Goal: Task Accomplishment & Management: Use online tool/utility

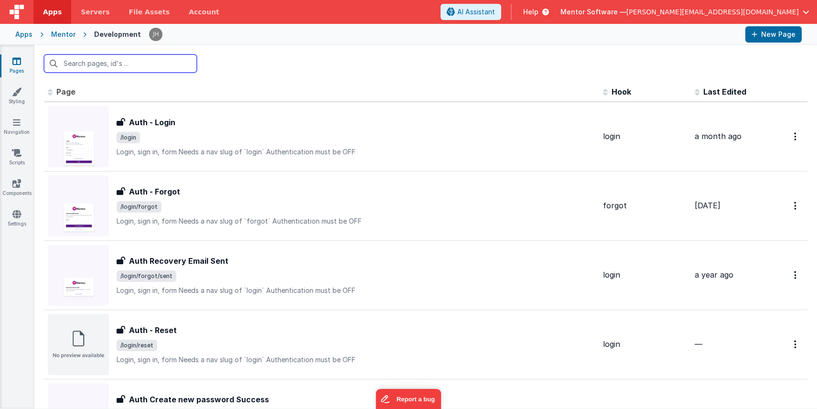
click at [102, 66] on input "text" at bounding box center [120, 63] width 153 height 18
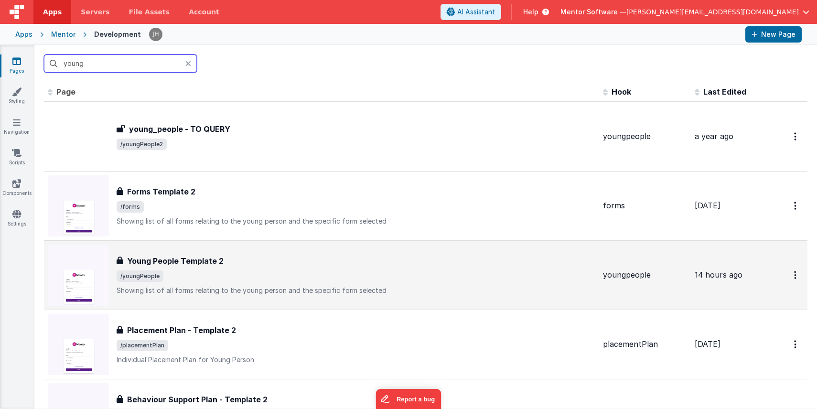
type input "young"
click at [222, 275] on span "/youngPeople" at bounding box center [356, 275] width 479 height 11
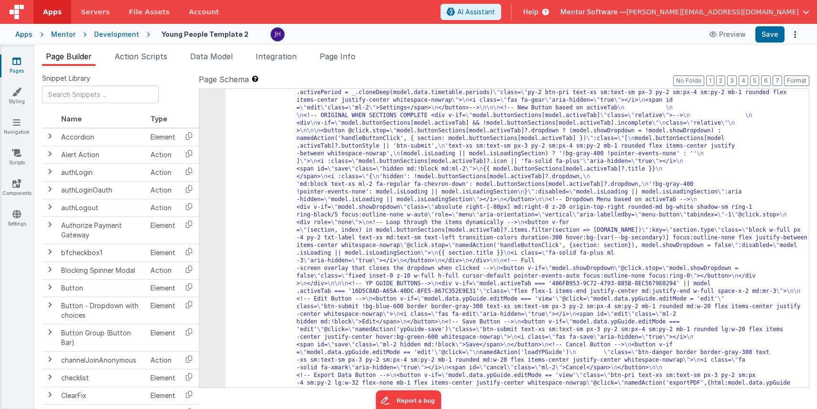
scroll to position [512, 0]
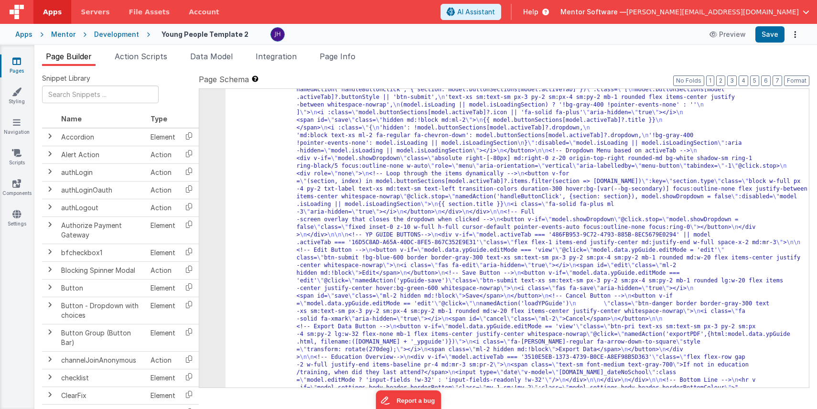
click at [475, 185] on div ""html" : "<div v-show= \" model.settings.body.header.display \" id= \" heading …" at bounding box center [517, 231] width 583 height 933
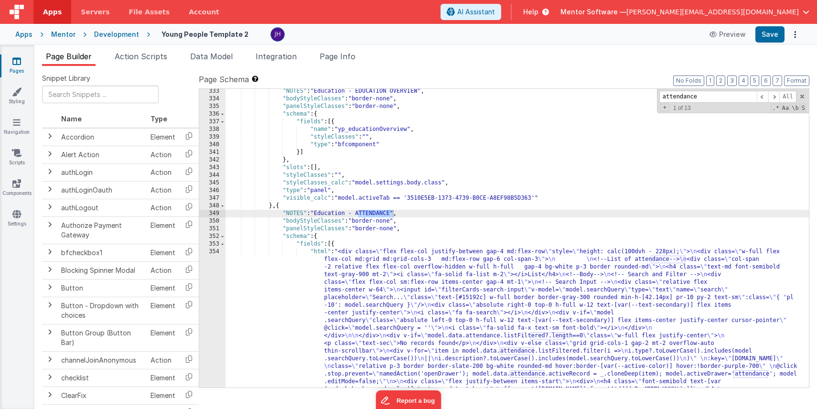
scroll to position [5123, 0]
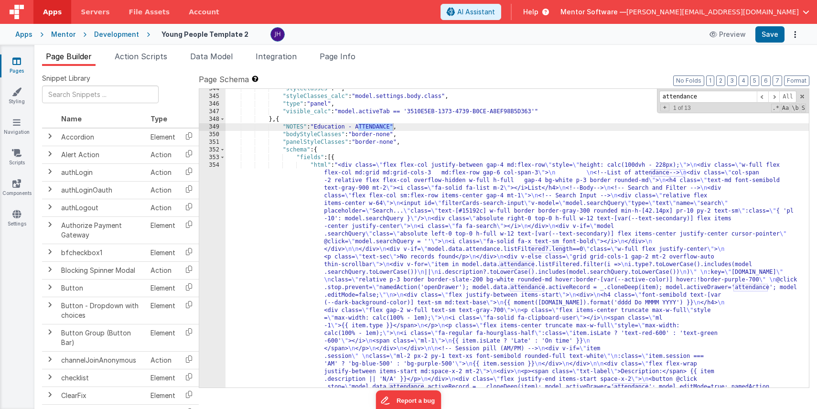
type input "attendance"
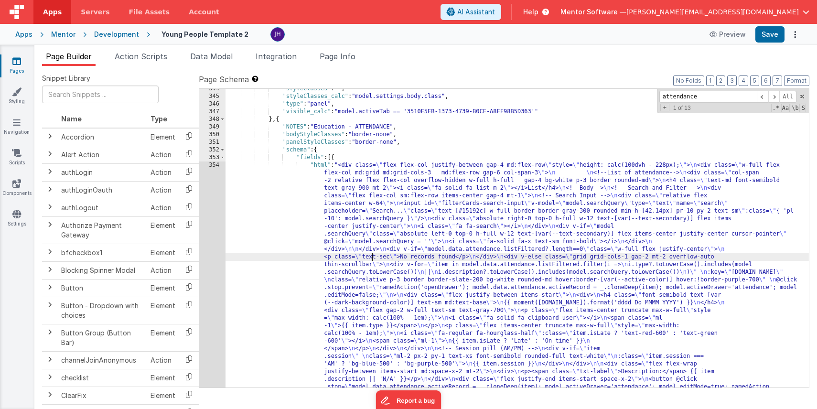
click at [371, 257] on div ""styleClasses" : "" , "styleClasses_calc" : "model.settings.body.class" , "type…" at bounding box center [517, 387] width 583 height 604
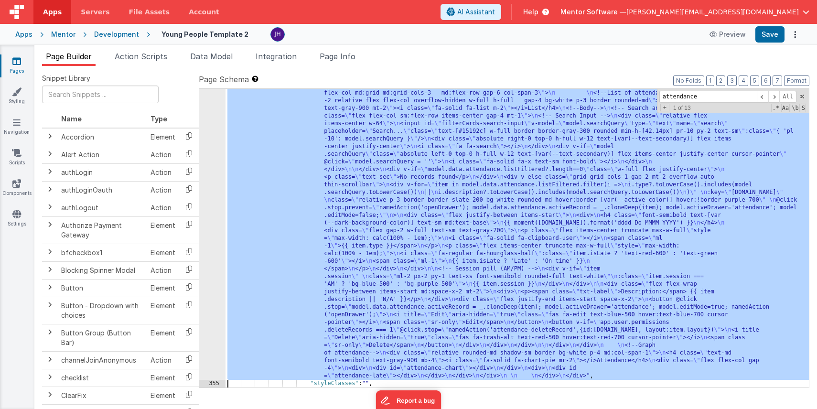
scroll to position [5188, 0]
click at [348, 56] on span "Page Info" at bounding box center [338, 57] width 36 height 10
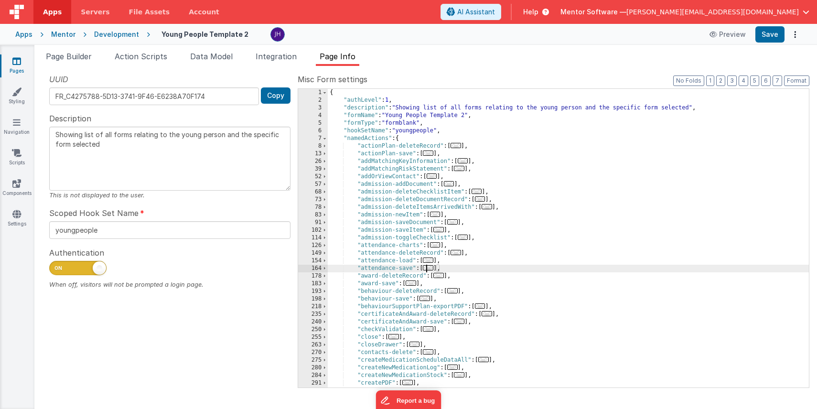
click at [431, 267] on span "..." at bounding box center [428, 267] width 11 height 5
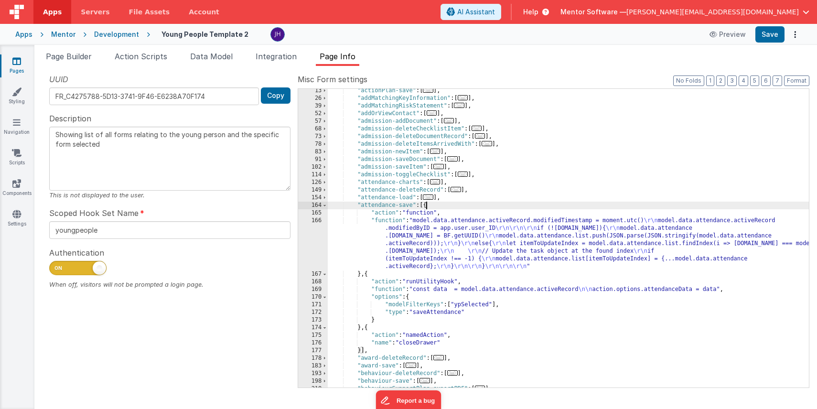
scroll to position [68, 0]
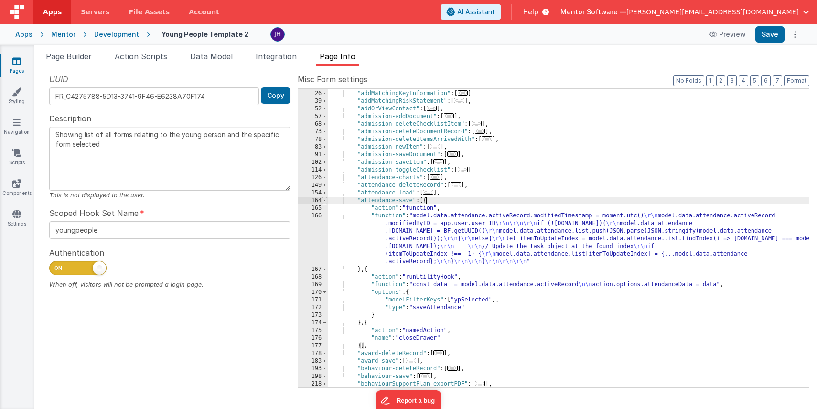
click at [324, 202] on span at bounding box center [324, 201] width 5 height 8
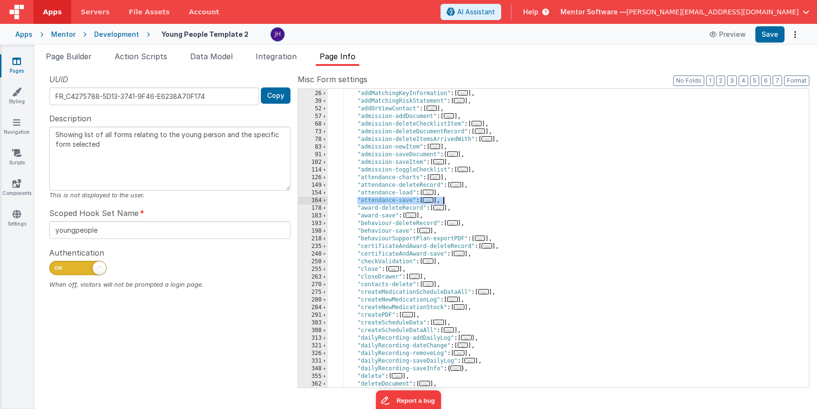
drag, startPoint x: 357, startPoint y: 200, endPoint x: 452, endPoint y: 198, distance: 94.6
click at [452, 198] on div ""actionPlan-save" : [ ... ] , "addMatchingKeyInformation" : [ ... ] , "addMatch…" at bounding box center [568, 239] width 481 height 314
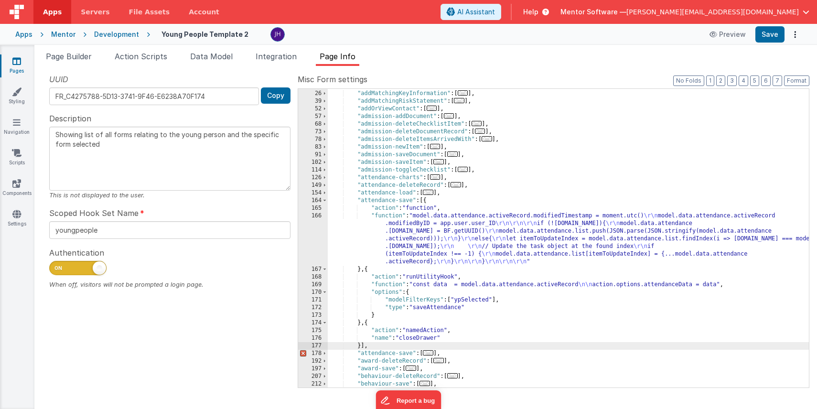
click at [411, 202] on div ""actionPlan-save" : [ ... ] , "addMatchingKeyInformation" : [ ... ] , "addMatch…" at bounding box center [568, 239] width 481 height 314
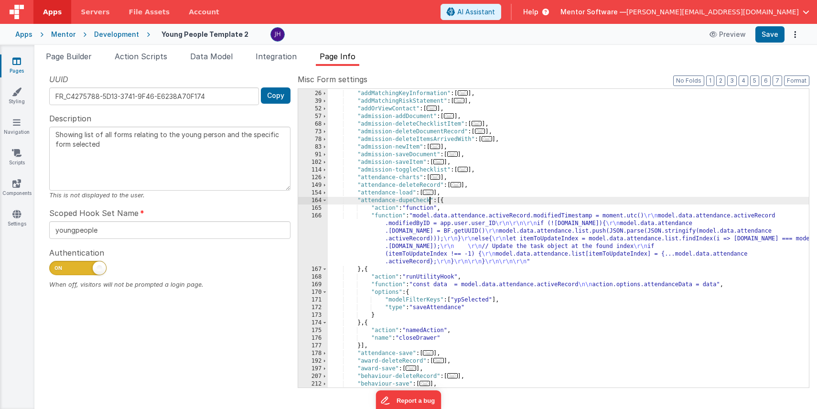
click at [464, 202] on div ""actionPlan-save" : [ ... ] , "addMatchingKeyInformation" : [ ... ] , "addMatch…" at bounding box center [568, 239] width 481 height 314
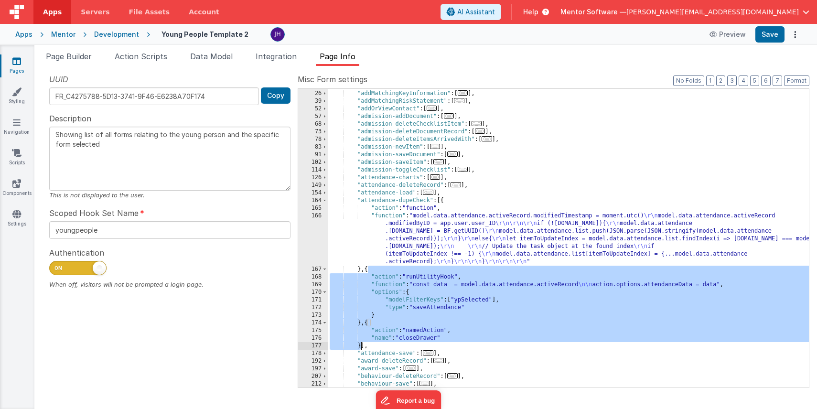
drag, startPoint x: 368, startPoint y: 270, endPoint x: 361, endPoint y: 345, distance: 74.9
click at [361, 345] on div ""actionPlan-save" : [ ... ] , "addMatchingKeyInformation" : [ ... ] , "addMatch…" at bounding box center [568, 239] width 481 height 314
click at [379, 266] on div ""actionPlan-save" : [ ... ] , "addMatchingKeyInformation" : [ ... ] , "addMatch…" at bounding box center [568, 239] width 481 height 314
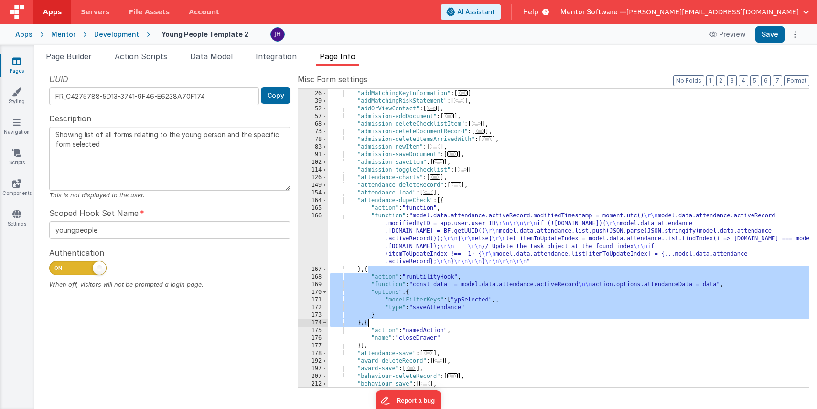
drag, startPoint x: 368, startPoint y: 270, endPoint x: 367, endPoint y: 323, distance: 53.5
click at [367, 323] on div ""actionPlan-save" : [ ... ] , "addMatchingKeyInformation" : [ ... ] , "addMatch…" at bounding box center [568, 239] width 481 height 314
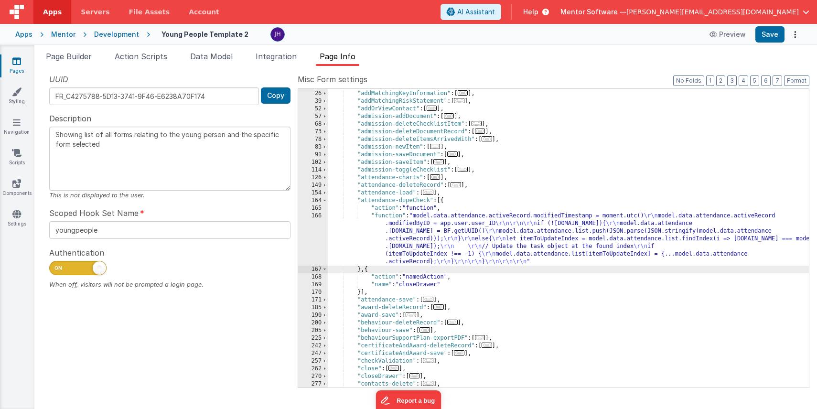
click at [421, 234] on div ""actionPlan-save" : [ ... ] , "addMatchingKeyInformation" : [ ... ] , "addMatch…" at bounding box center [568, 239] width 481 height 314
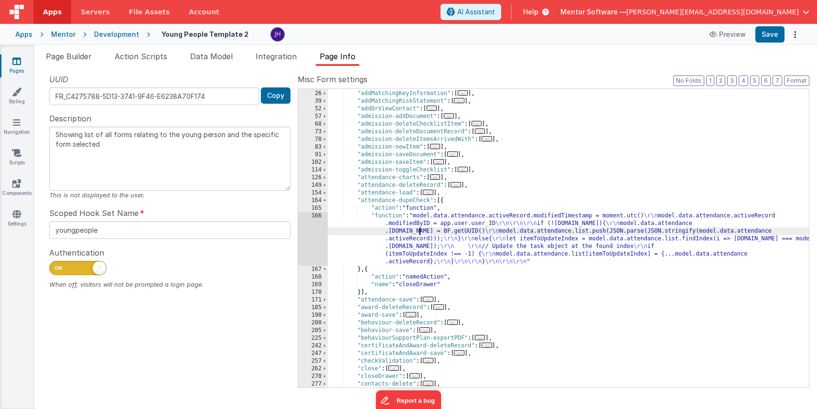
click at [316, 235] on div "166" at bounding box center [313, 239] width 30 height 54
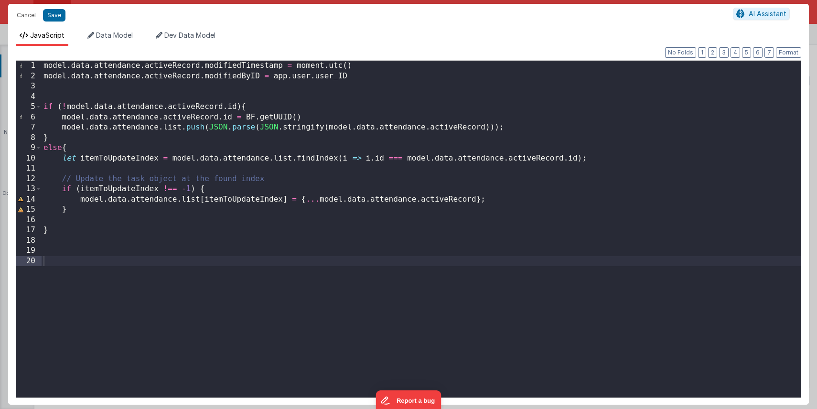
click at [43, 66] on div "model . data . attendance . activeRecord . modifiedTimestamp = moment . utc ( )…" at bounding box center [421, 241] width 759 height 361
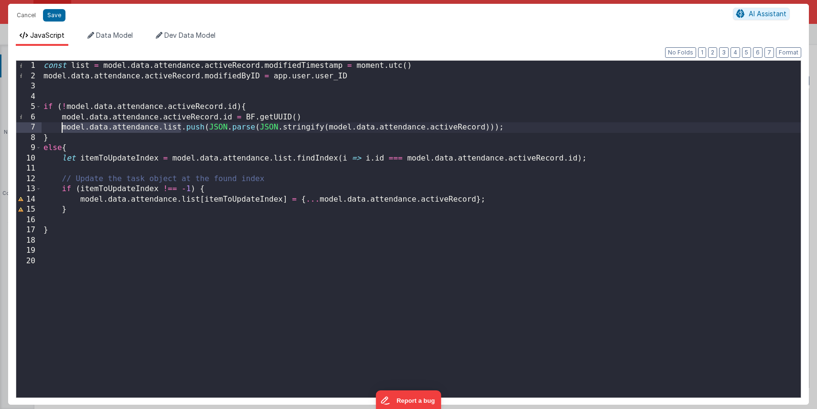
drag, startPoint x: 181, startPoint y: 127, endPoint x: 61, endPoint y: 129, distance: 120.0
click at [61, 129] on div "const list = model . data . attendance . activeRecord . modifiedTimestamp = mom…" at bounding box center [421, 241] width 759 height 361
click at [104, 65] on div "const list = model . data . attendance . activeRecord . modifiedTimestamp = mom…" at bounding box center [421, 241] width 759 height 361
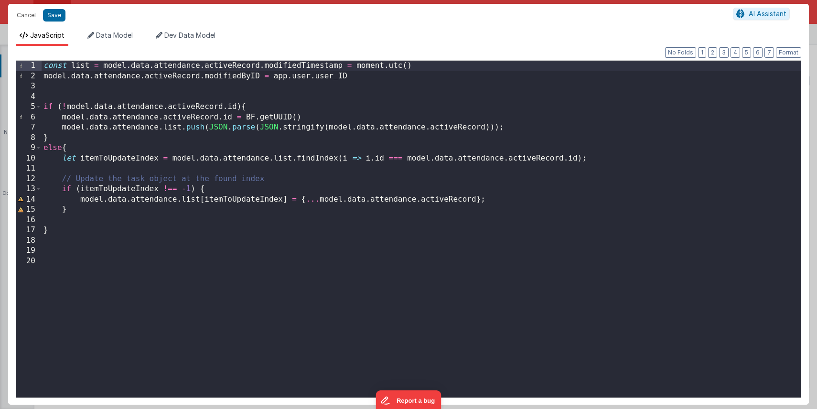
paste textarea
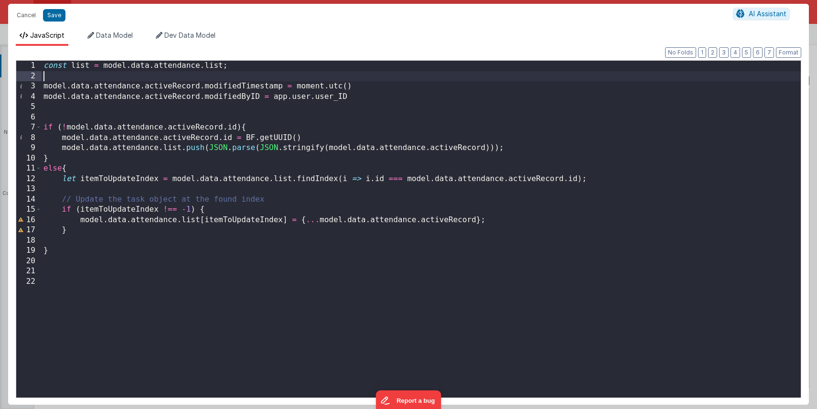
click at [51, 75] on div "const list = model . data . attendance . list ; model . data . attendance . act…" at bounding box center [421, 241] width 759 height 361
drag, startPoint x: 200, startPoint y: 84, endPoint x: 27, endPoint y: 89, distance: 173.1
click at [27, 89] on div "1 2 3 4 5 6 7 8 9 10 11 12 13 14 15 16 17 18 19 20 21 22 const list = model . d…" at bounding box center [409, 229] width 786 height 338
click at [145, 73] on div "const list = model . data . attendance . list ; const activeRecord = model . da…" at bounding box center [421, 241] width 759 height 361
click at [195, 107] on div "const list = model . data . attendance . list ; const activeRecord = model . da…" at bounding box center [421, 241] width 759 height 361
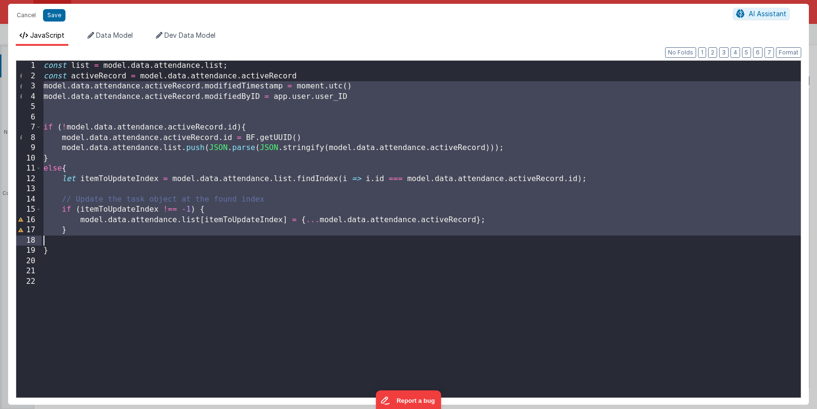
drag, startPoint x: 43, startPoint y: 87, endPoint x: 86, endPoint y: 250, distance: 168.7
click at [86, 250] on div "const list = model . data . attendance . list ; const activeRecord = model . da…" at bounding box center [421, 241] width 759 height 361
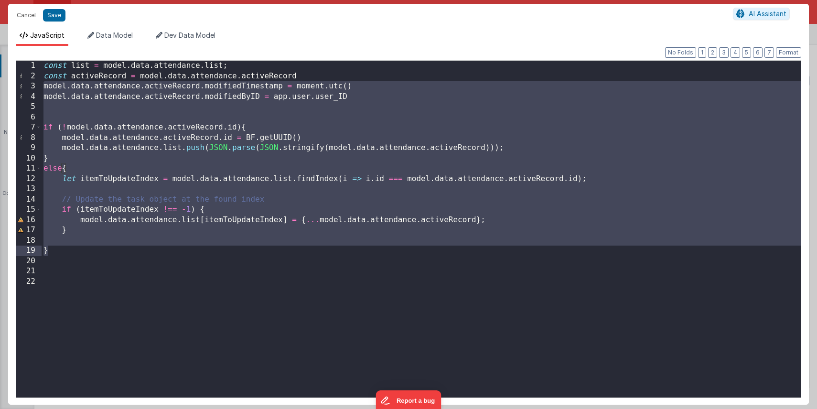
click at [291, 197] on div "const list = model . data . attendance . list ; const activeRecord = model . da…" at bounding box center [421, 241] width 759 height 361
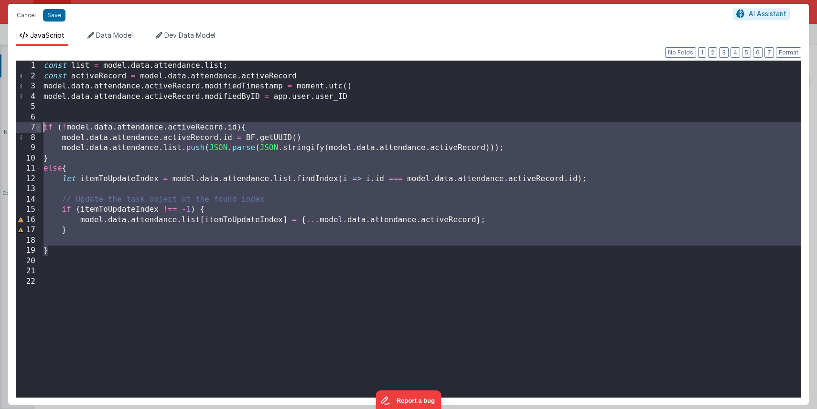
drag, startPoint x: 62, startPoint y: 254, endPoint x: 36, endPoint y: 128, distance: 129.2
click at [36, 128] on div "1 2 3 4 5 6 7 8 9 10 11 12 13 14 15 16 17 18 19 20 21 22 const list = model . d…" at bounding box center [409, 229] width 786 height 338
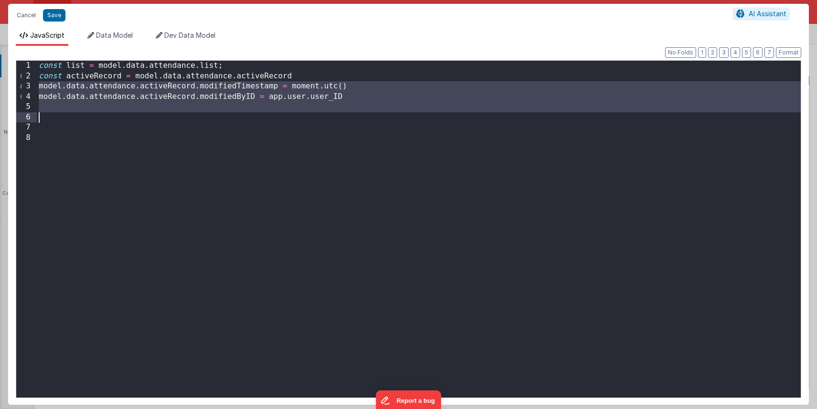
drag, startPoint x: 38, startPoint y: 86, endPoint x: 43, endPoint y: 127, distance: 40.9
click at [43, 127] on div "const list = model . data . attendance . list ; const activeRecord = model . da…" at bounding box center [419, 241] width 764 height 361
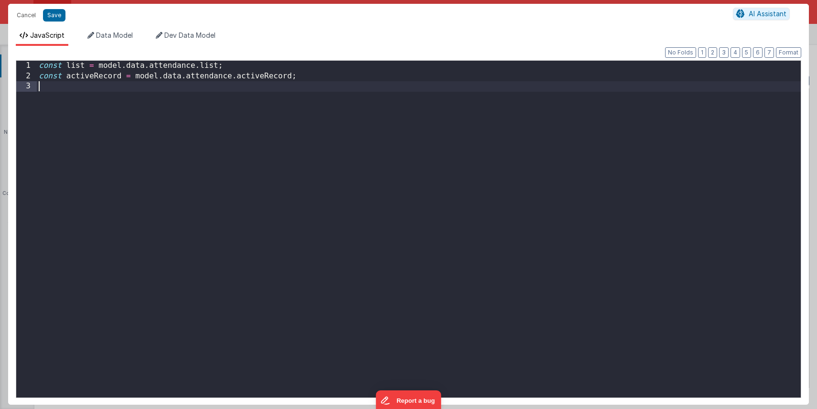
click at [200, 117] on div "const list = model . data . attendance . list ; const activeRecord = model . da…" at bounding box center [419, 241] width 764 height 361
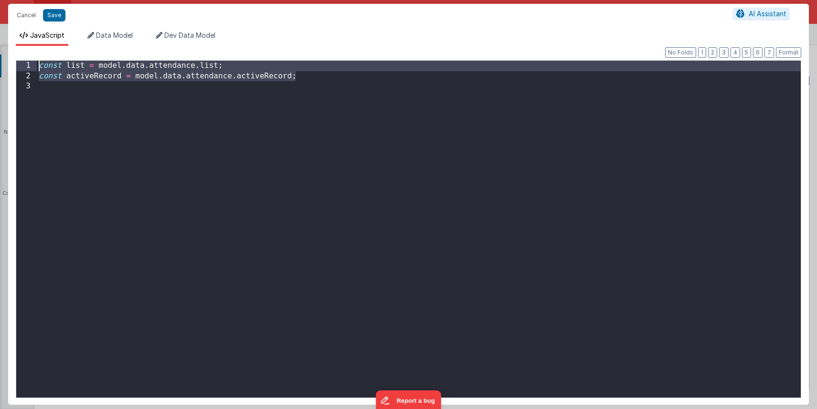
drag, startPoint x: 311, startPoint y: 76, endPoint x: 20, endPoint y: 63, distance: 290.8
click at [20, 63] on div "1 2 3 const list = model . data . attendance . list ; const activeRecord = mode…" at bounding box center [409, 229] width 786 height 338
click at [152, 104] on div "const list = model . data . attendance . list ; const activeRecord = model . da…" at bounding box center [419, 241] width 764 height 361
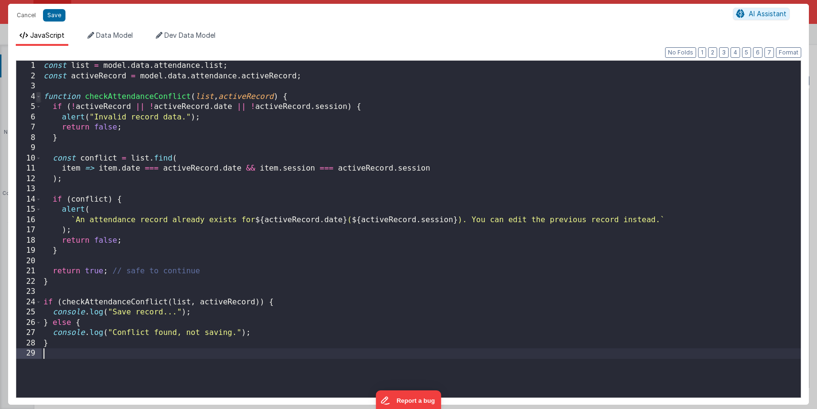
click at [40, 96] on span at bounding box center [38, 97] width 5 height 11
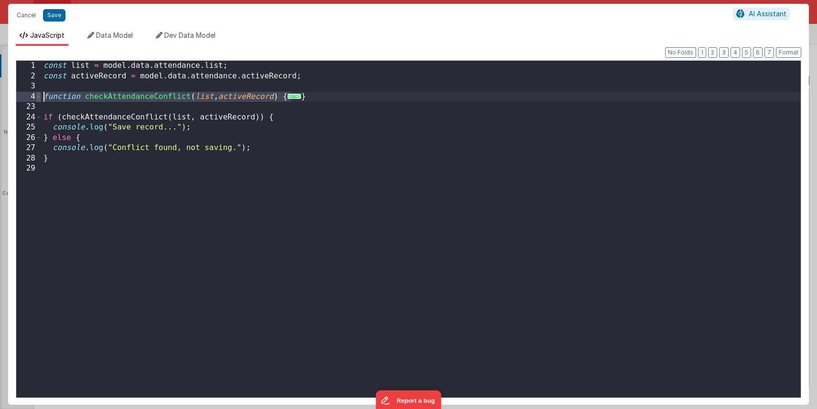
drag, startPoint x: 290, startPoint y: 97, endPoint x: 37, endPoint y: 96, distance: 253.3
click at [37, 96] on div "1 2 3 4 23 24 25 26 27 28 29 const list = model . data . attendance . list ; co…" at bounding box center [409, 229] width 786 height 338
click at [76, 94] on div "const list = model . data . attendance . list ; const activeRecord = model . da…" at bounding box center [421, 241] width 759 height 361
click at [48, 97] on span "..." at bounding box center [50, 96] width 14 height 5
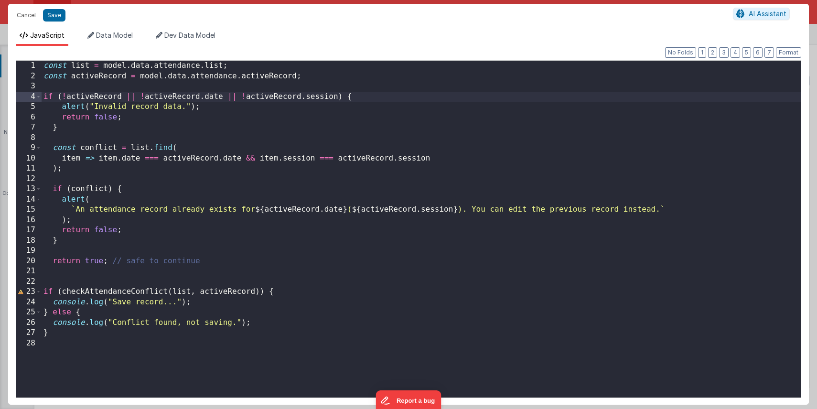
click at [236, 260] on div "const list = model . data . attendance . list ; const activeRecord = model . da…" at bounding box center [421, 241] width 759 height 361
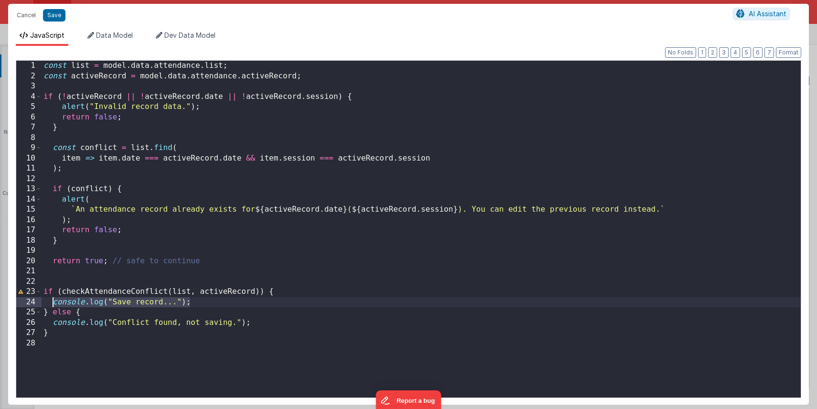
drag, startPoint x: 195, startPoint y: 302, endPoint x: 54, endPoint y: 302, distance: 140.5
click at [54, 302] on div "const list = model . data . attendance . list ; const activeRecord = model . da…" at bounding box center [421, 241] width 759 height 361
click at [74, 270] on div "const list = model . data . attendance . list ; const activeRecord = model . da…" at bounding box center [421, 241] width 759 height 361
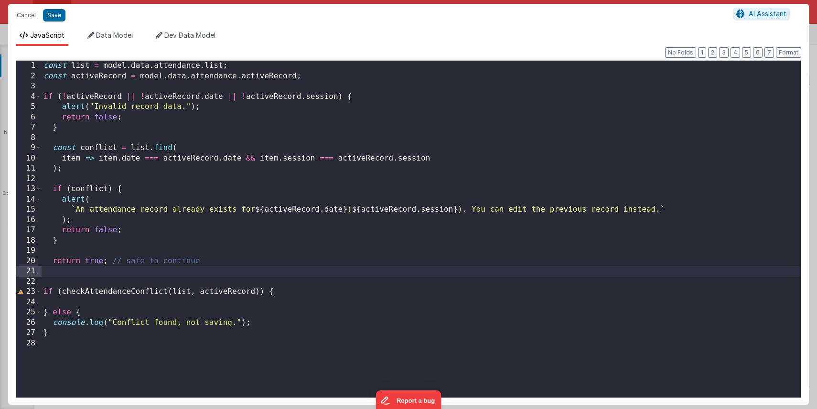
click at [214, 259] on div "const list = model . data . attendance . list ; const activeRecord = model . da…" at bounding box center [421, 241] width 759 height 361
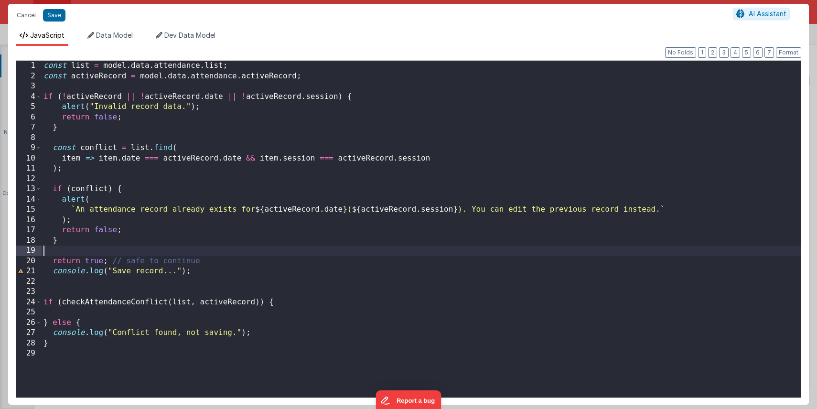
click at [78, 251] on div "const list = model . data . attendance . list ; const activeRecord = model . da…" at bounding box center [421, 241] width 759 height 361
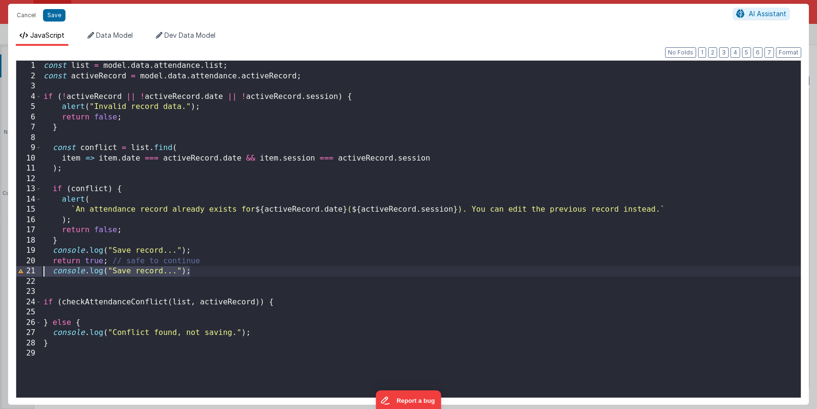
drag, startPoint x: 198, startPoint y: 271, endPoint x: -7, endPoint y: 270, distance: 205.5
click at [0, 270] on html "Cancel Save AI Assistant JavaScript Data Model Dev Data Model Format 7 6 5 4 3 …" at bounding box center [408, 204] width 817 height 409
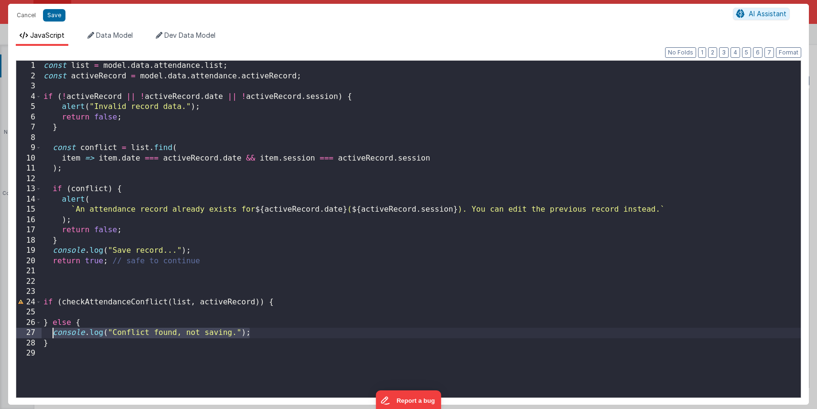
drag, startPoint x: 254, startPoint y: 334, endPoint x: 53, endPoint y: 334, distance: 201.2
click at [53, 334] on div "const list = model . data . attendance . list ; const activeRecord = model . da…" at bounding box center [421, 241] width 759 height 361
click at [96, 224] on div "const list = model . data . attendance . list ; const activeRecord = model . da…" at bounding box center [421, 241] width 759 height 361
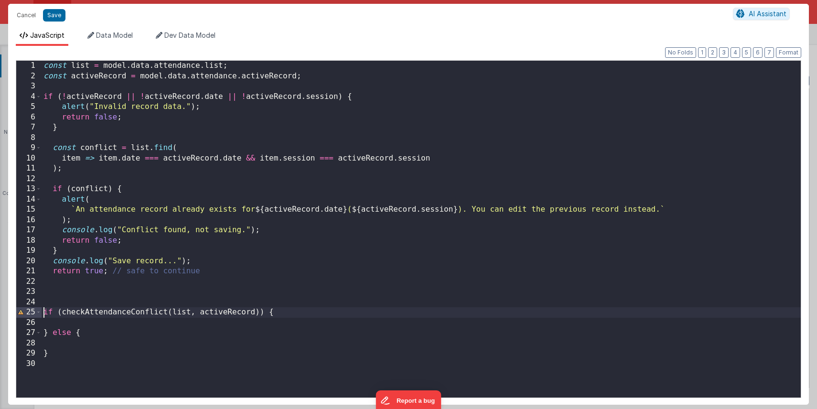
drag, startPoint x: 43, startPoint y: 313, endPoint x: 61, endPoint y: 351, distance: 42.3
click at [61, 351] on div "const list = model . data . attendance . list ; const activeRecord = model . da…" at bounding box center [421, 241] width 759 height 361
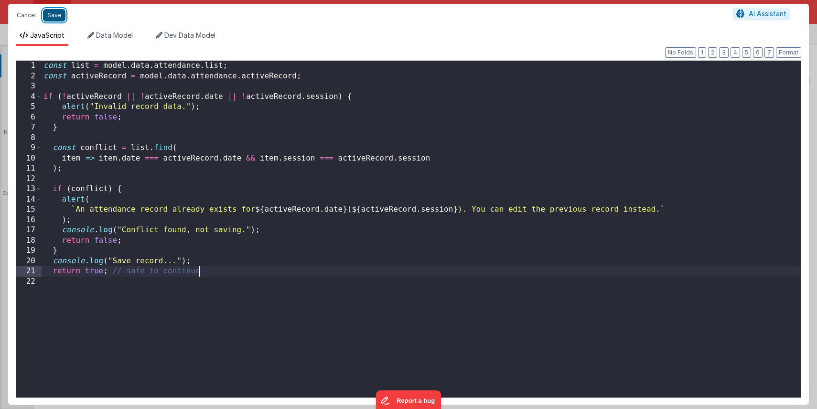
click at [54, 15] on button "Save" at bounding box center [54, 15] width 22 height 12
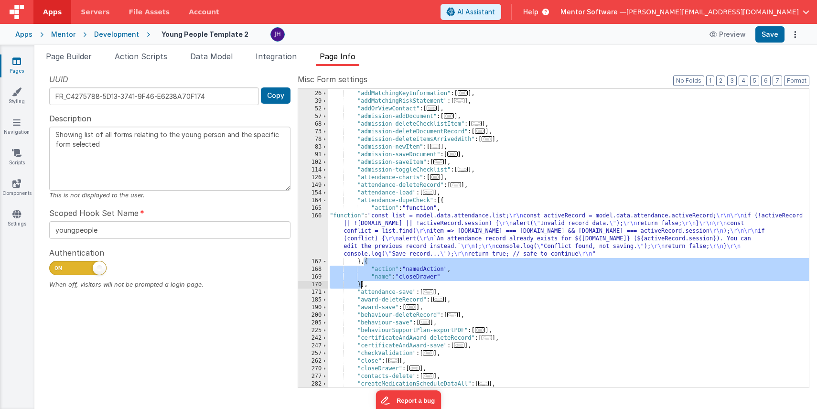
drag, startPoint x: 365, startPoint y: 263, endPoint x: 360, endPoint y: 285, distance: 23.0
click at [359, 285] on div ""actionPlan-save" : [ ... ] , "addMatchingKeyInformation" : [ ... ] , "addMatch…" at bounding box center [568, 239] width 481 height 314
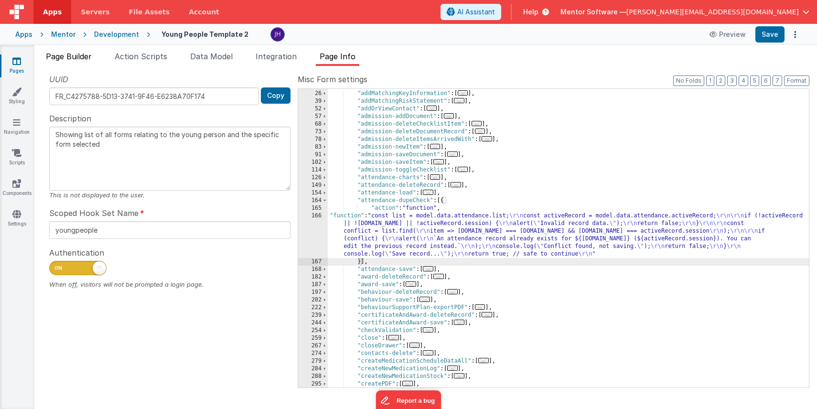
click at [68, 60] on span "Page Builder" at bounding box center [69, 57] width 46 height 10
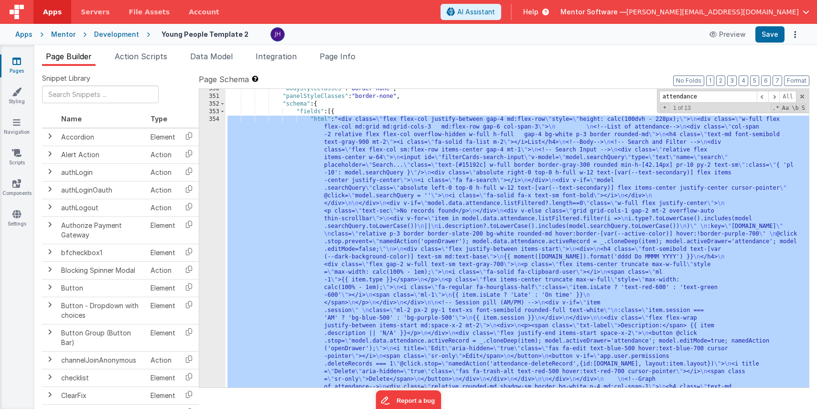
scroll to position [5091, 0]
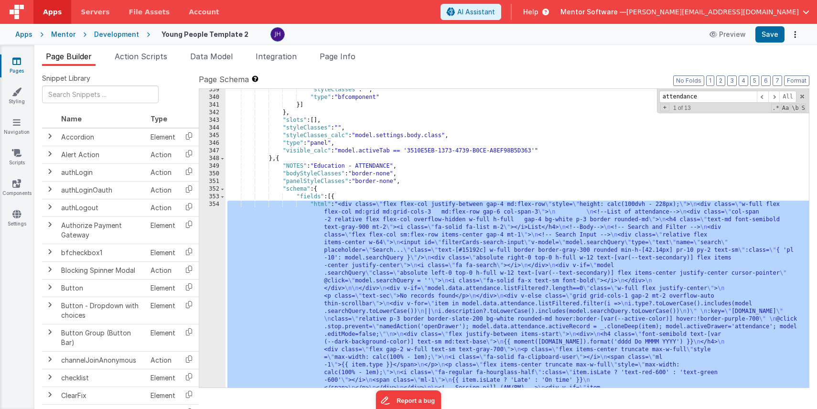
click at [385, 274] on div ""styleClasses" : "" , "type" : "bfcomponent" }] } , "slots" : [ ] , "styleClass…" at bounding box center [517, 388] width 583 height 604
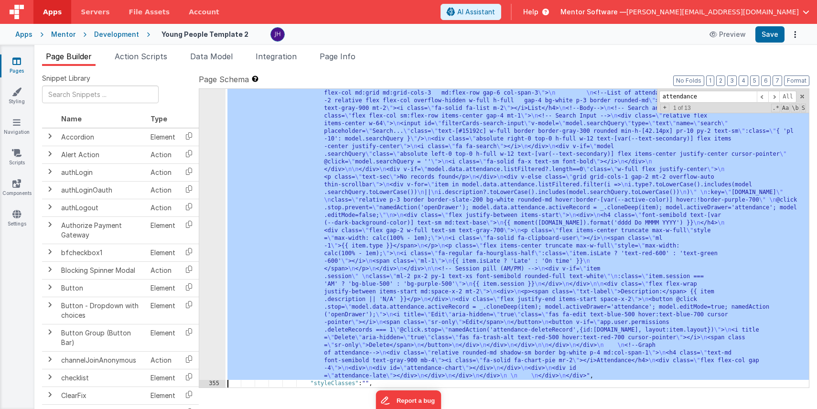
scroll to position [5188, 0]
click at [216, 178] on div "354" at bounding box center [212, 231] width 26 height 298
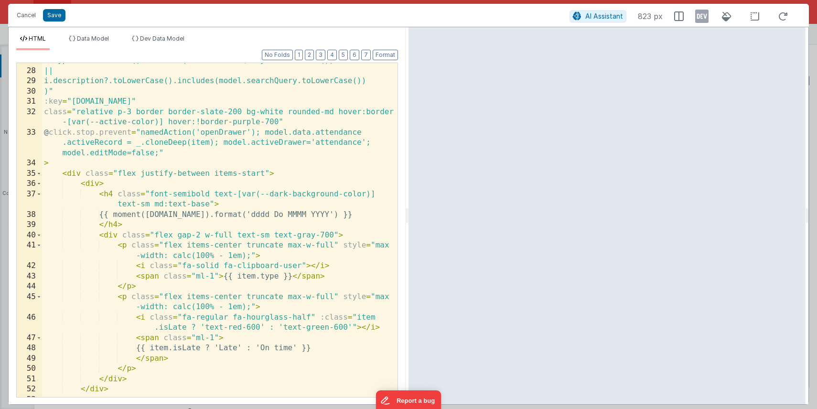
scroll to position [425, 0]
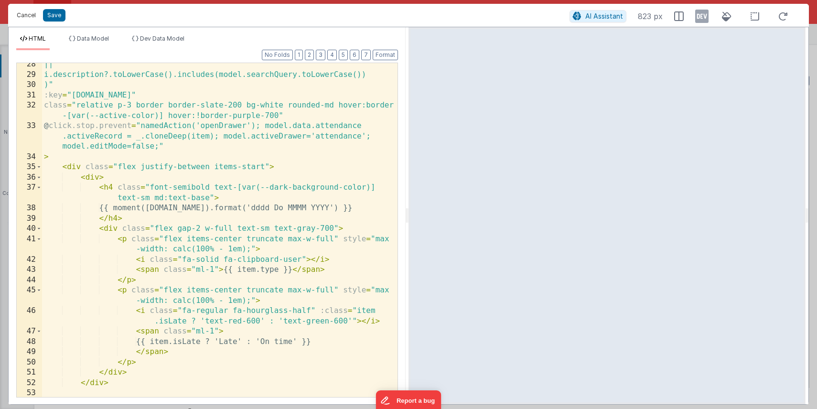
click at [27, 15] on button "Cancel" at bounding box center [26, 15] width 29 height 13
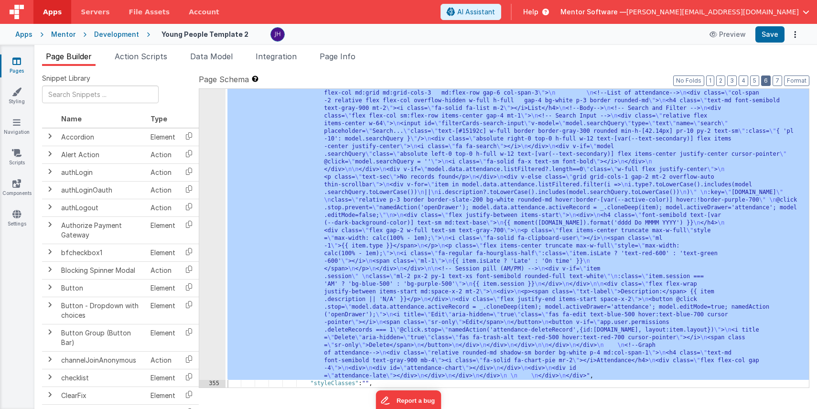
click at [767, 80] on button "6" at bounding box center [766, 81] width 10 height 11
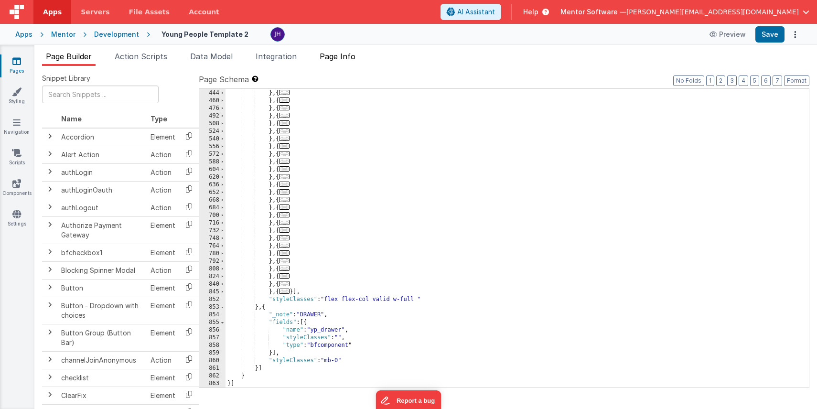
click at [341, 57] on span "Page Info" at bounding box center [338, 57] width 36 height 10
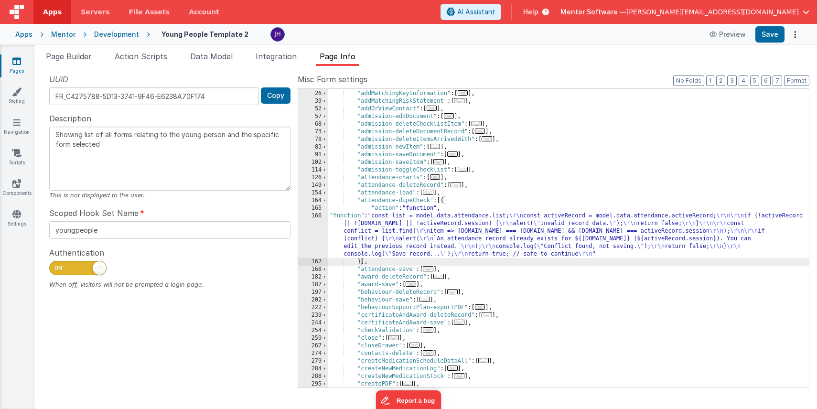
click at [381, 237] on div ""actionPlan-save" : [ ... ] , "addMatchingKeyInformation" : [ ... ] , "addMatch…" at bounding box center [568, 239] width 481 height 314
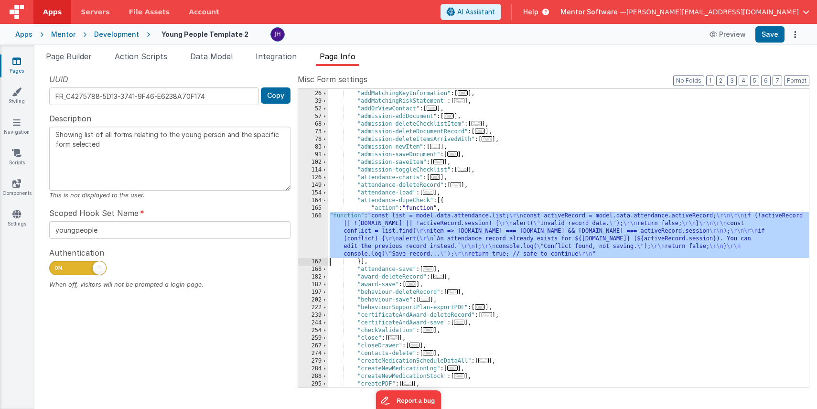
click at [305, 223] on div "166" at bounding box center [313, 235] width 30 height 46
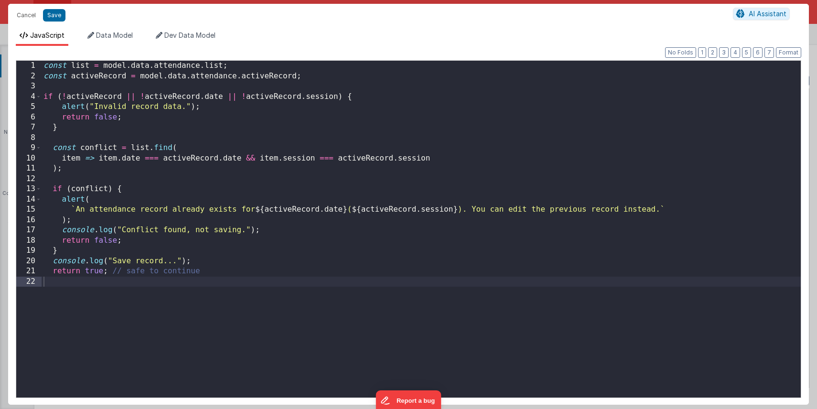
click at [213, 260] on div "const list = model . data . attendance . list ; const activeRecord = model . da…" at bounding box center [421, 239] width 759 height 357
click at [261, 270] on div "const list = model . data . attendance . list ; const activeRecord = model . da…" at bounding box center [421, 239] width 759 height 357
click at [50, 14] on button "Save" at bounding box center [54, 15] width 22 height 12
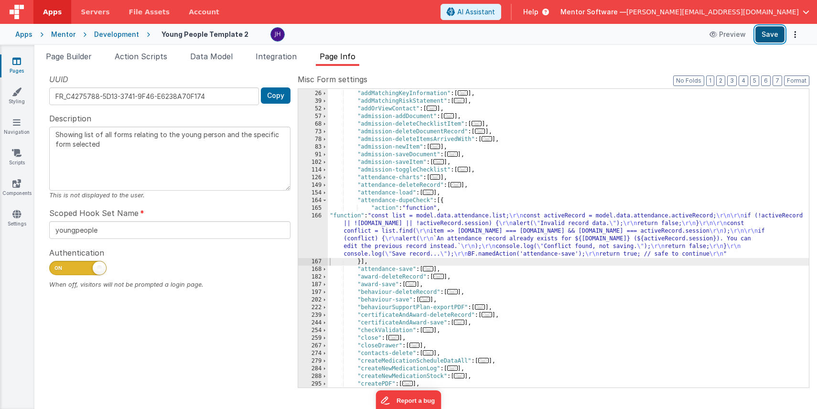
click at [770, 34] on button "Save" at bounding box center [769, 34] width 29 height 16
click at [18, 65] on icon at bounding box center [16, 61] width 9 height 10
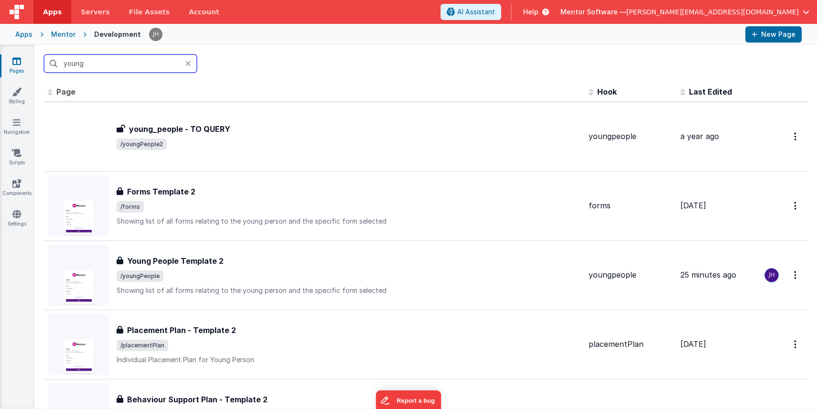
click at [110, 64] on input "young" at bounding box center [120, 63] width 153 height 18
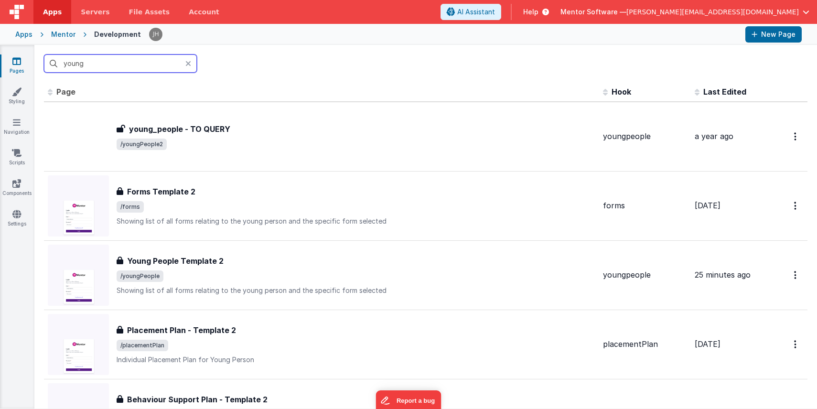
click at [110, 64] on input "young" at bounding box center [120, 63] width 153 height 18
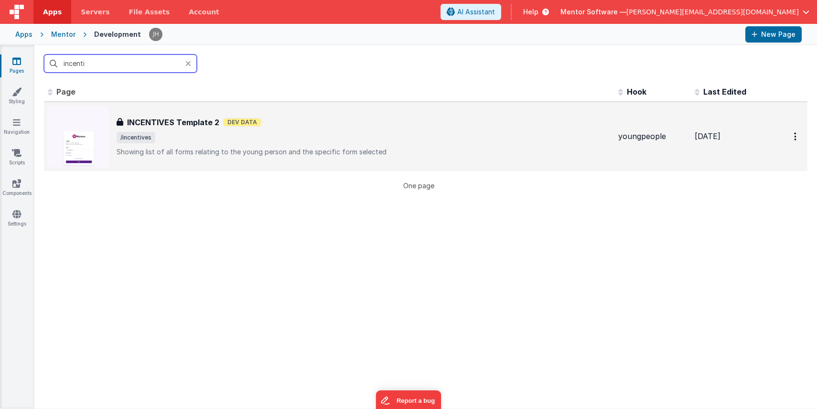
type input "incenti"
click at [164, 110] on div "INCENTIVES Template 2 INCENTIVES Template 2 Dev Data /incentives Showing list o…" at bounding box center [329, 136] width 563 height 61
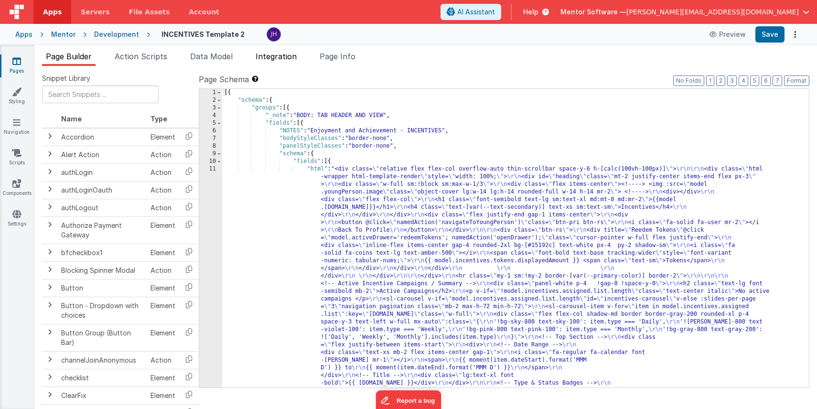
click at [284, 55] on span "Integration" at bounding box center [276, 57] width 41 height 10
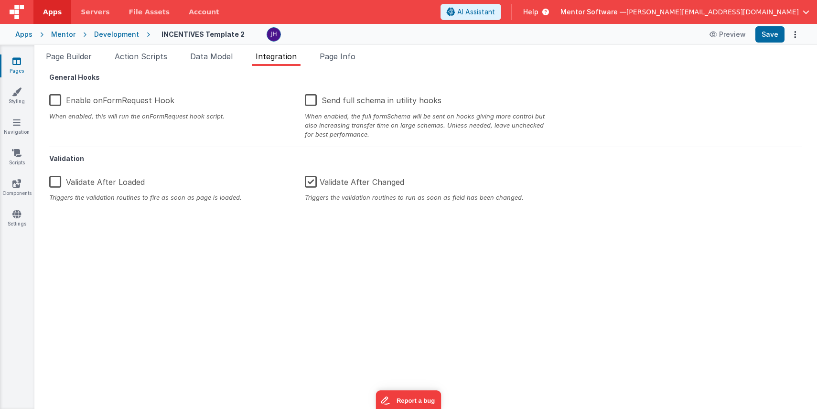
click at [312, 182] on label "Validate After Changed" at bounding box center [354, 180] width 99 height 21
click at [0, 0] on input "Validate After Changed" at bounding box center [0, 0] width 0 height 0
click at [144, 100] on label "Enable onFormRequest Hook" at bounding box center [111, 98] width 125 height 21
click at [0, 0] on input "Enable onFormRequest Hook" at bounding box center [0, 0] width 0 height 0
click at [345, 58] on span "Page Info" at bounding box center [338, 57] width 36 height 10
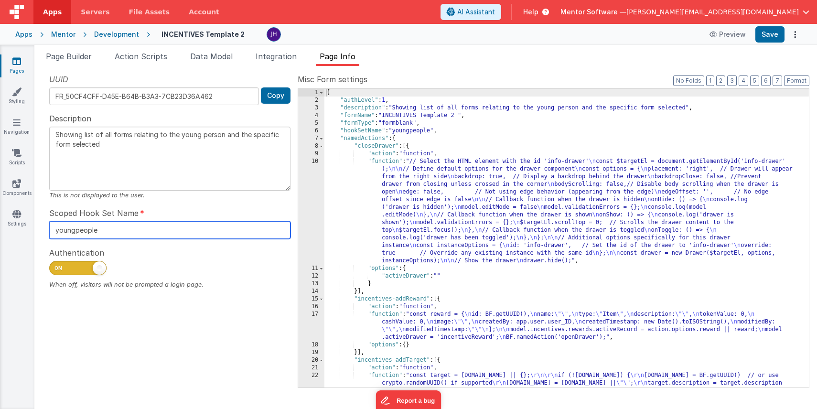
click at [108, 228] on input "youngpeople" at bounding box center [169, 230] width 241 height 18
type input "incentives"
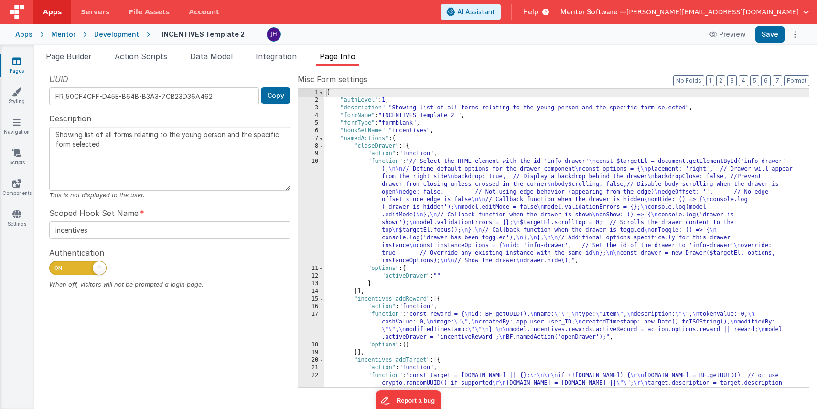
click at [441, 65] on ul "Page Builder Action Scripts Data Model Integration Page Info" at bounding box center [425, 58] width 783 height 15
click at [765, 32] on button "Save" at bounding box center [769, 34] width 29 height 16
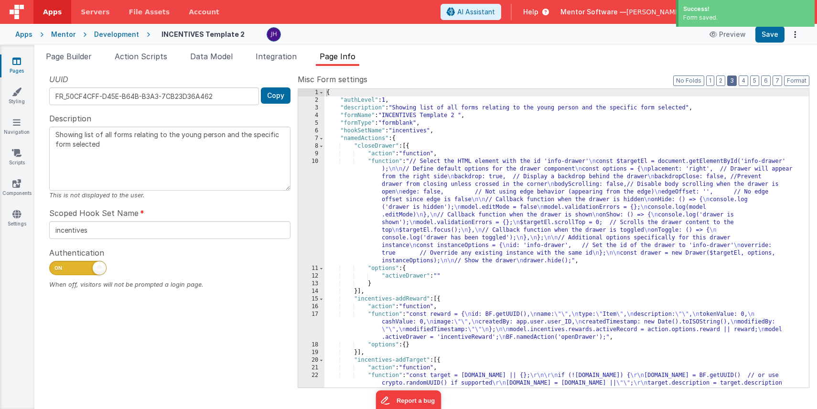
click at [733, 80] on button "3" at bounding box center [732, 81] width 10 height 11
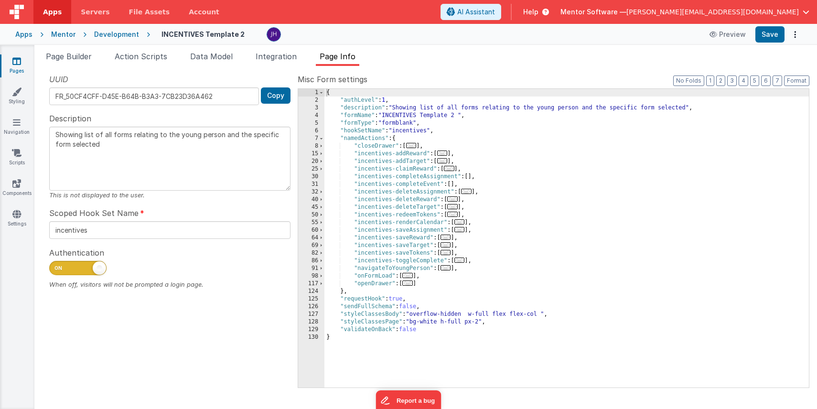
click at [445, 153] on span "..." at bounding box center [442, 153] width 11 height 5
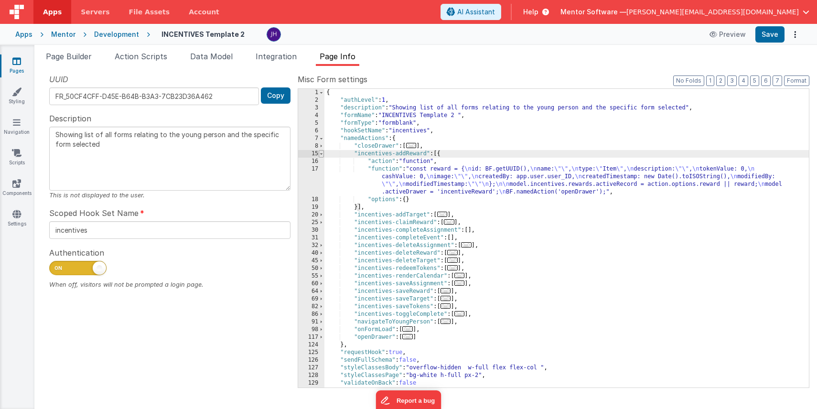
click at [322, 152] on span at bounding box center [321, 154] width 5 height 8
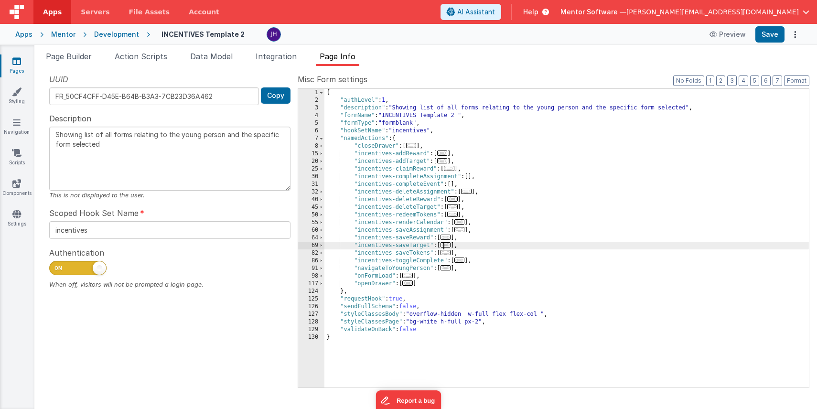
click at [447, 245] on span "..." at bounding box center [446, 244] width 11 height 5
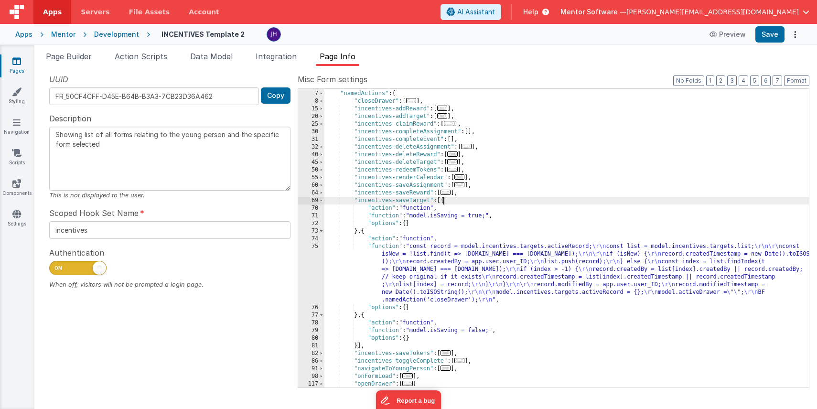
scroll to position [61, 0]
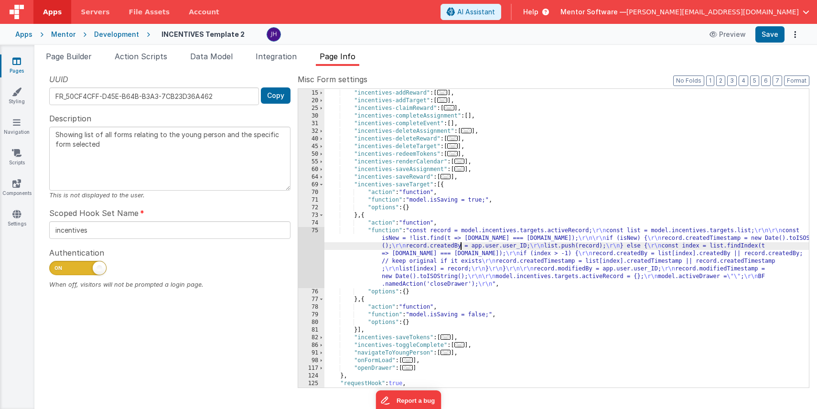
click at [462, 247] on div ""closeDrawer" : [ ... ] , "incentives-addReward" : [ ... ] , "incentives-addTar…" at bounding box center [566, 239] width 485 height 314
click at [311, 250] on div "75" at bounding box center [311, 257] width 26 height 61
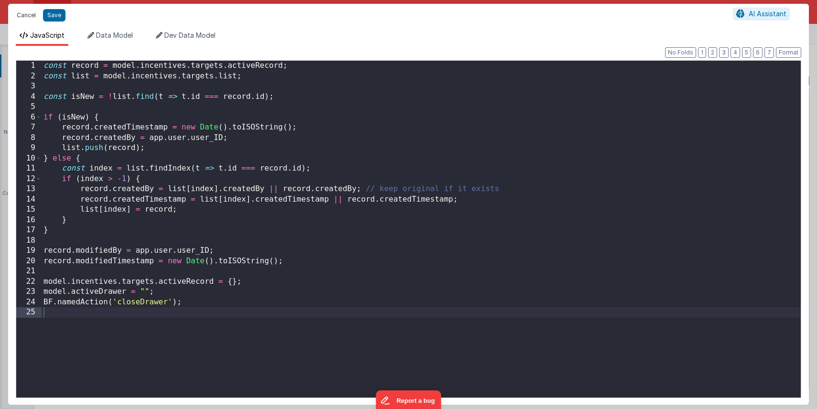
click at [25, 18] on button "Cancel" at bounding box center [26, 15] width 29 height 13
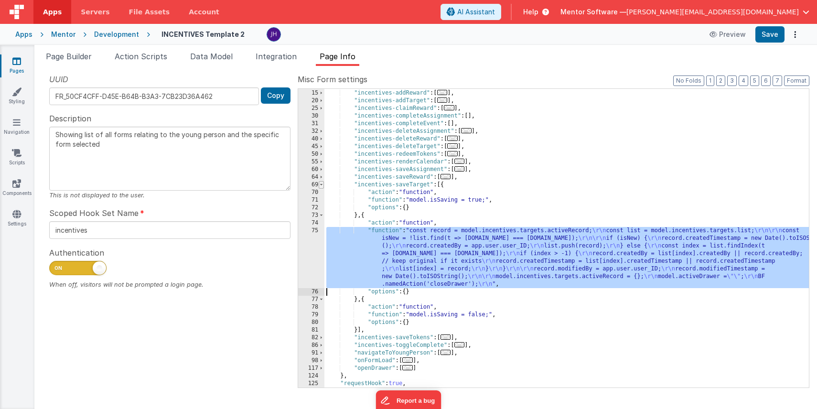
click at [322, 184] on span at bounding box center [321, 185] width 5 height 8
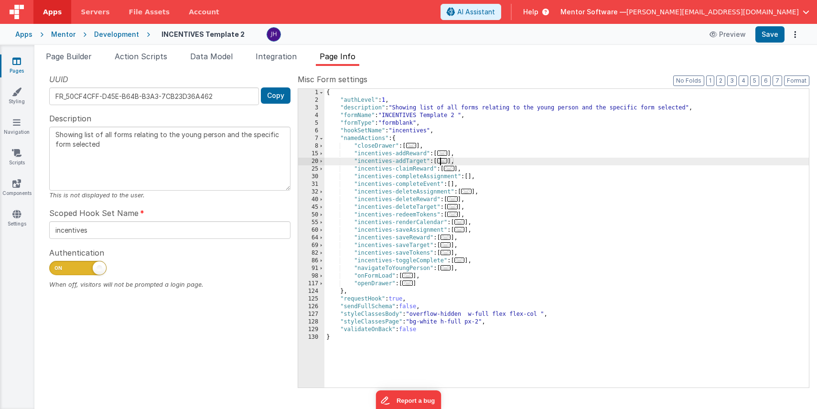
click at [446, 161] on span "..." at bounding box center [442, 160] width 11 height 5
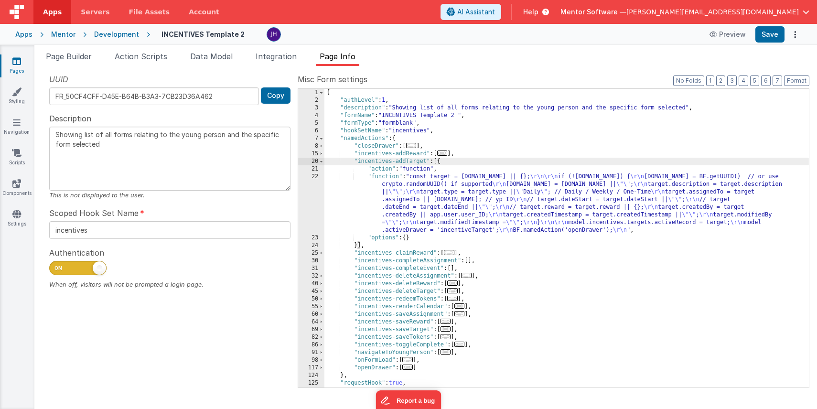
click at [440, 213] on div "{ "authLevel" : 1 , "description" : "Showing list of all forms relating to the …" at bounding box center [566, 246] width 485 height 314
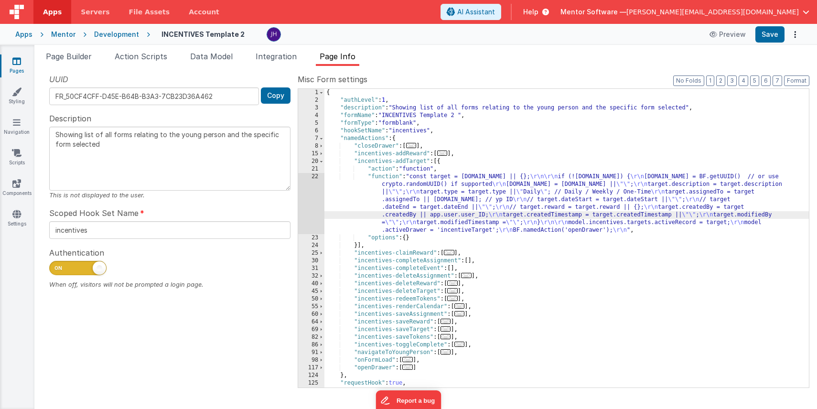
click at [313, 194] on div "22" at bounding box center [311, 203] width 26 height 61
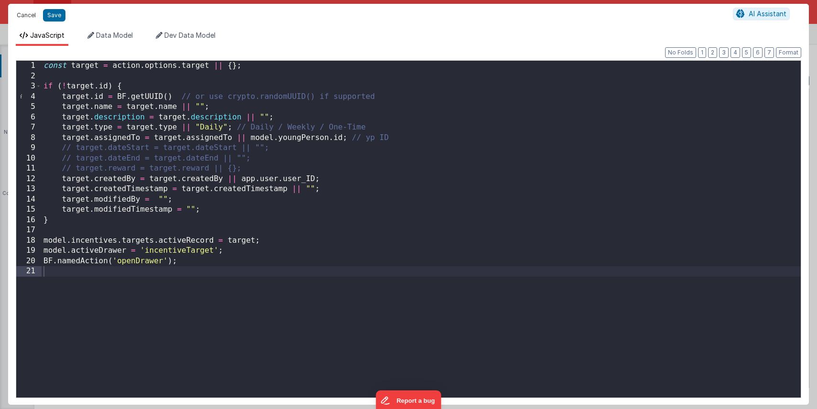
click at [27, 13] on button "Cancel" at bounding box center [26, 15] width 29 height 13
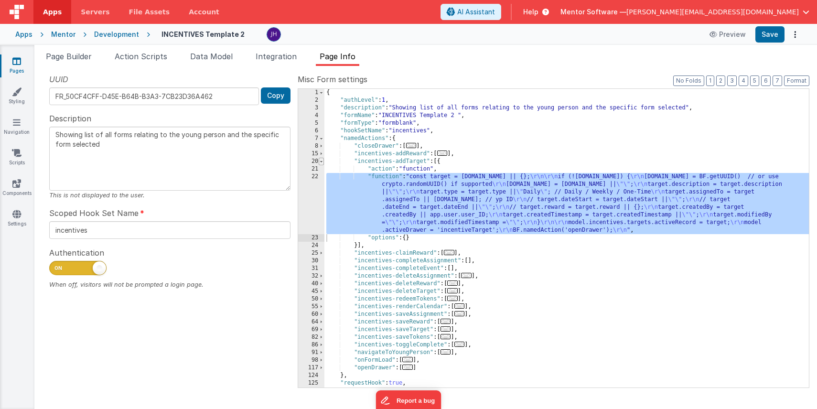
click at [322, 162] on span at bounding box center [321, 162] width 5 height 8
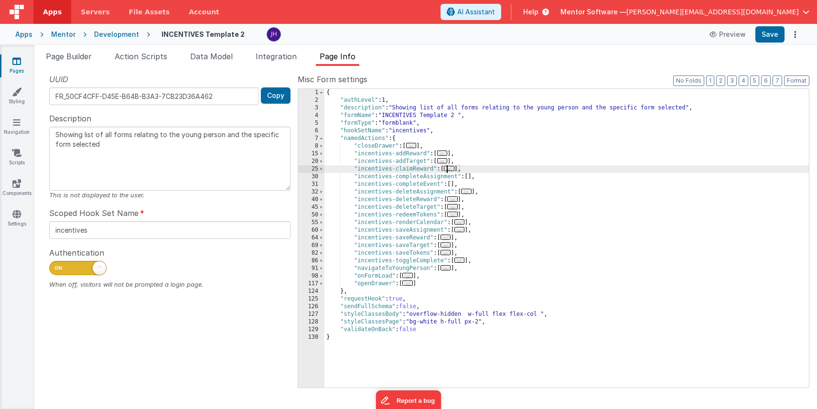
click at [453, 168] on span "..." at bounding box center [449, 168] width 11 height 5
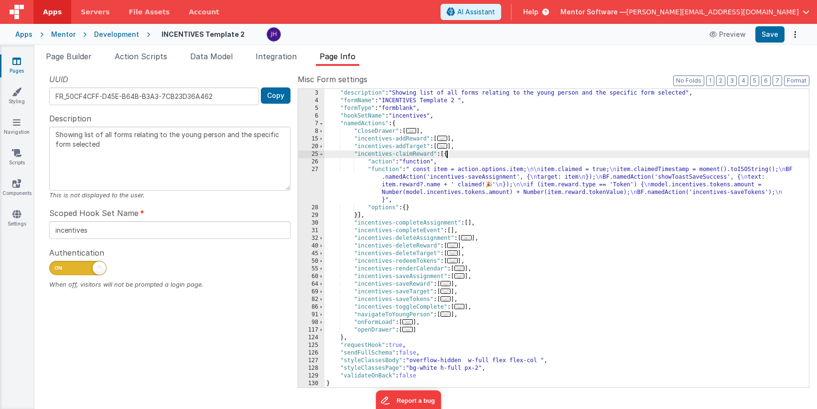
click at [438, 182] on div ""authLevel" : 1 , "description" : "Showing list of all forms relating to the yo…" at bounding box center [566, 239] width 485 height 314
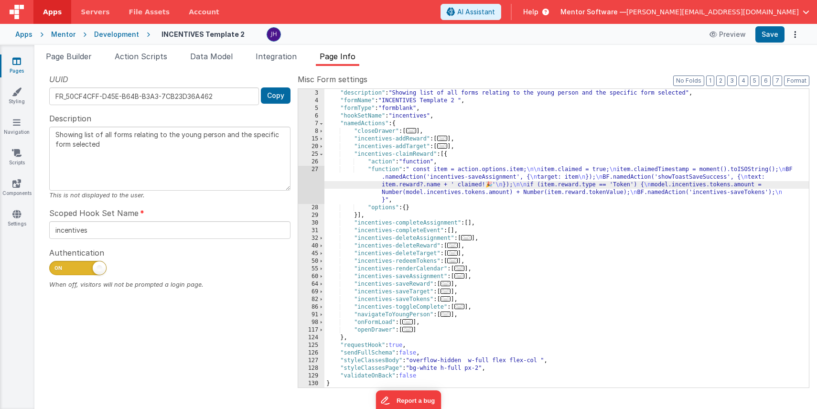
click at [314, 178] on div "27" at bounding box center [311, 185] width 26 height 38
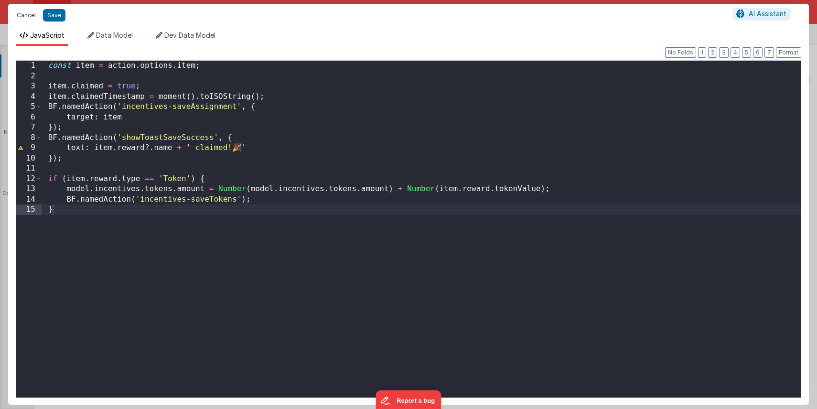
click at [28, 16] on button "Cancel" at bounding box center [26, 15] width 29 height 13
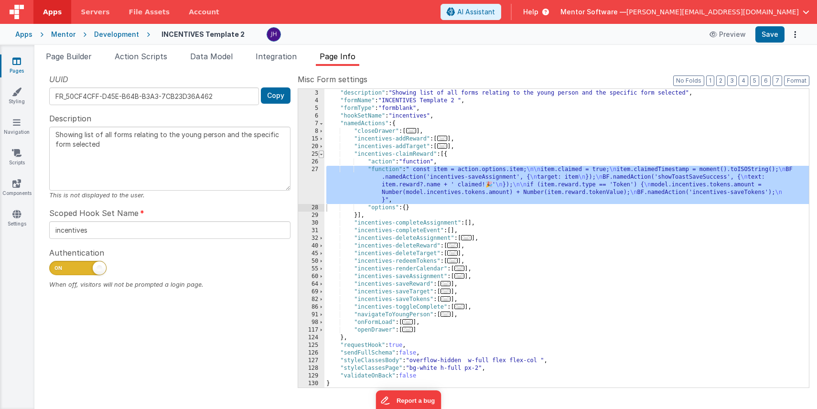
click at [323, 153] on span at bounding box center [321, 155] width 5 height 8
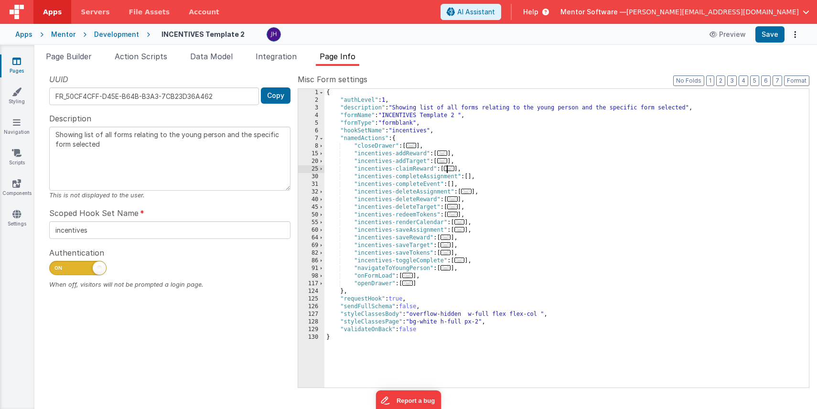
click at [464, 230] on span "..." at bounding box center [459, 229] width 11 height 5
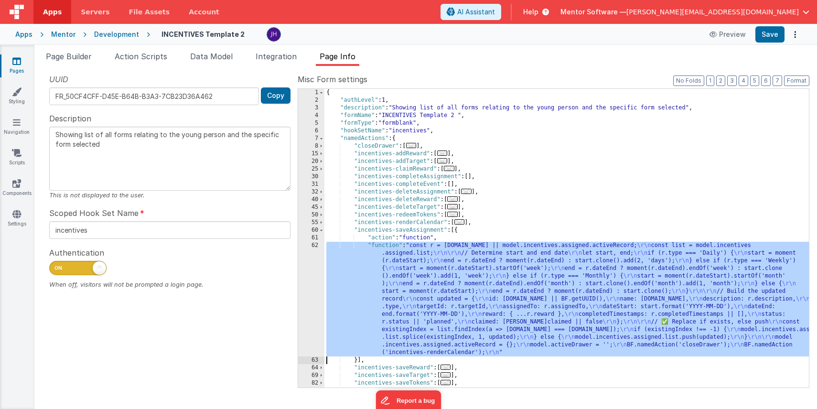
click at [313, 288] on div "62" at bounding box center [311, 299] width 26 height 115
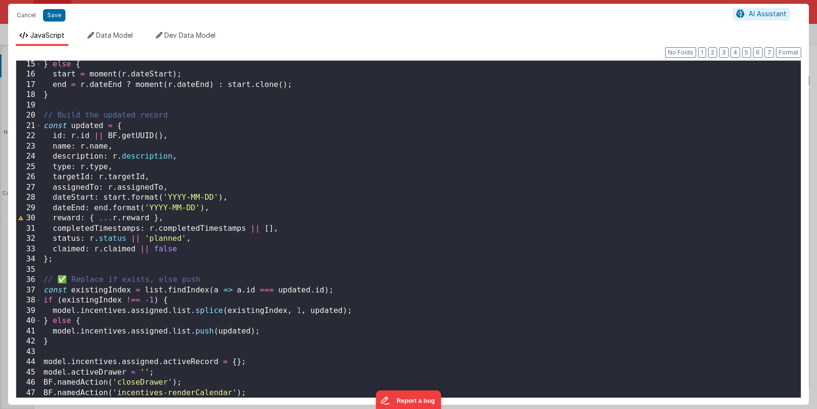
scroll to position [156, 0]
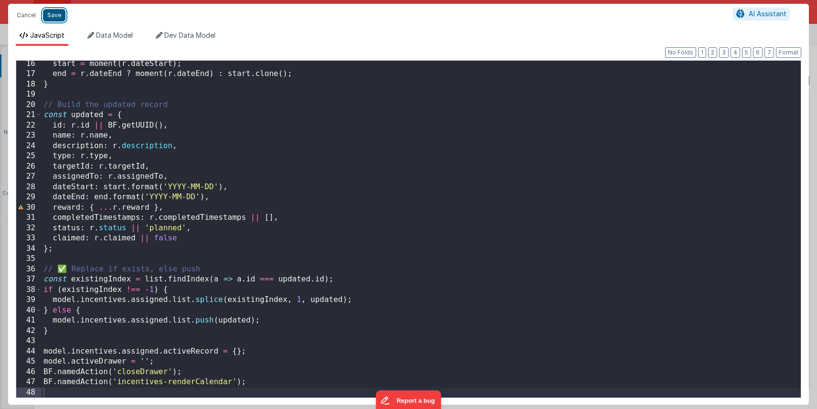
click at [54, 16] on button "Save" at bounding box center [54, 15] width 22 height 12
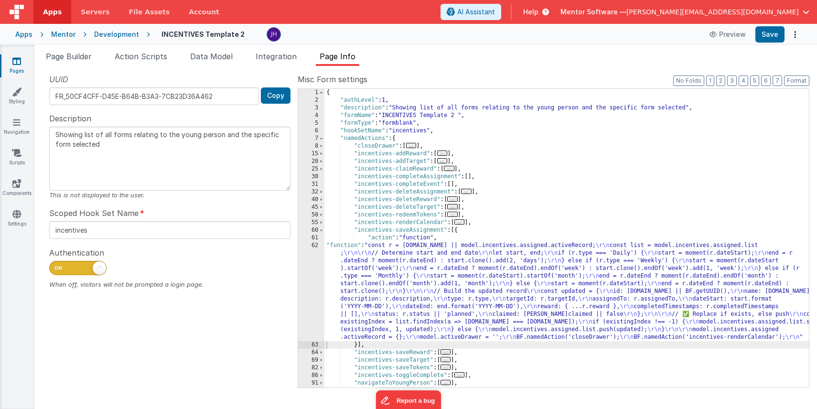
scroll to position [0, 0]
click at [322, 230] on span at bounding box center [321, 231] width 5 height 8
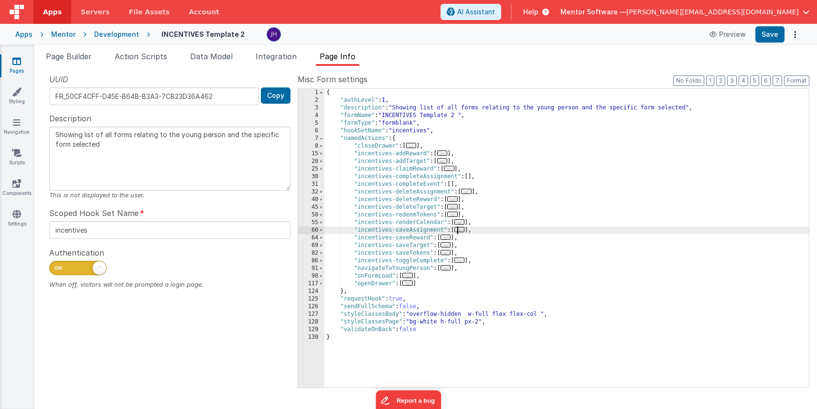
click at [449, 238] on span "..." at bounding box center [446, 237] width 11 height 5
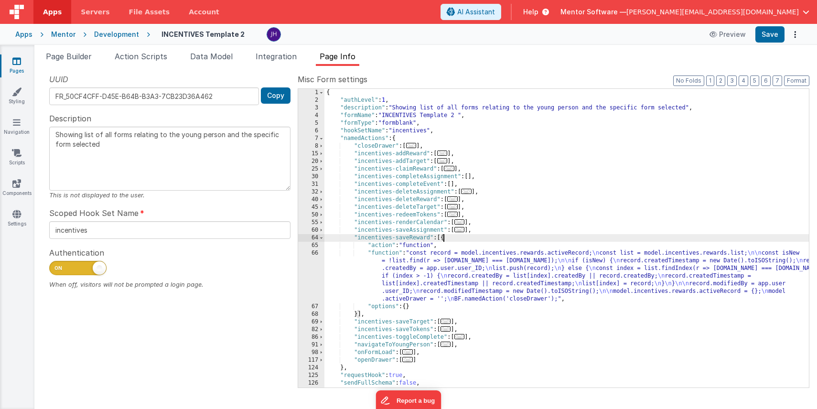
click at [459, 274] on div "{ "authLevel" : 1 , "description" : "Showing list of all forms relating to the …" at bounding box center [566, 246] width 485 height 314
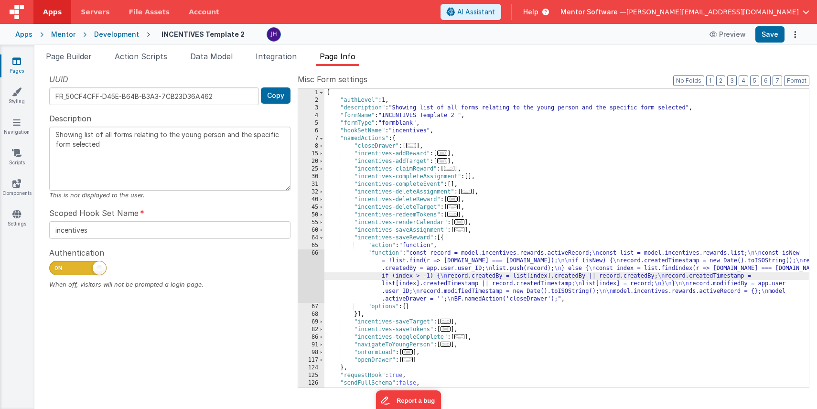
click at [315, 263] on div "66" at bounding box center [311, 276] width 26 height 54
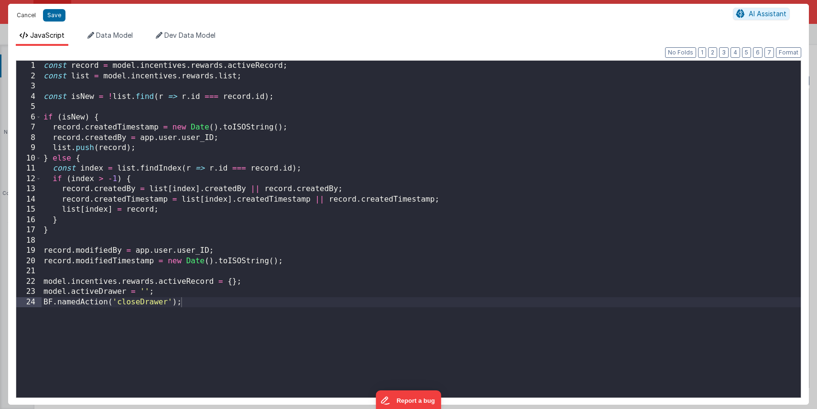
click at [21, 13] on button "Cancel" at bounding box center [26, 15] width 29 height 13
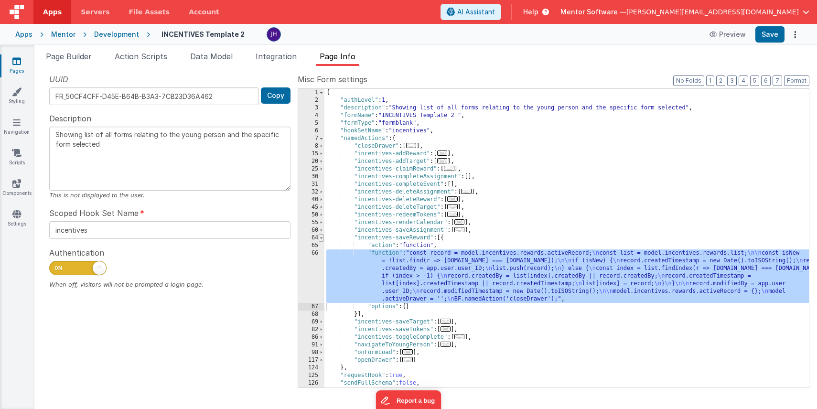
click at [322, 237] on span at bounding box center [321, 238] width 5 height 8
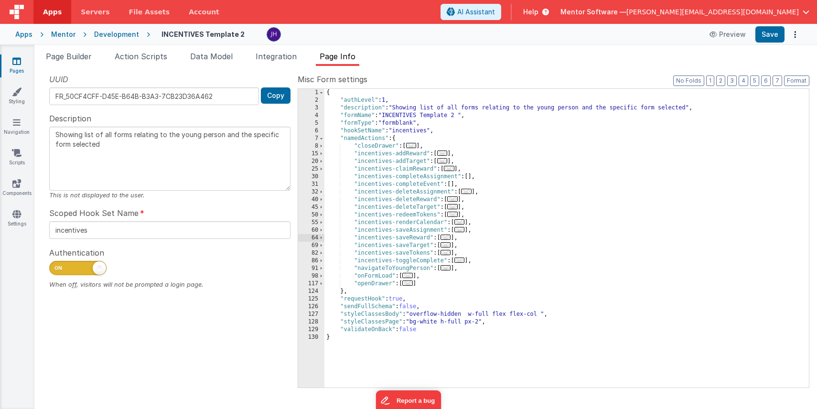
click at [449, 246] on span "..." at bounding box center [446, 244] width 11 height 5
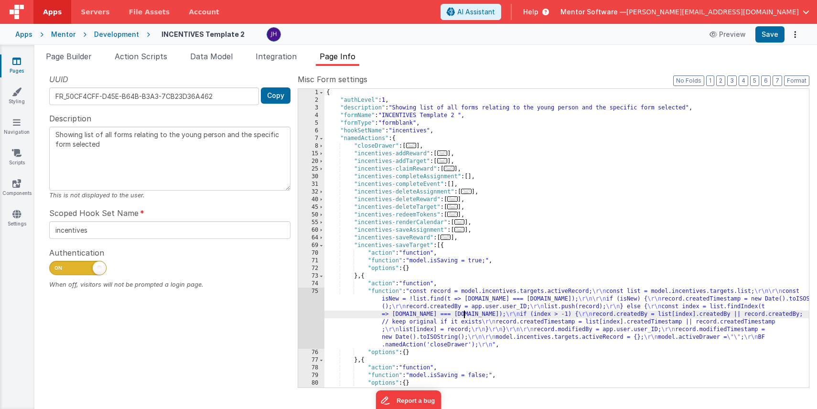
click at [465, 314] on div "{ "authLevel" : 1 , "description" : "Showing list of all forms relating to the …" at bounding box center [566, 246] width 485 height 314
click at [312, 305] on div "75" at bounding box center [311, 318] width 26 height 61
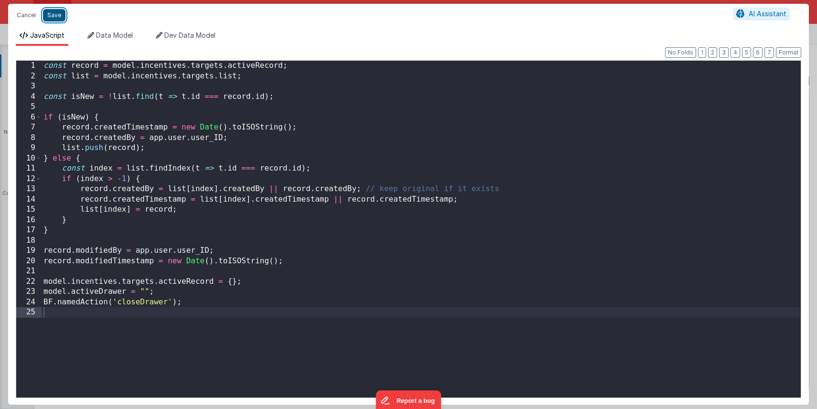
click at [54, 13] on button "Save" at bounding box center [54, 15] width 22 height 12
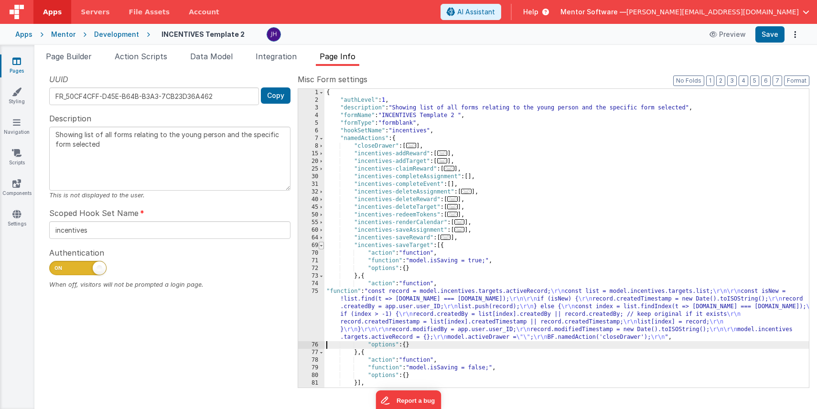
click at [322, 244] on span at bounding box center [321, 246] width 5 height 8
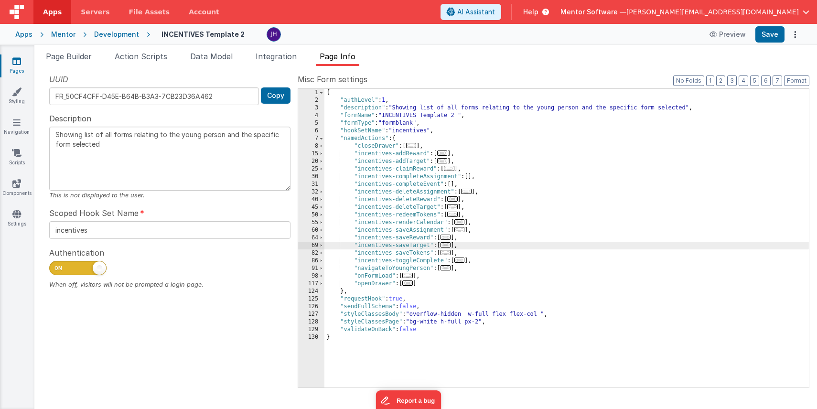
click at [448, 245] on span "..." at bounding box center [446, 244] width 11 height 5
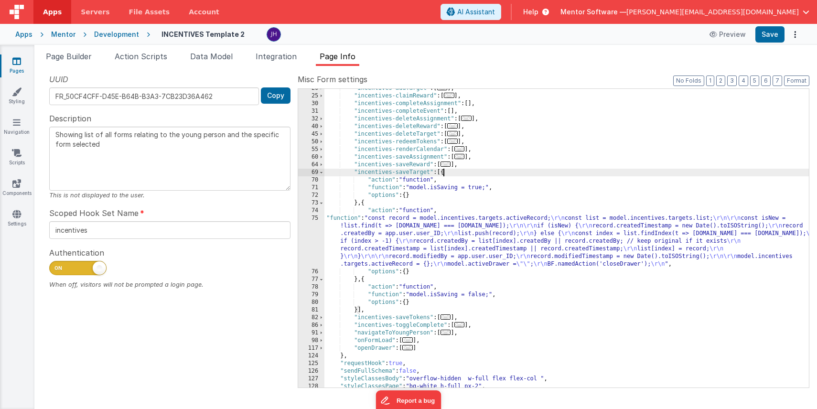
scroll to position [78, 0]
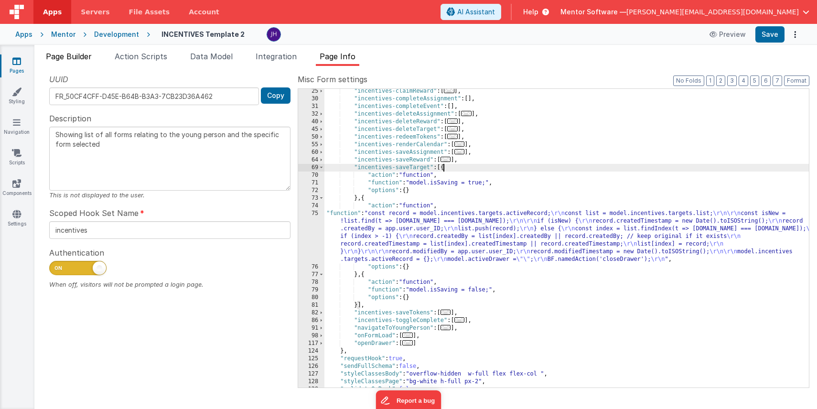
click at [72, 61] on span "Page Builder" at bounding box center [69, 57] width 46 height 10
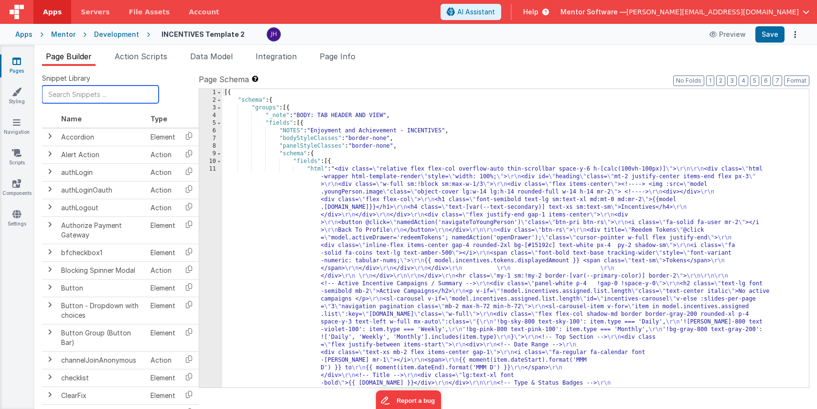
click at [97, 98] on input "text" at bounding box center [100, 95] width 117 height 18
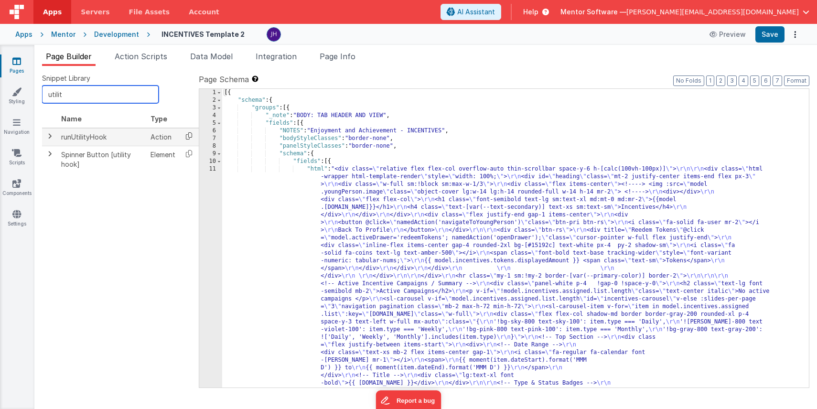
type input "utilit"
click at [187, 135] on icon at bounding box center [189, 136] width 20 height 15
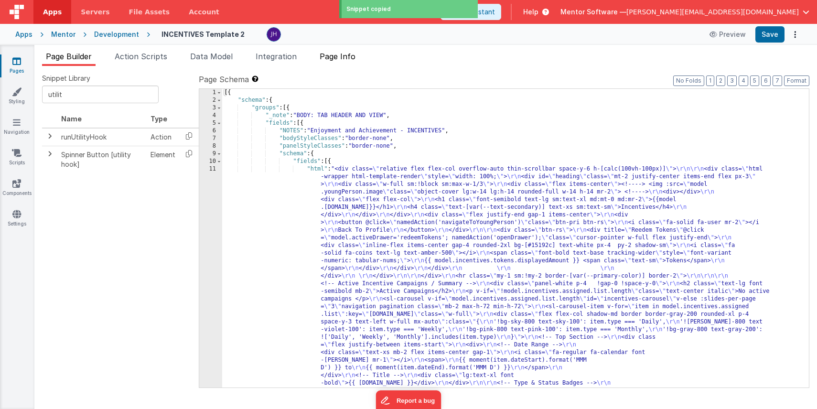
click at [339, 61] on li "Page Info" at bounding box center [337, 58] width 43 height 15
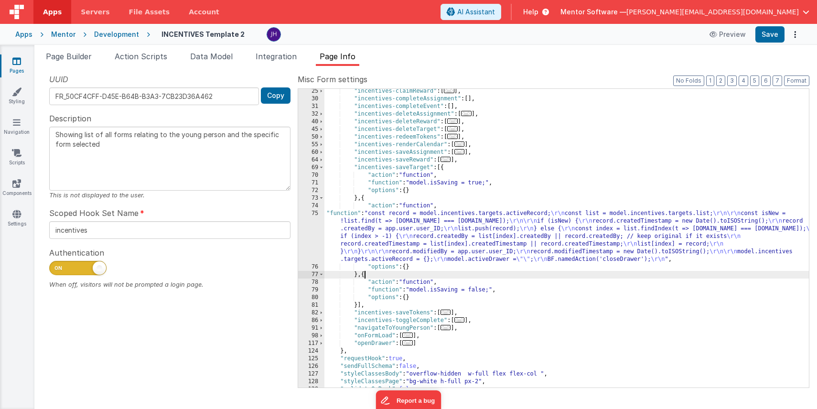
click at [364, 274] on div ""incentives-claimReward" : [ ... ] , "incentives-completeAssignment" : [ ] , "i…" at bounding box center [566, 244] width 485 height 314
paste textarea
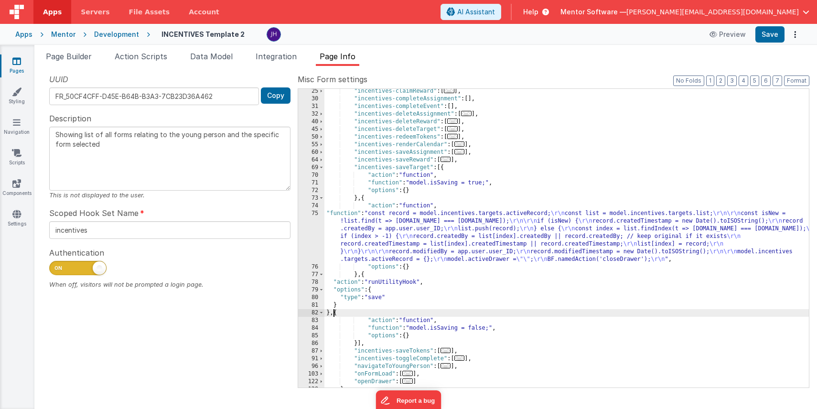
click at [384, 297] on div ""incentives-claimReward" : [ ... ] , "incentives-completeAssignment" : [ ] , "i…" at bounding box center [566, 244] width 485 height 314
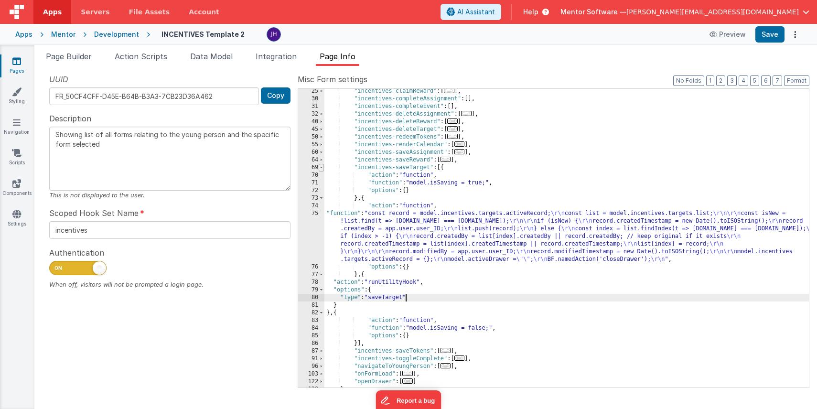
click at [323, 168] on span at bounding box center [321, 168] width 5 height 8
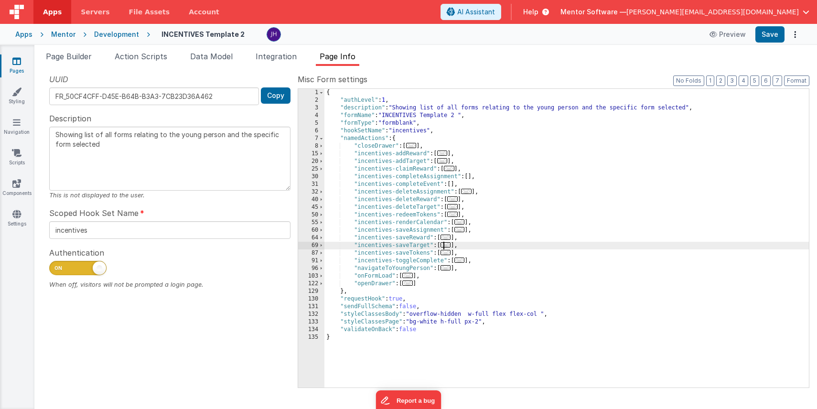
click at [410, 275] on span "..." at bounding box center [407, 275] width 11 height 5
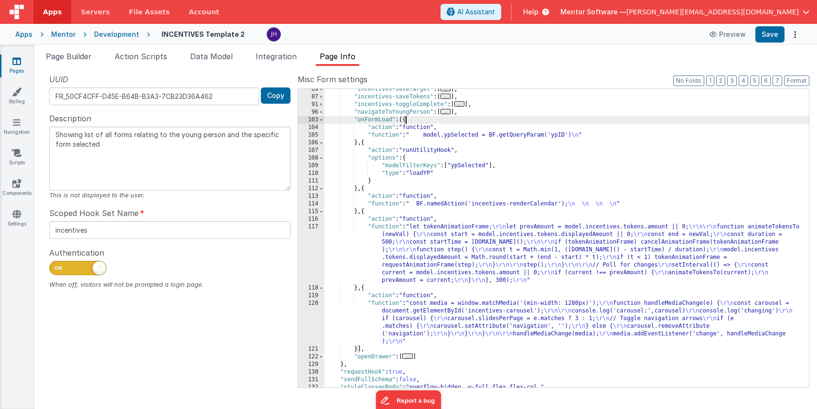
scroll to position [156, 0]
click at [434, 161] on div ""incentives-saveTarget" : [ ... ] , "incentives-saveTokens" : [ ... ] , "incent…" at bounding box center [566, 243] width 485 height 314
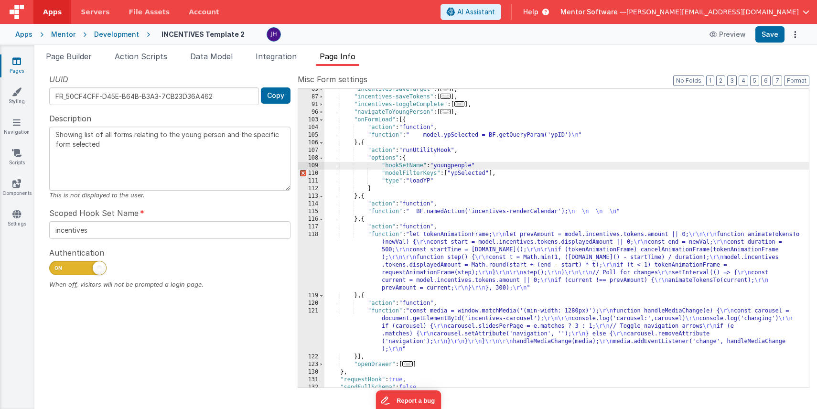
click at [529, 176] on div ""incentives-saveTarget" : [ ... ] , "incentives-saveTokens" : [ ... ] , "incent…" at bounding box center [566, 243] width 485 height 314
click at [492, 162] on div ""incentives-saveTarget" : [ ... ] , "incentives-saveTokens" : [ ... ] , "incent…" at bounding box center [566, 243] width 485 height 314
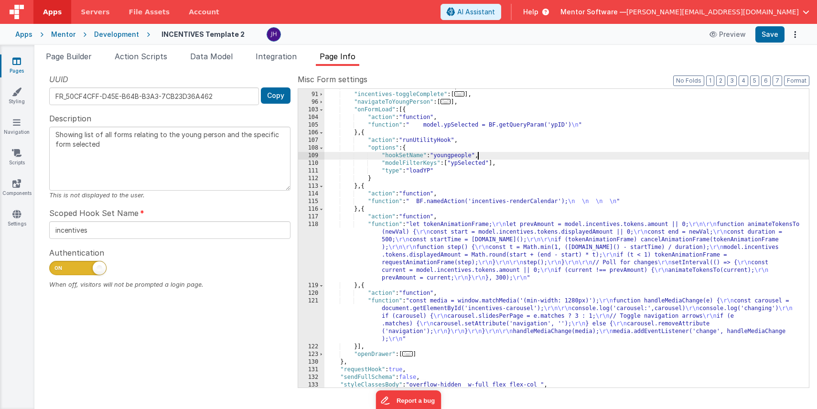
scroll to position [166, 0]
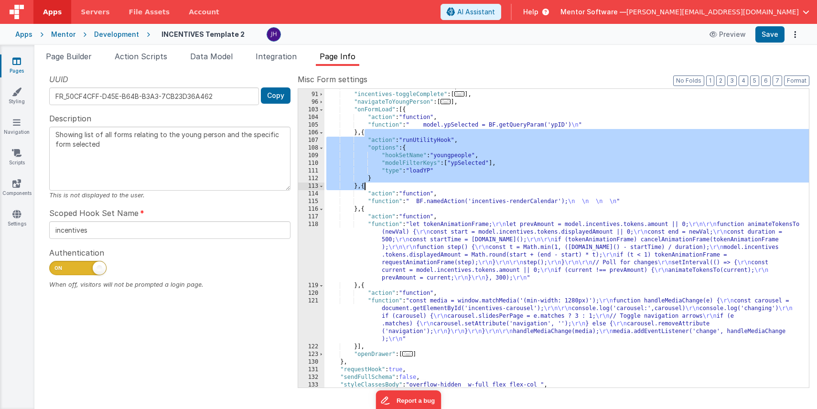
drag, startPoint x: 364, startPoint y: 133, endPoint x: 365, endPoint y: 185, distance: 52.6
click at [365, 185] on div ""incentives-saveTokens" : [ ... ] , "incentives-toggleComplete" : [ ... ] , "na…" at bounding box center [566, 240] width 485 height 314
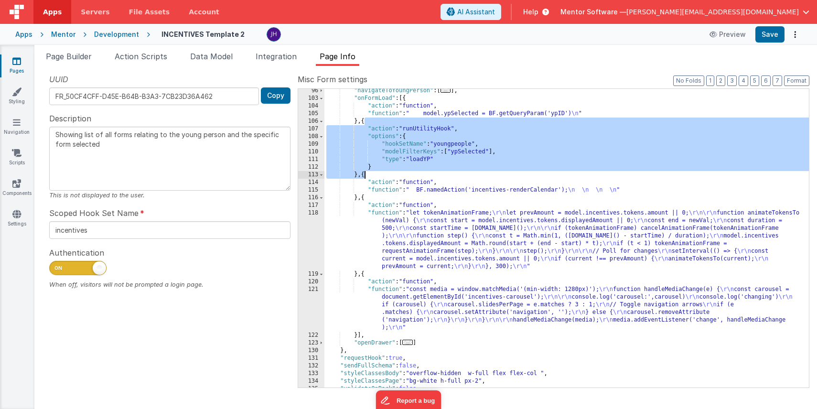
scroll to position [191, 0]
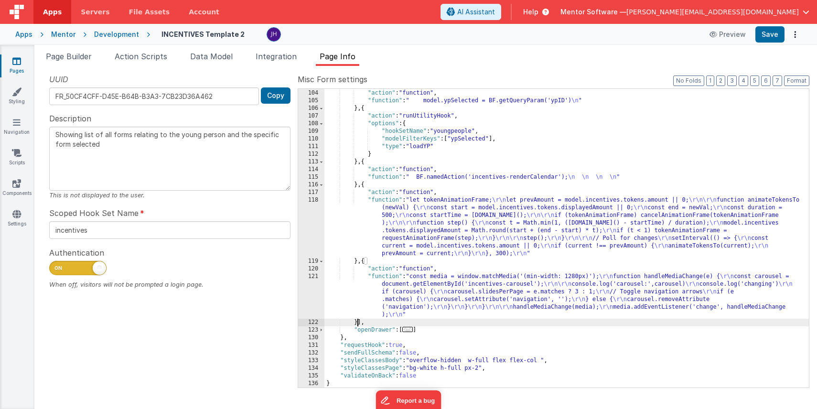
click at [357, 323] on div ""onFormLoad" : [{ "action" : "function" , "function" : " model.ypSelected = BF.…" at bounding box center [566, 239] width 485 height 314
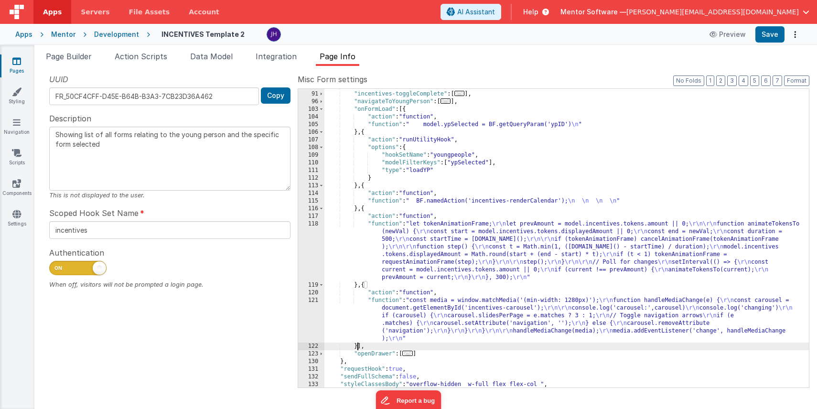
scroll to position [168, 0]
drag, startPoint x: 410, startPoint y: 352, endPoint x: 413, endPoint y: 347, distance: 5.3
click at [410, 352] on span "..." at bounding box center [407, 351] width 11 height 5
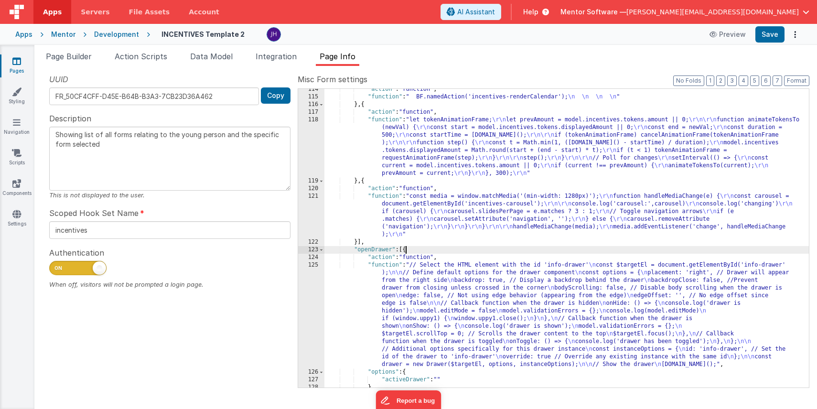
scroll to position [277, 0]
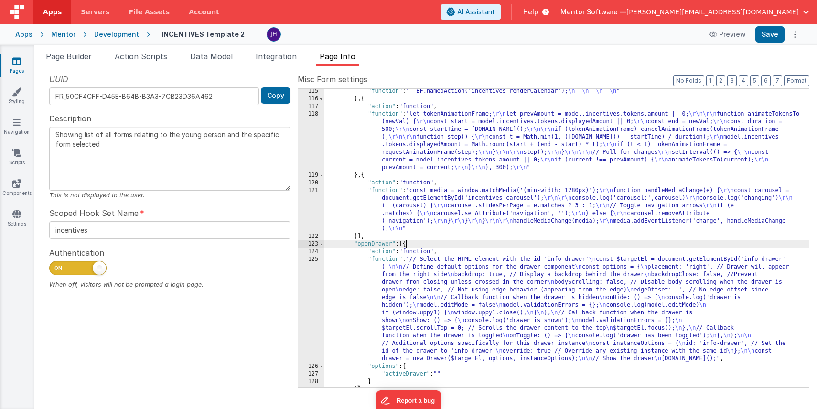
click at [357, 236] on div ""function" : " BF.namedAction('incentives-renderCalendar'); \n \n \n \n " } , {…" at bounding box center [566, 244] width 485 height 314
click at [323, 243] on span at bounding box center [321, 244] width 5 height 8
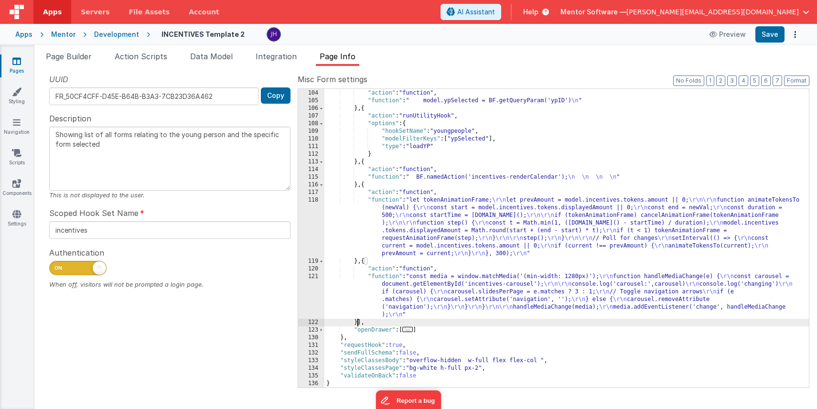
scroll to position [191, 0]
click at [356, 323] on div ""onFormLoad" : [{ "action" : "function" , "function" : " model.ypSelected = BF.…" at bounding box center [566, 239] width 485 height 314
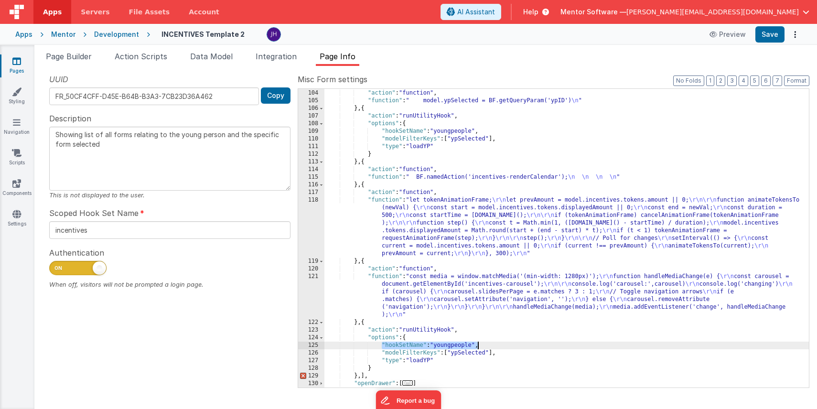
drag, startPoint x: 381, startPoint y: 344, endPoint x: 479, endPoint y: 343, distance: 98.0
click at [479, 343] on div ""onFormLoad" : [{ "action" : "function" , "function" : " model.ypSelected = BF.…" at bounding box center [566, 239] width 485 height 314
click at [464, 346] on div ""onFormLoad" : [{ "action" : "function" , "function" : " model.ypSelected = BF.…" at bounding box center [566, 239] width 485 height 314
drag, startPoint x: 432, startPoint y: 346, endPoint x: 412, endPoint y: 346, distance: 20.5
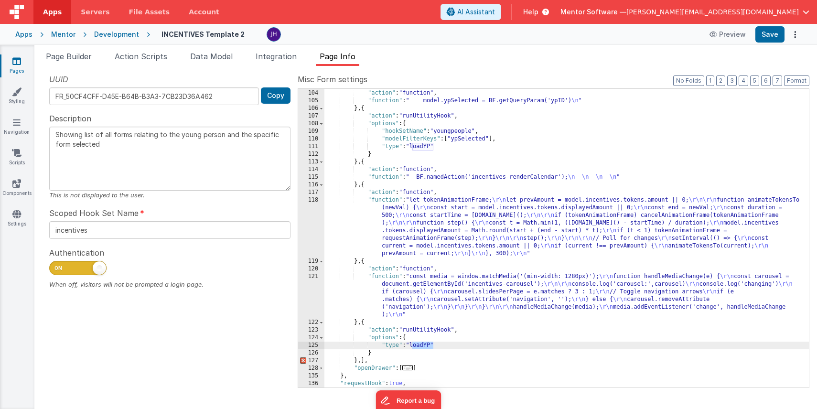
click at [412, 346] on div ""onFormLoad" : [{ "action" : "function" , "function" : " model.ypSelected = BF.…" at bounding box center [566, 239] width 485 height 314
click at [363, 360] on div ""onFormLoad" : [{ "action" : "function" , "function" : " model.ypSelected = BF.…" at bounding box center [566, 239] width 485 height 314
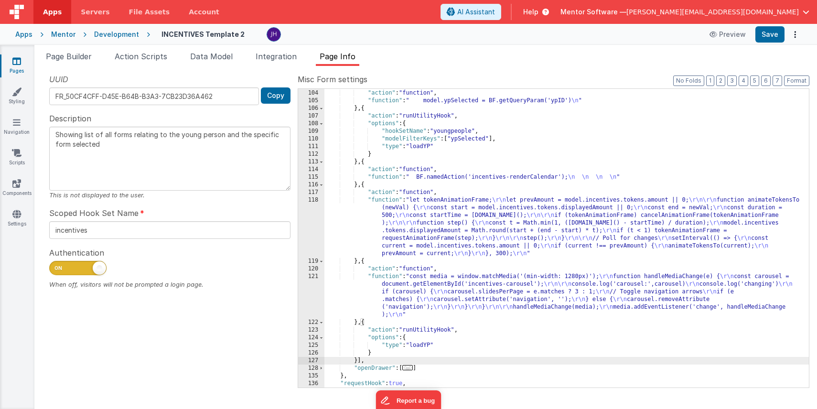
click at [449, 72] on div "Snippet Library utilit Name Type runUtilityHook Action Spinner Button [utility …" at bounding box center [425, 237] width 783 height 343
click at [272, 55] on span "Integration" at bounding box center [276, 57] width 41 height 10
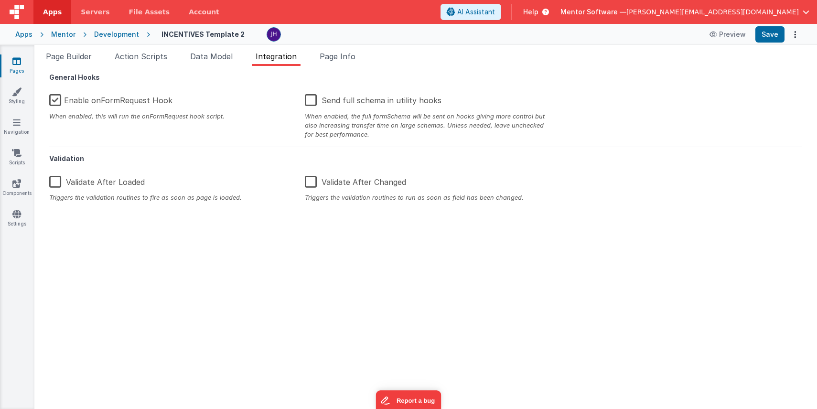
click at [110, 98] on label "Enable onFormRequest Hook" at bounding box center [110, 98] width 123 height 21
click at [0, 0] on input "Enable onFormRequest Hook" at bounding box center [0, 0] width 0 height 0
click at [336, 60] on span "Page Info" at bounding box center [338, 57] width 36 height 10
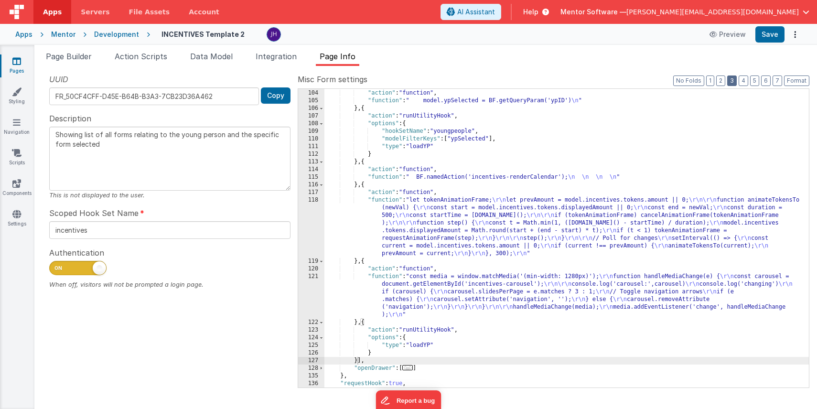
click at [734, 82] on button "3" at bounding box center [732, 81] width 10 height 11
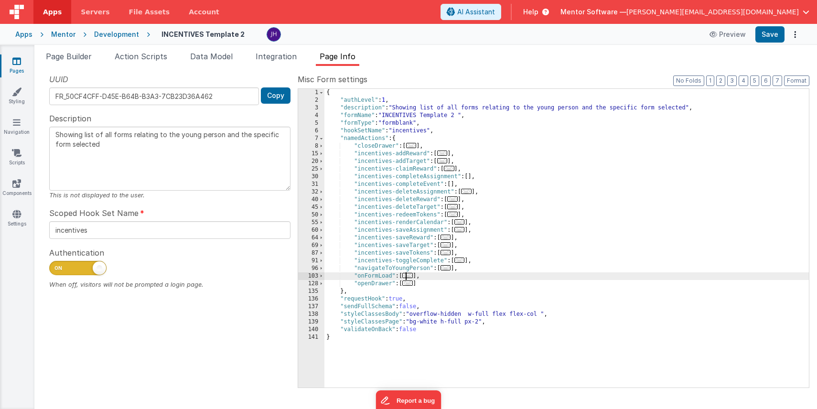
click at [410, 277] on span "..." at bounding box center [407, 275] width 11 height 5
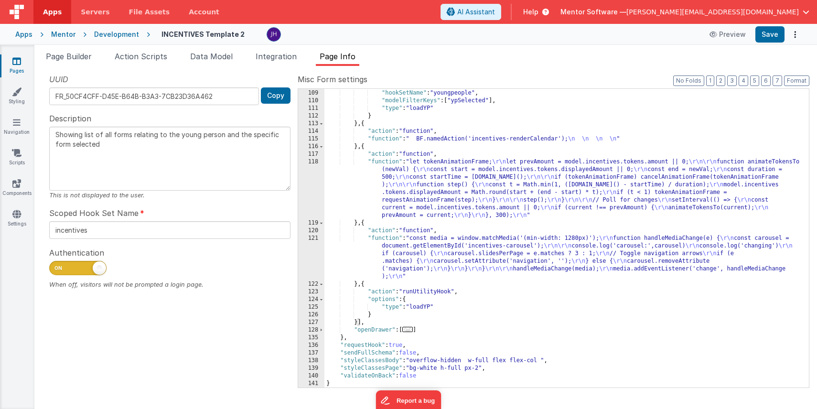
scroll to position [229, 0]
click at [432, 306] on div ""options" : { "hookSetName" : "youngpeople" , "modelFilterKeys" : [ "ypSelected…" at bounding box center [566, 239] width 485 height 314
click at [501, 291] on div ""options" : { "hookSetName" : "youngpeople" , "modelFilterKeys" : [ "ypSelected…" at bounding box center [566, 239] width 485 height 314
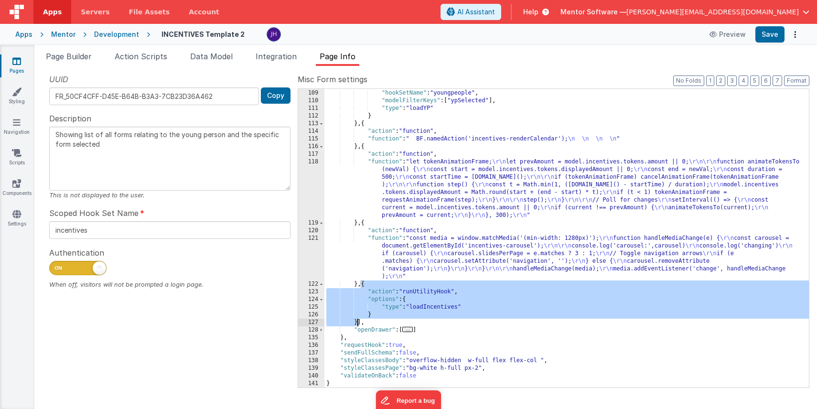
drag, startPoint x: 362, startPoint y: 284, endPoint x: 356, endPoint y: 322, distance: 38.1
click at [356, 322] on div ""options" : { "hookSetName" : "youngpeople" , "modelFilterKeys" : [ "ypSelected…" at bounding box center [566, 239] width 485 height 314
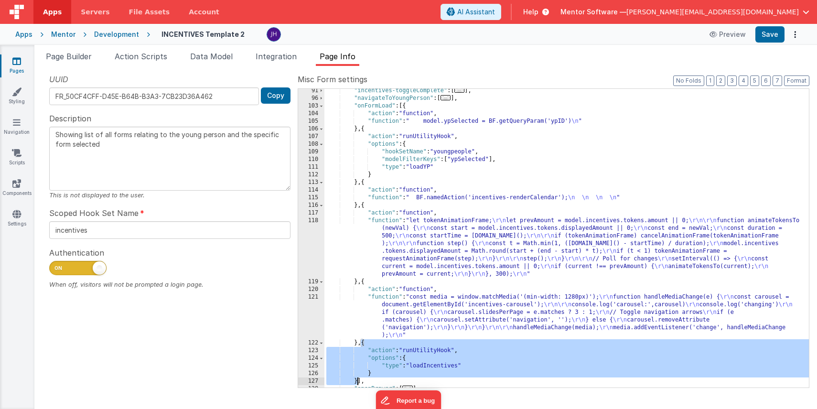
scroll to position [163, 0]
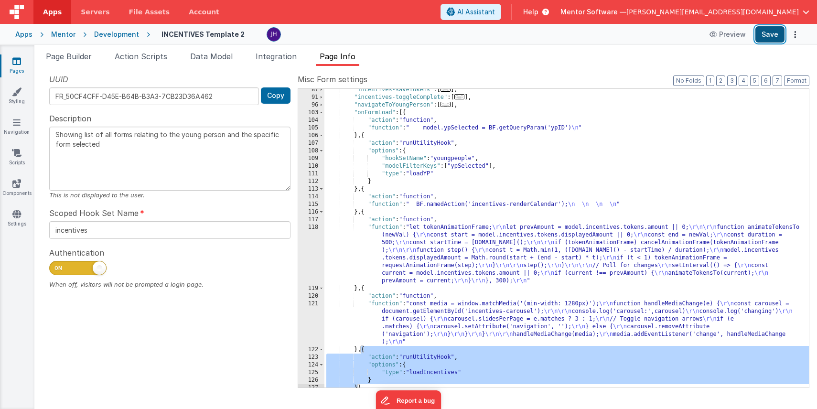
click at [771, 37] on button "Save" at bounding box center [769, 34] width 29 height 16
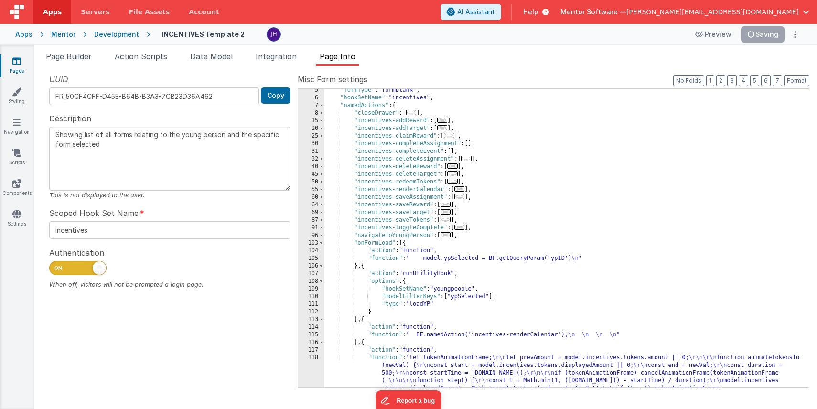
scroll to position [33, 0]
click at [322, 244] on span at bounding box center [321, 243] width 5 height 8
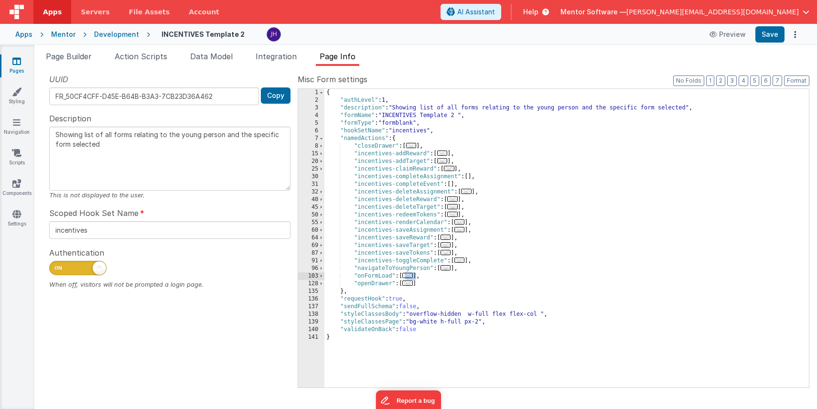
click at [483, 262] on div "{ "authLevel" : 1 , "description" : "Showing list of all forms relating to the …" at bounding box center [566, 246] width 485 height 314
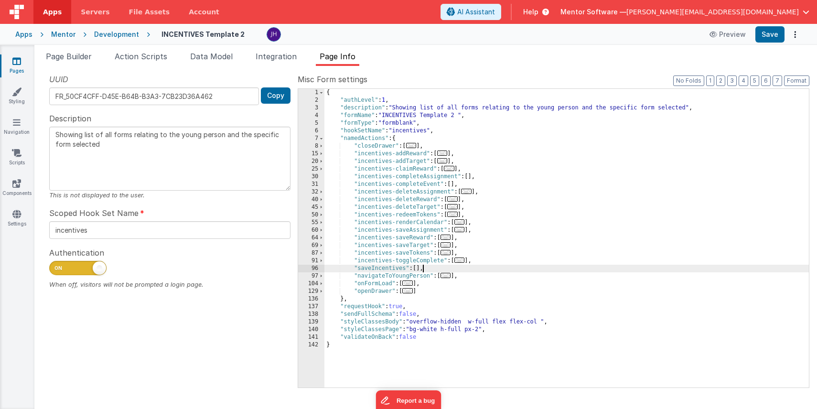
click at [415, 269] on div "{ "authLevel" : 1 , "description" : "Showing list of all forms relating to the …" at bounding box center [566, 246] width 485 height 314
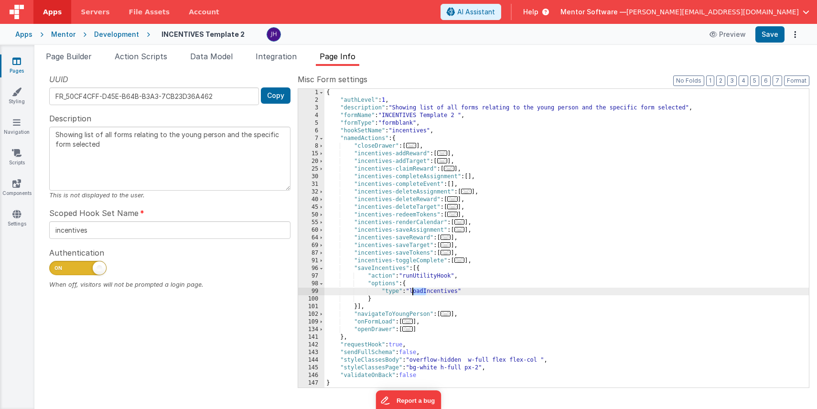
drag, startPoint x: 425, startPoint y: 291, endPoint x: 413, endPoint y: 291, distance: 12.4
click at [413, 291] on div "{ "authLevel" : 1 , "description" : "Showing list of all forms relating to the …" at bounding box center [566, 246] width 485 height 314
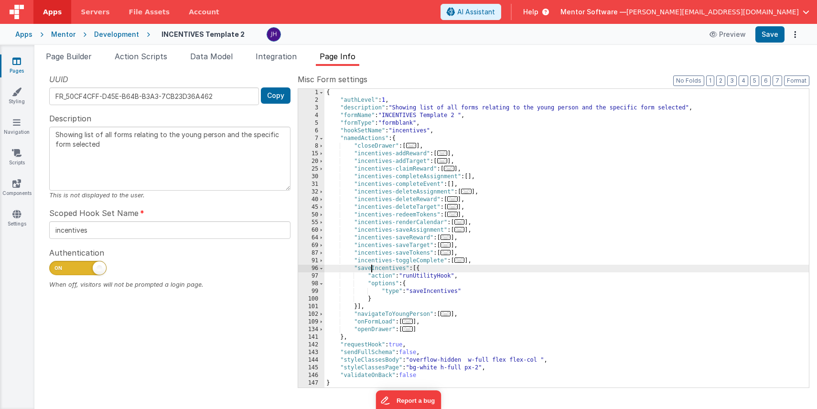
click at [373, 267] on div "{ "authLevel" : 1 , "description" : "Showing list of all forms relating to the …" at bounding box center [566, 246] width 485 height 314
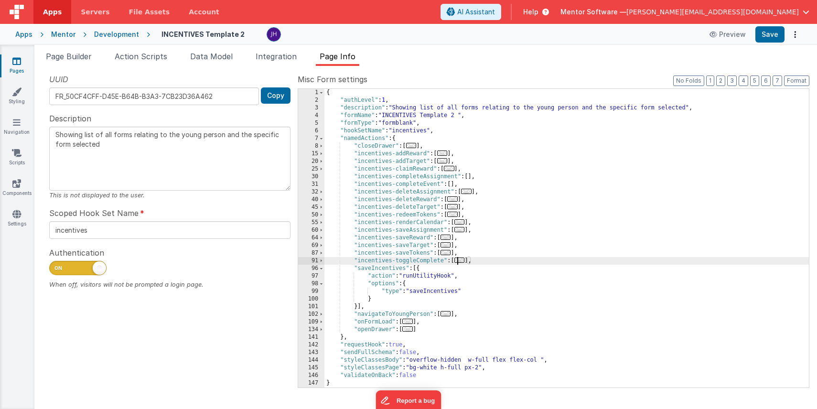
click at [463, 261] on span "..." at bounding box center [459, 260] width 11 height 5
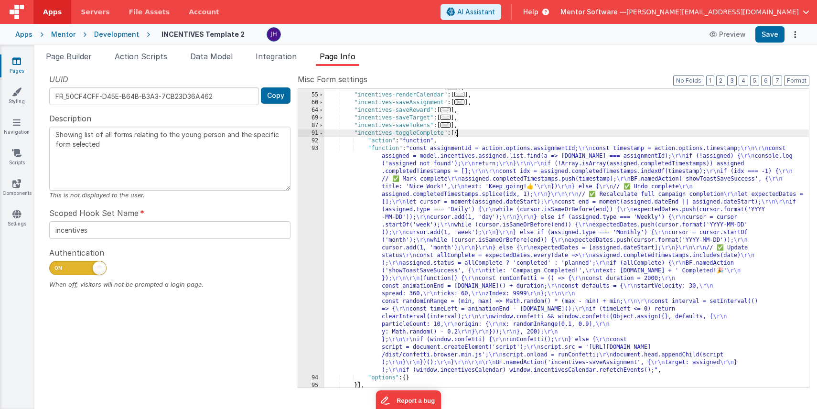
scroll to position [128, 0]
click at [455, 277] on div ""incentives-redeemTokens" : [ ... ] , "incentives-renderCalendar" : [ ... ] , "…" at bounding box center [566, 241] width 485 height 314
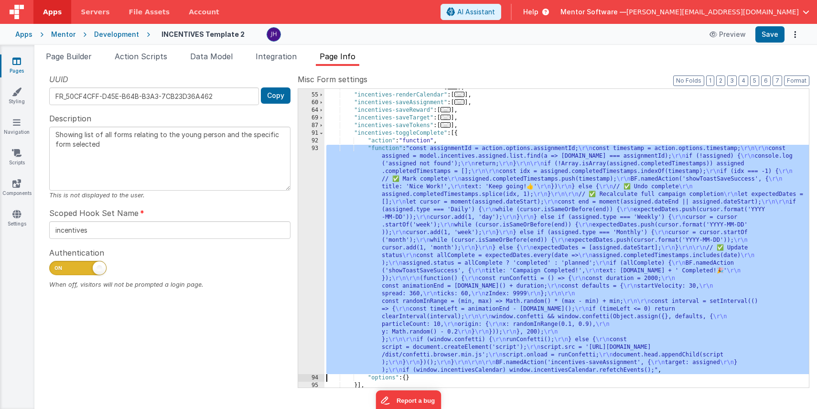
click at [311, 258] on div "93" at bounding box center [311, 259] width 26 height 229
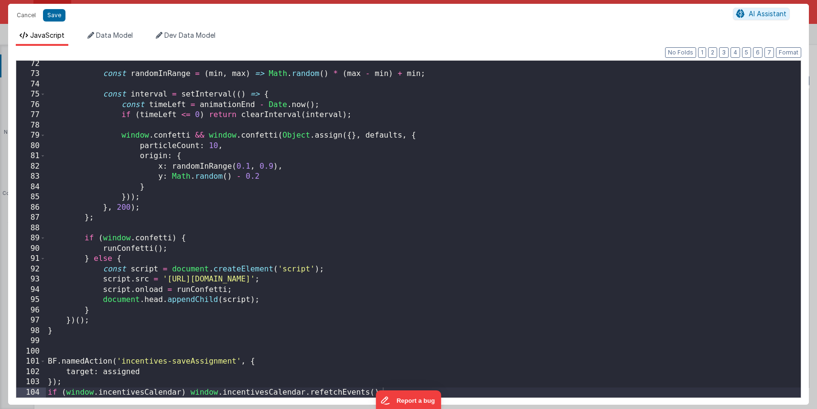
scroll to position [732, 0]
click at [25, 16] on button "Cancel" at bounding box center [26, 15] width 29 height 13
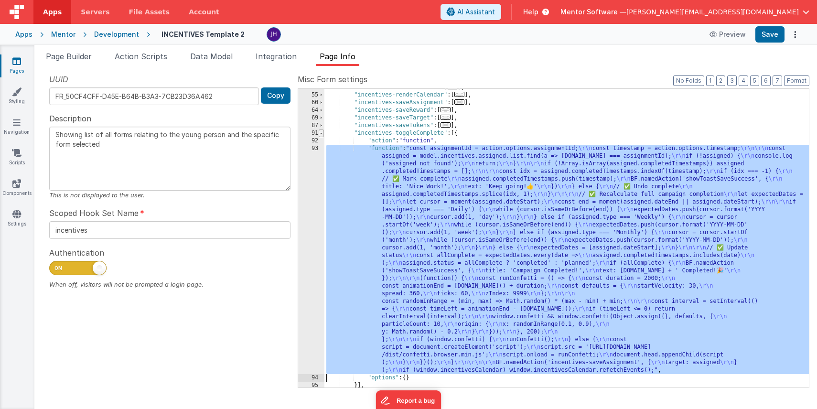
click at [322, 132] on span at bounding box center [321, 133] width 5 height 8
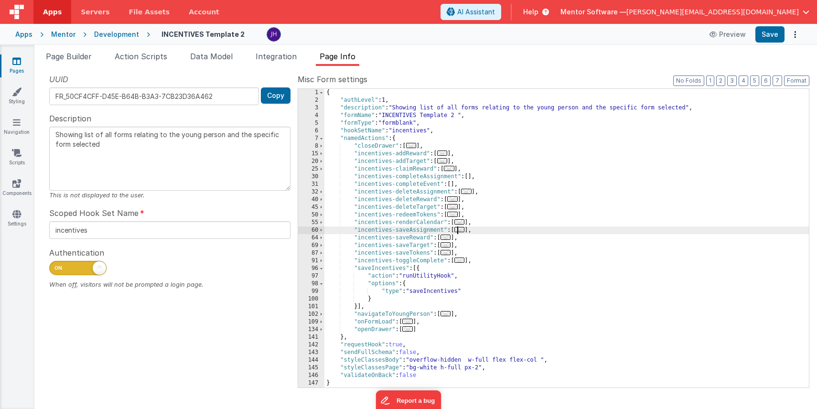
click at [461, 229] on span "..." at bounding box center [459, 229] width 11 height 5
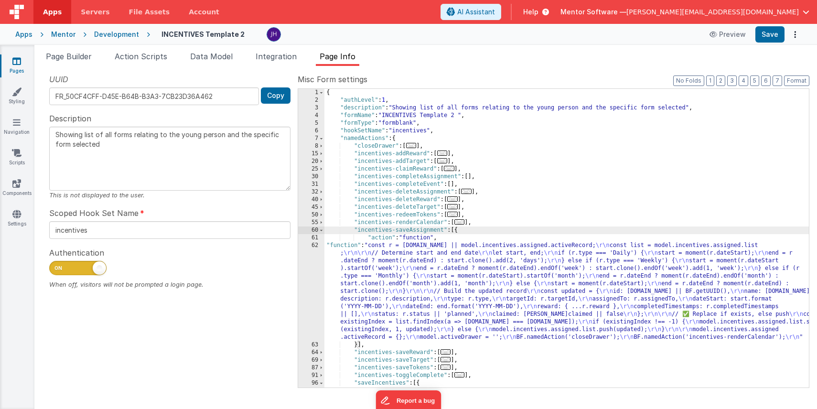
click at [415, 295] on div "{ "authLevel" : 1 , "description" : "Showing list of all forms relating to the …" at bounding box center [566, 246] width 485 height 314
click at [314, 281] on div "62" at bounding box center [311, 291] width 26 height 99
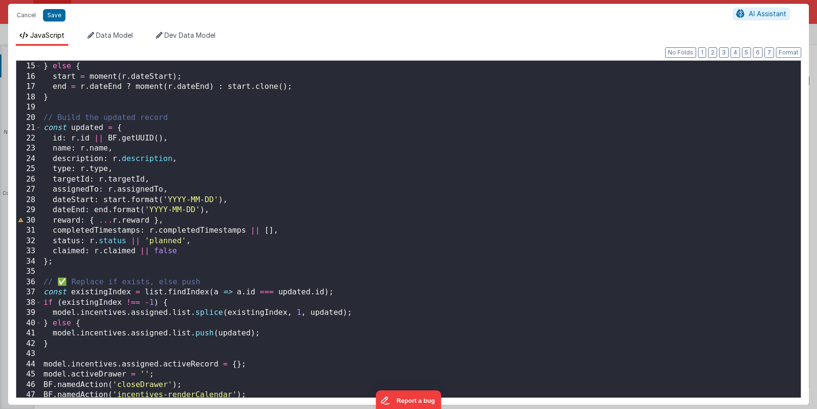
scroll to position [156, 0]
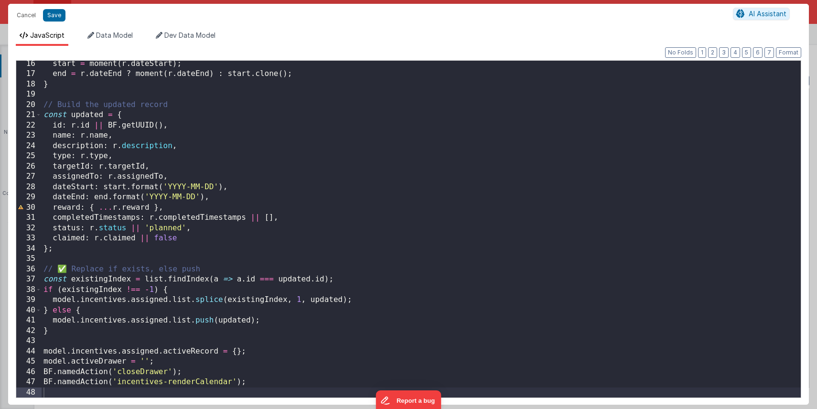
click at [260, 384] on div "start = moment ( r . dateStart ) ; end = r . dateEnd ? moment ( r . dateEnd ) :…" at bounding box center [421, 237] width 759 height 357
drag, startPoint x: 260, startPoint y: 384, endPoint x: 36, endPoint y: 381, distance: 224.1
click at [36, 381] on div "16 17 18 19 20 21 22 23 24 25 26 27 28 29 30 31 32 33 34 35 36 37 38 39 40 41 4…" at bounding box center [409, 229] width 786 height 338
click at [187, 392] on div "start = moment ( r . dateStart ) ; end = r . dateEnd ? moment ( r . dateEnd ) :…" at bounding box center [421, 237] width 759 height 357
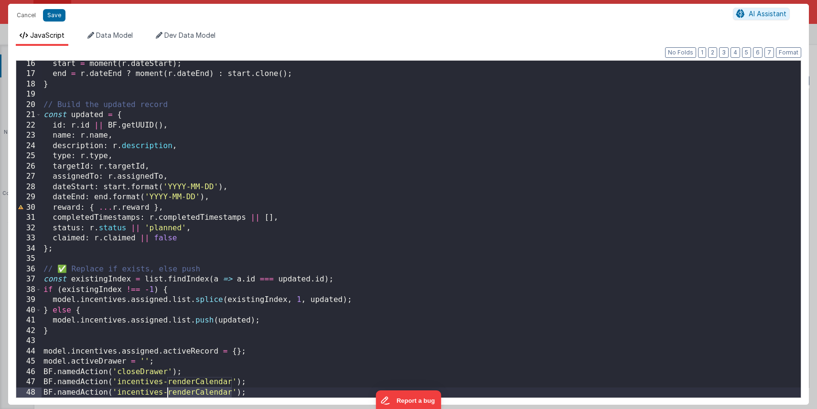
click at [232, 394] on div "start = moment ( r . dateStart ) ; end = r . dateEnd ? moment ( r . dateEnd ) :…" at bounding box center [421, 229] width 759 height 337
drag, startPoint x: 231, startPoint y: 391, endPoint x: 165, endPoint y: 394, distance: 66.0
click at [165, 394] on div "start = moment ( r . dateStart ) ; end = r . dateEnd ? moment ( r . dateEnd ) :…" at bounding box center [421, 237] width 759 height 357
click at [291, 383] on div "start = moment ( r . dateStart ) ; end = r . dateEnd ? moment ( r . dateEnd ) :…" at bounding box center [421, 237] width 759 height 357
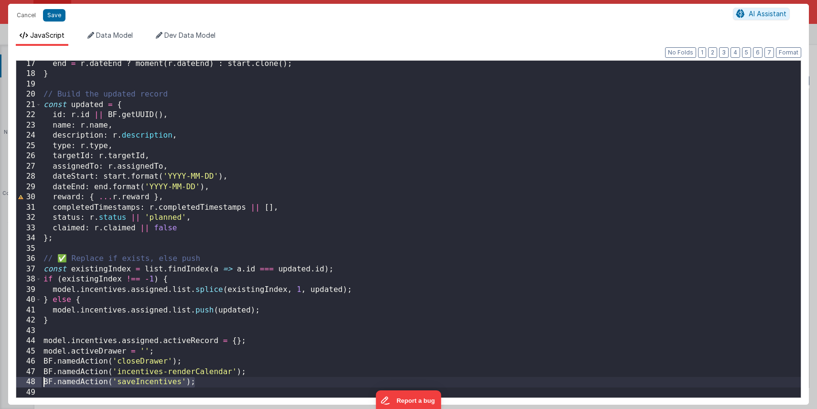
drag, startPoint x: 209, startPoint y: 395, endPoint x: 8, endPoint y: 381, distance: 202.1
click at [8, 381] on div "Cancel Save AI Assistant JavaScript Data Model Dev Data Model Format 7 6 5 4 3 …" at bounding box center [408, 204] width 817 height 409
click at [54, 17] on button "Save" at bounding box center [54, 15] width 22 height 12
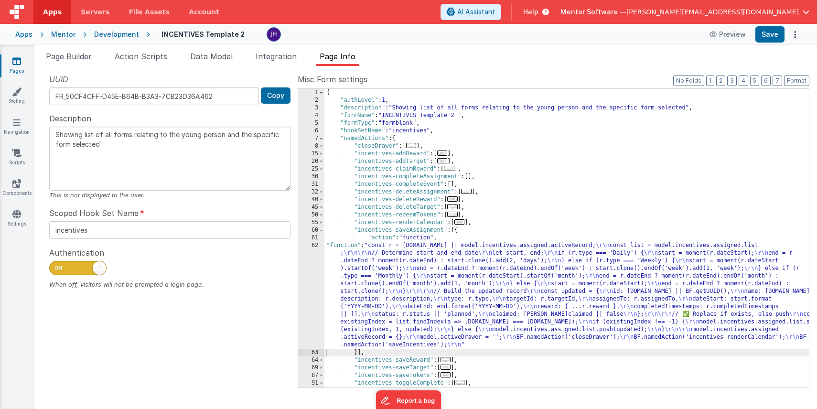
scroll to position [0, 0]
click at [322, 231] on span at bounding box center [321, 231] width 5 height 8
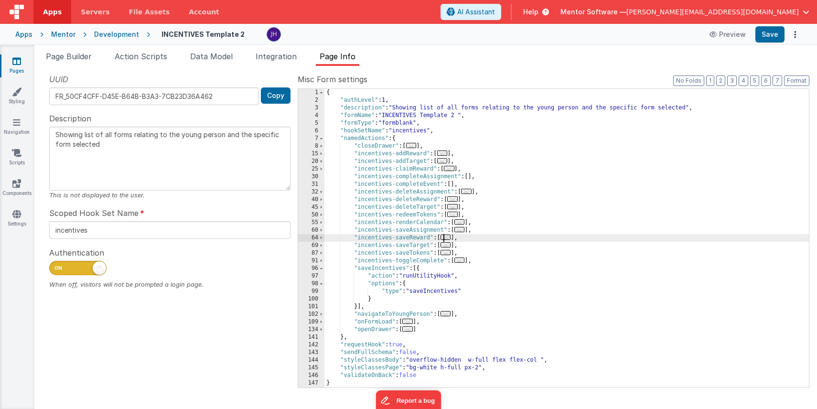
click at [447, 237] on span "..." at bounding box center [446, 237] width 11 height 5
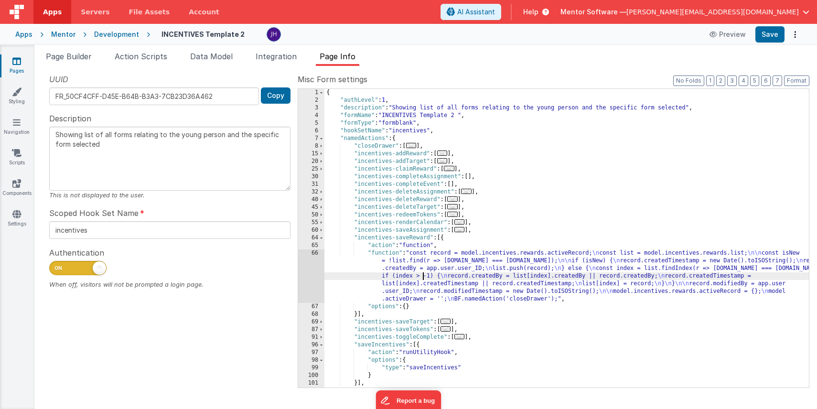
click at [421, 277] on div "{ "authLevel" : 1 , "description" : "Showing list of all forms relating to the …" at bounding box center [566, 246] width 485 height 314
click at [316, 269] on div "66" at bounding box center [311, 276] width 26 height 54
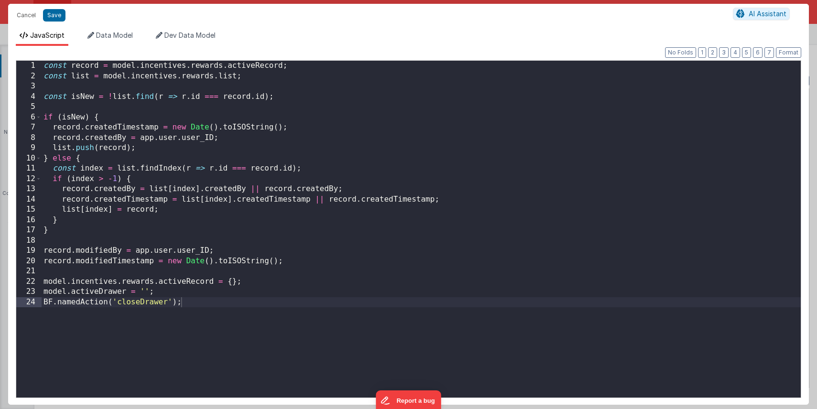
click at [216, 304] on div "const record = model . incentives . rewards . activeRecord ; const list = model…" at bounding box center [421, 239] width 759 height 357
click at [57, 19] on button "Save" at bounding box center [54, 15] width 22 height 12
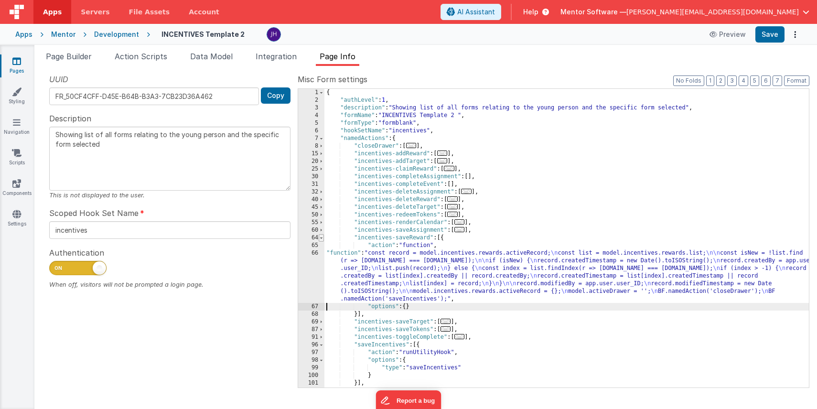
click at [322, 238] on span at bounding box center [321, 238] width 5 height 8
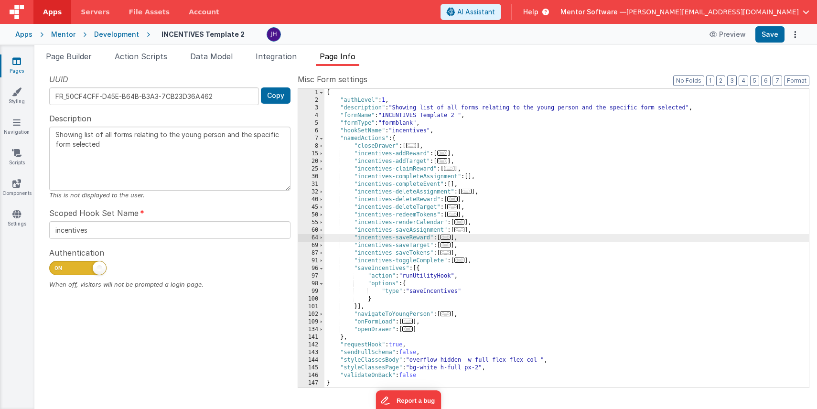
click at [448, 245] on span "..." at bounding box center [446, 244] width 11 height 5
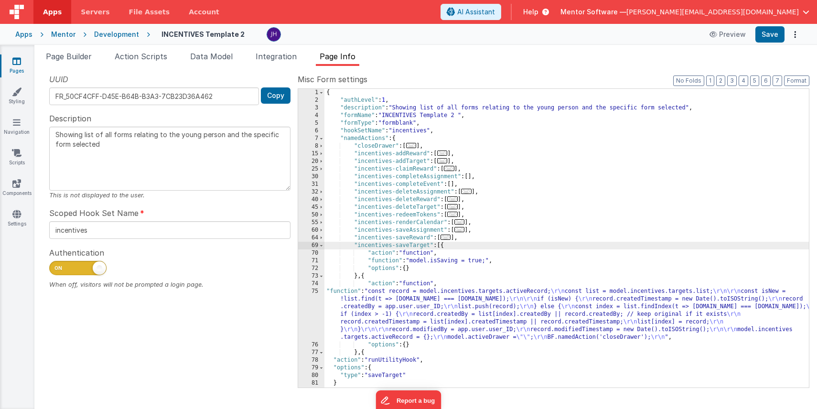
click at [404, 327] on div "{ "authLevel" : 1 , "description" : "Showing list of all forms relating to the …" at bounding box center [566, 246] width 485 height 314
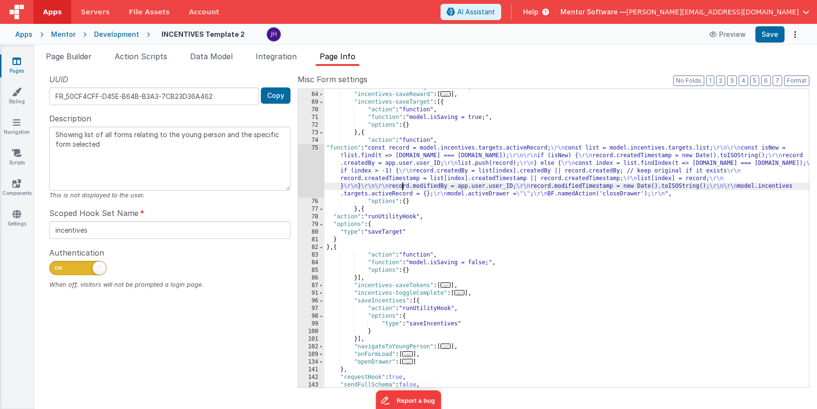
scroll to position [143, 0]
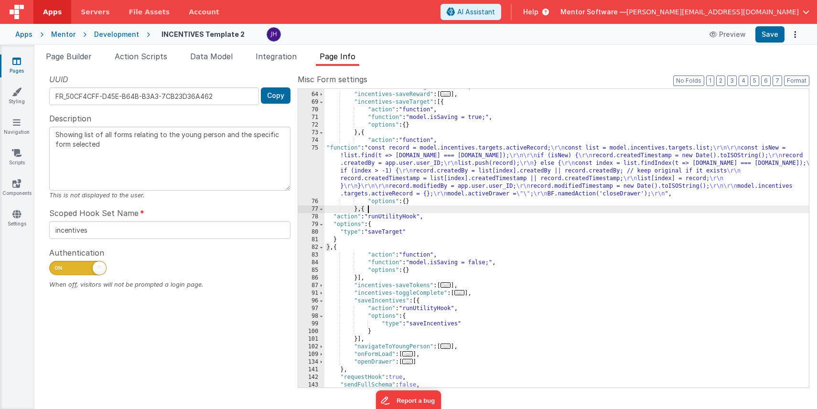
click at [385, 209] on div ""incentives-saveAssignment" : [ ... ] , "incentives-saveReward" : [ ... ] , "in…" at bounding box center [566, 240] width 485 height 314
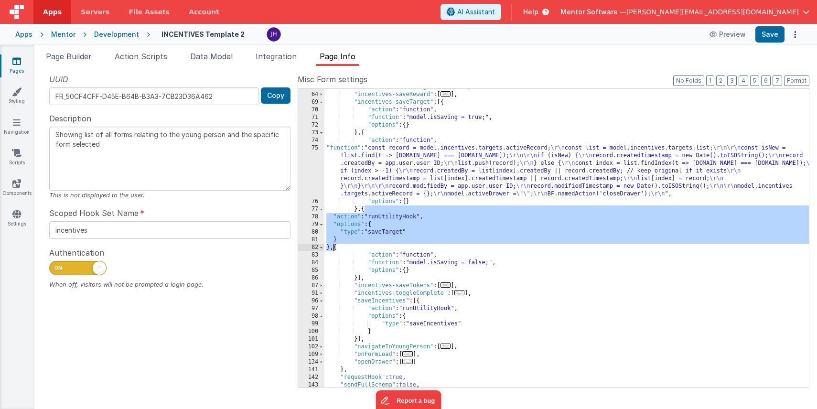
drag, startPoint x: 365, startPoint y: 209, endPoint x: 334, endPoint y: 248, distance: 49.8
click at [334, 248] on div ""incentives-saveAssignment" : [ ... ] , "incentives-saveReward" : [ ... ] , "in…" at bounding box center [566, 240] width 485 height 314
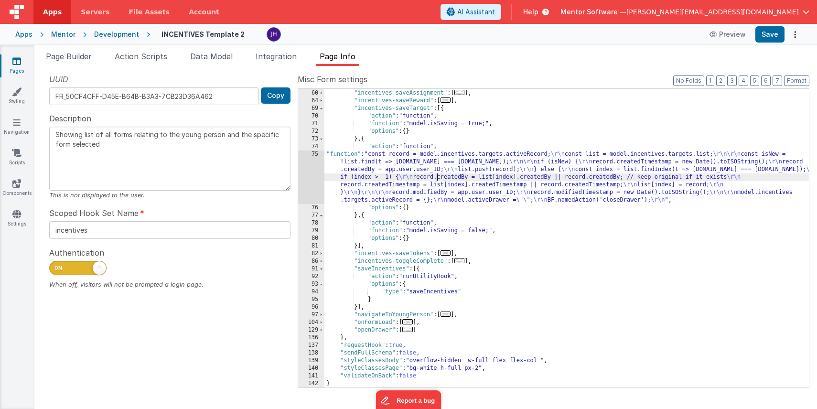
click at [436, 175] on div ""incentives-renderCalendar" : [ ... ] , "incentives-saveAssignment" : [ ... ] ,…" at bounding box center [566, 239] width 485 height 314
click at [312, 174] on div "75" at bounding box center [311, 178] width 26 height 54
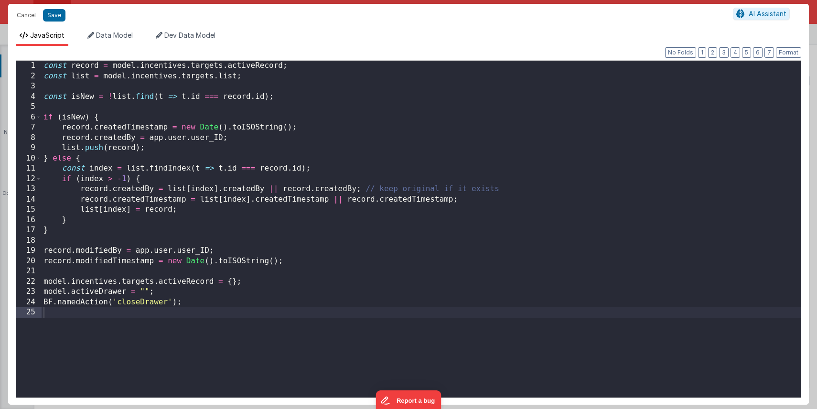
click at [238, 304] on div "const record = model . incentives . targets . activeRecord ; const list = model…" at bounding box center [421, 239] width 759 height 357
click at [51, 15] on button "Save" at bounding box center [54, 15] width 22 height 12
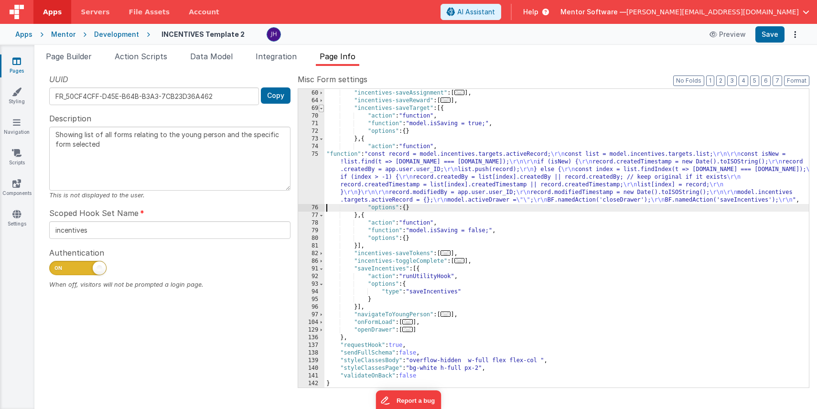
click at [323, 108] on span at bounding box center [321, 109] width 5 height 8
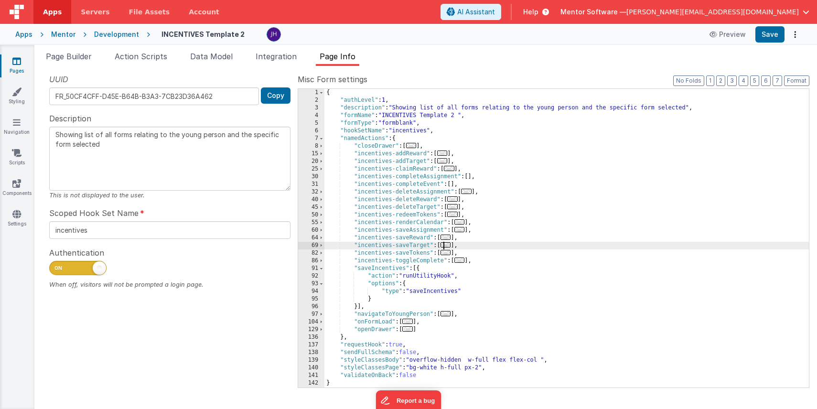
click at [451, 254] on span "..." at bounding box center [446, 252] width 11 height 5
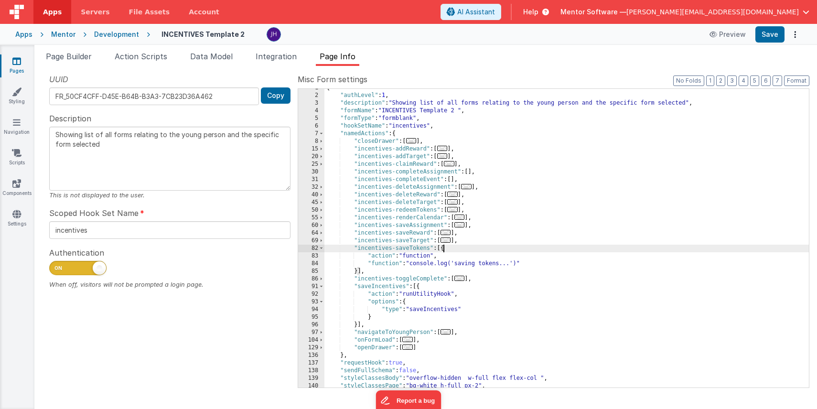
scroll to position [20, 0]
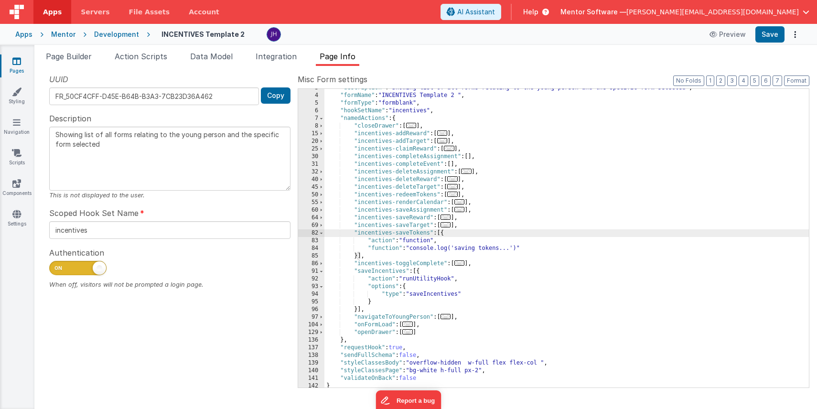
click at [423, 248] on div ""description" : "Showing list of all forms relating to the young person and the…" at bounding box center [566, 241] width 485 height 314
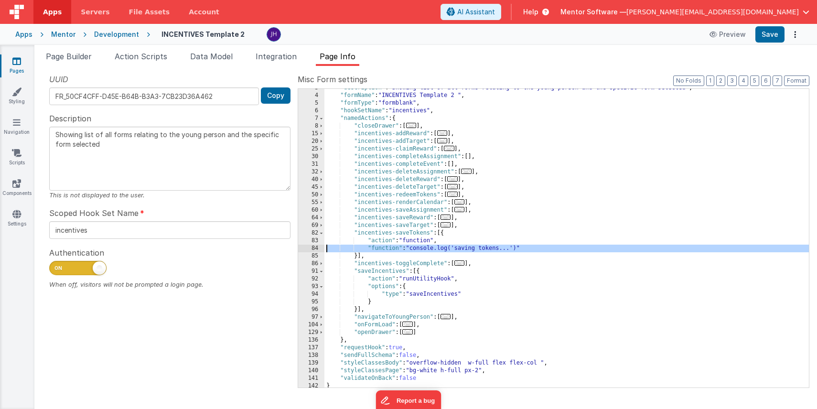
click at [313, 249] on div "84" at bounding box center [311, 249] width 26 height 8
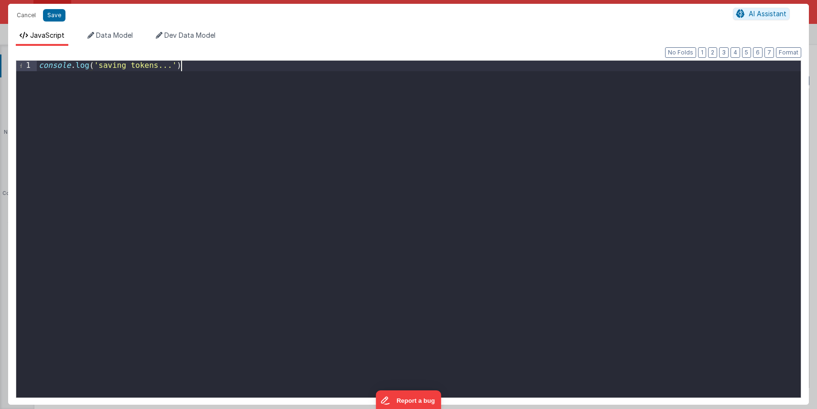
click at [294, 68] on div "console . log ( 'saving tokens...' )" at bounding box center [419, 239] width 764 height 357
click at [55, 16] on button "Save" at bounding box center [54, 15] width 22 height 12
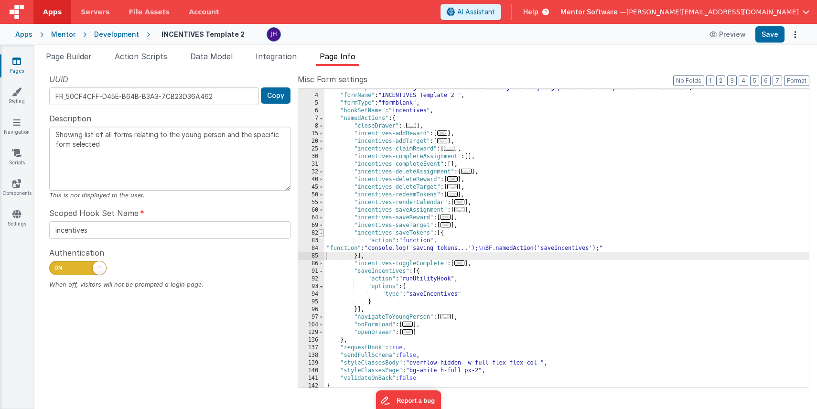
click at [324, 233] on span at bounding box center [321, 233] width 5 height 8
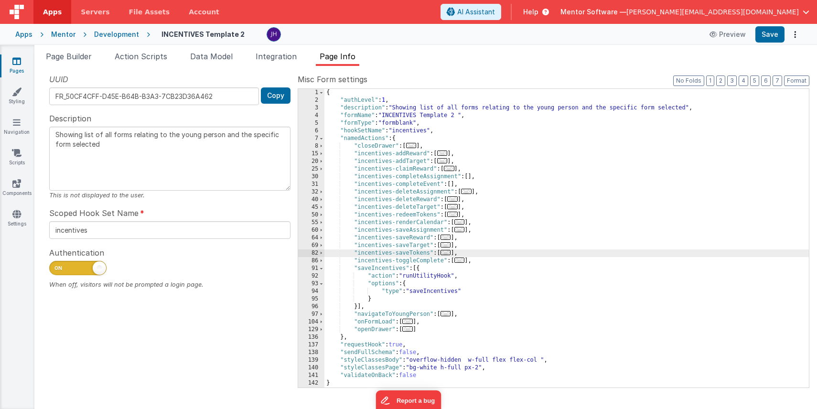
click at [462, 260] on span "..." at bounding box center [459, 260] width 11 height 5
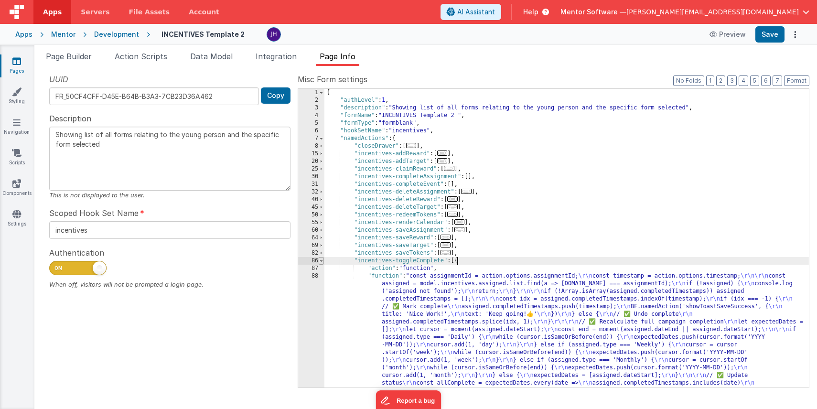
click at [322, 261] on span at bounding box center [321, 261] width 5 height 8
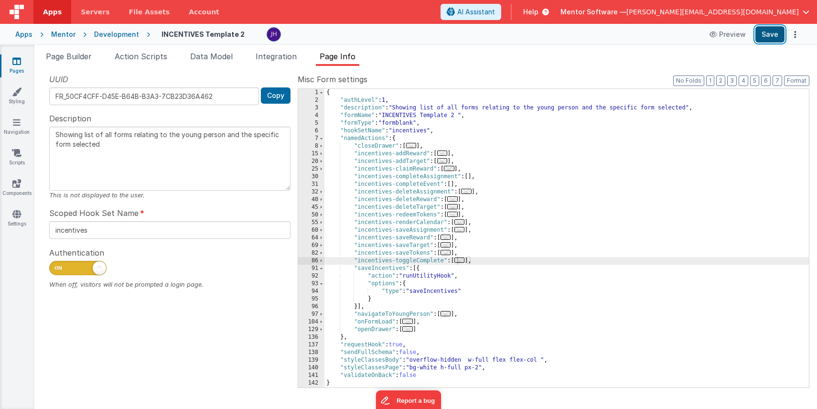
click at [767, 35] on button "Save" at bounding box center [769, 34] width 29 height 16
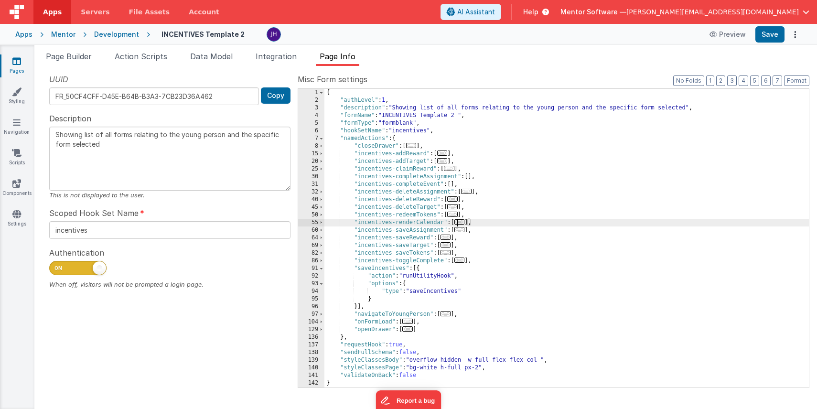
click at [460, 221] on span "..." at bounding box center [459, 221] width 11 height 5
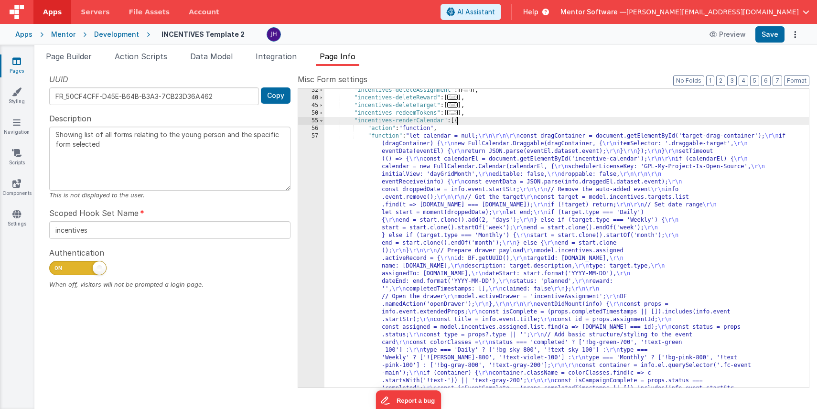
scroll to position [150, 0]
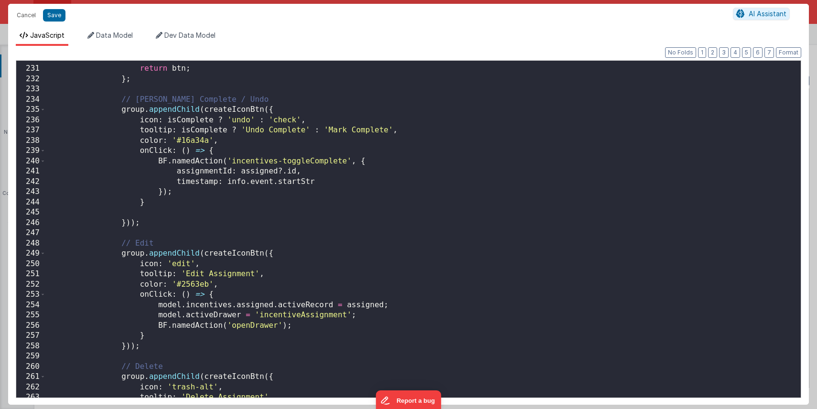
scroll to position [3074, 0]
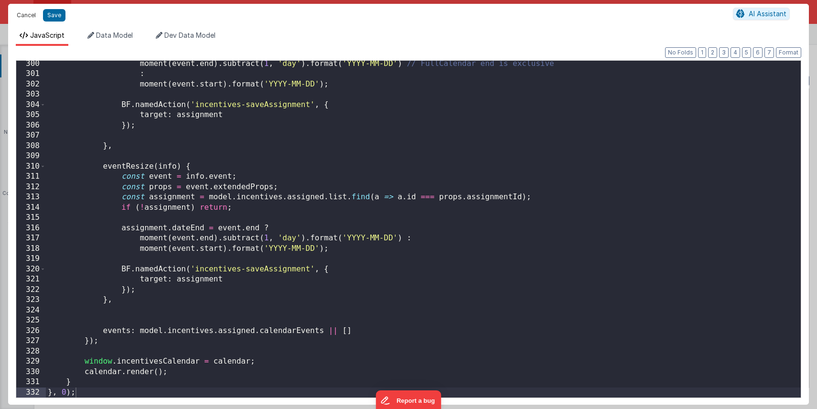
click at [23, 14] on button "Cancel" at bounding box center [26, 15] width 29 height 13
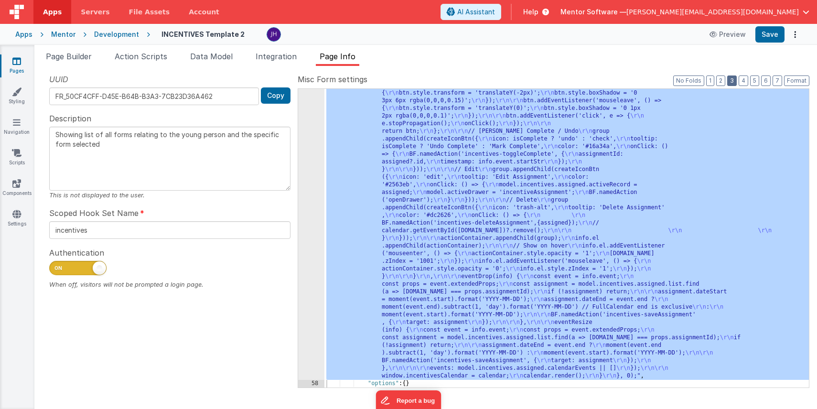
click at [736, 84] on button "3" at bounding box center [732, 81] width 10 height 11
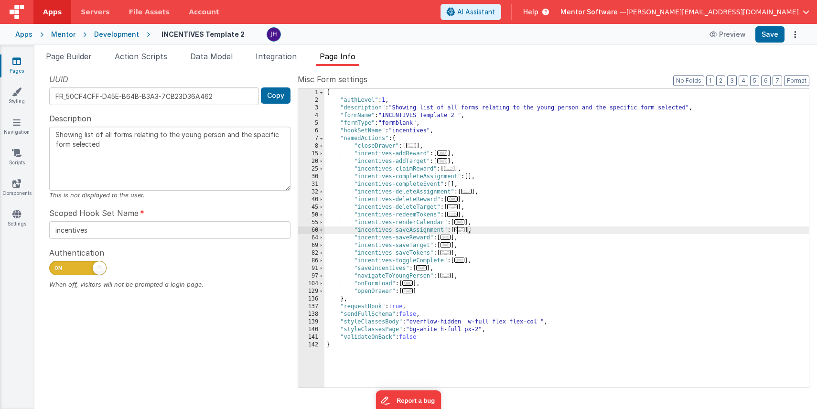
click at [464, 231] on span "..." at bounding box center [459, 229] width 11 height 5
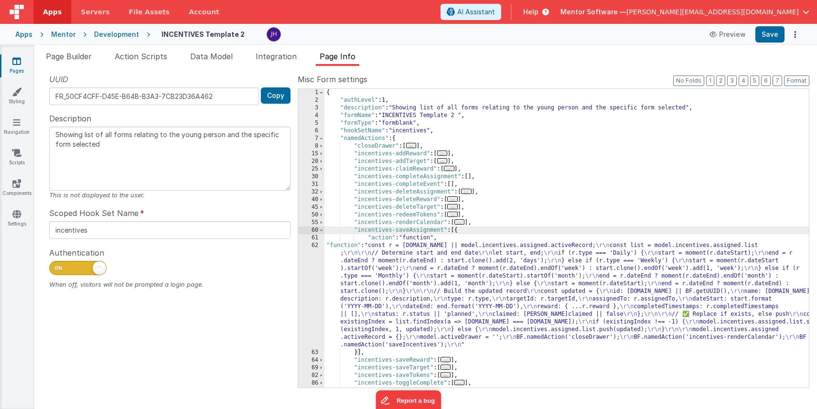
click at [397, 302] on div "{ "authLevel" : 1 , "description" : "Showing list of all forms relating to the …" at bounding box center [566, 246] width 485 height 314
click at [313, 291] on div "62" at bounding box center [311, 295] width 26 height 107
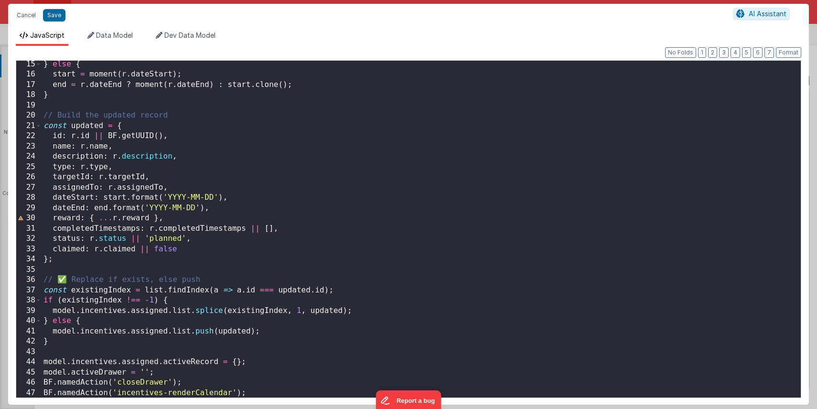
scroll to position [166, 0]
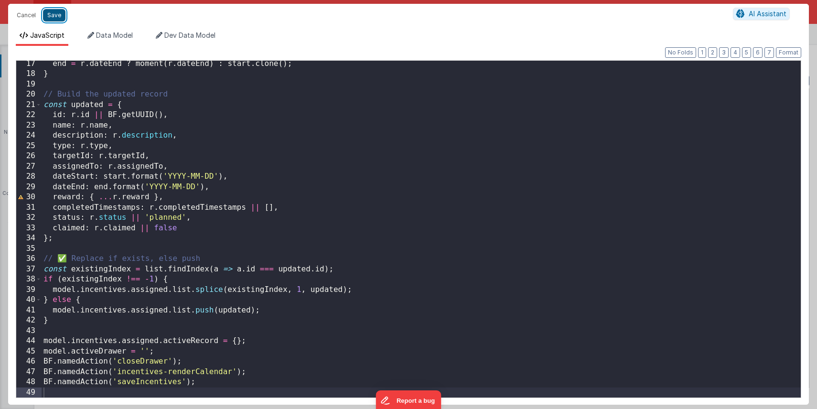
click at [48, 13] on button "Save" at bounding box center [54, 15] width 22 height 12
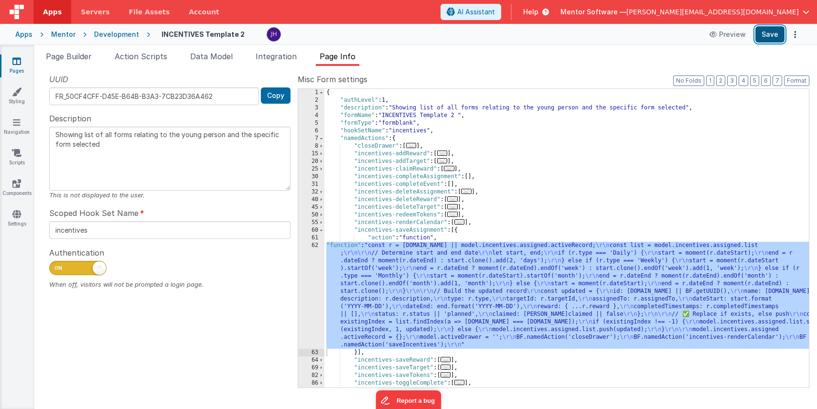
click at [779, 34] on button "Save" at bounding box center [769, 34] width 29 height 16
click at [272, 56] on span "Integration" at bounding box center [276, 57] width 41 height 10
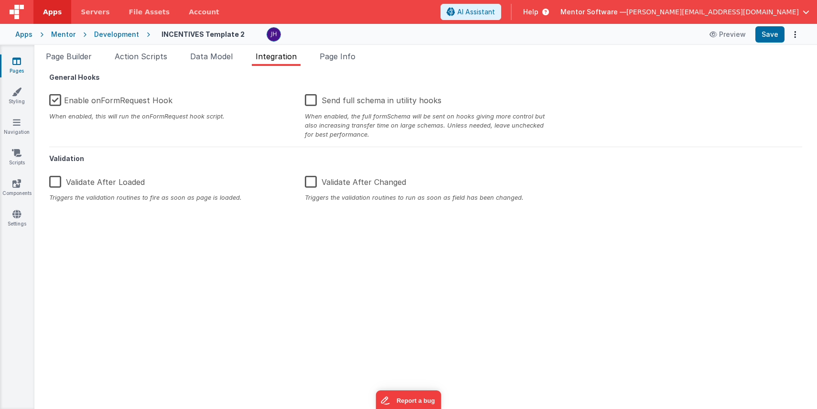
click at [117, 101] on label "Enable onFormRequest Hook" at bounding box center [110, 98] width 123 height 21
click at [0, 0] on input "Enable onFormRequest Hook" at bounding box center [0, 0] width 0 height 0
click at [771, 35] on button "Save" at bounding box center [769, 34] width 29 height 16
click at [347, 58] on span "Page Info" at bounding box center [338, 57] width 36 height 10
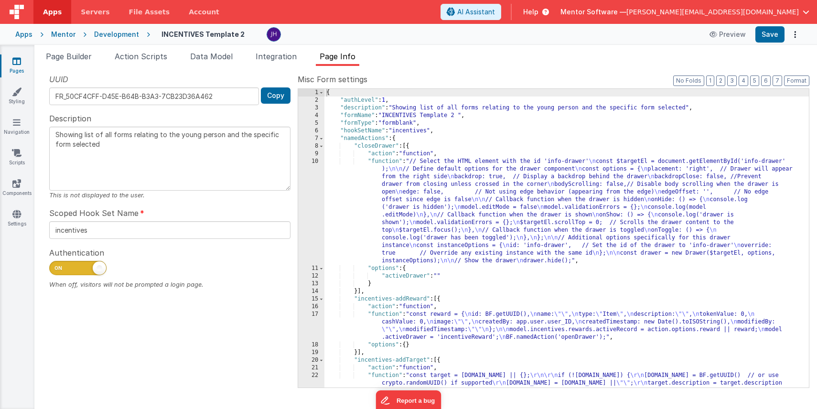
scroll to position [0, 0]
click at [734, 82] on button "3" at bounding box center [732, 81] width 10 height 11
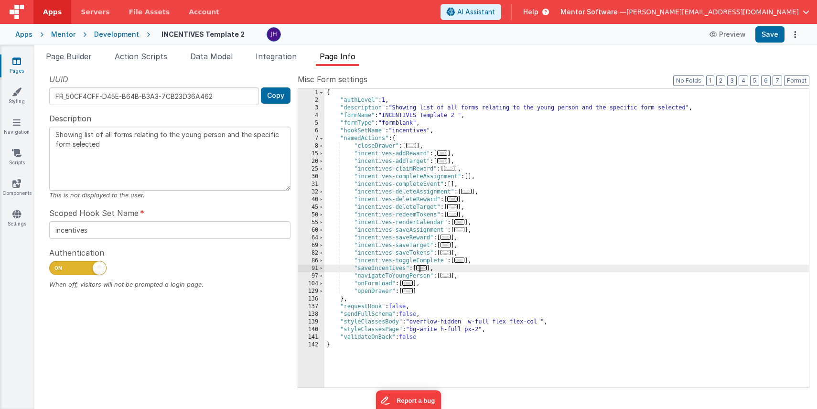
click at [422, 270] on span "..." at bounding box center [421, 267] width 11 height 5
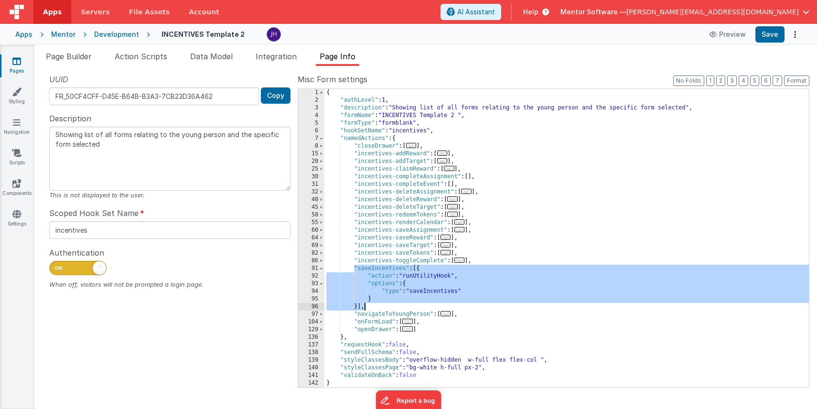
drag, startPoint x: 353, startPoint y: 268, endPoint x: 366, endPoint y: 306, distance: 40.7
click at [366, 306] on div "{ "authLevel" : 1 , "description" : "Showing list of all forms relating to the …" at bounding box center [566, 246] width 485 height 314
click at [511, 292] on div "{ "authLevel" : 1 , "description" : "Showing list of all forms relating to the …" at bounding box center [566, 246] width 485 height 314
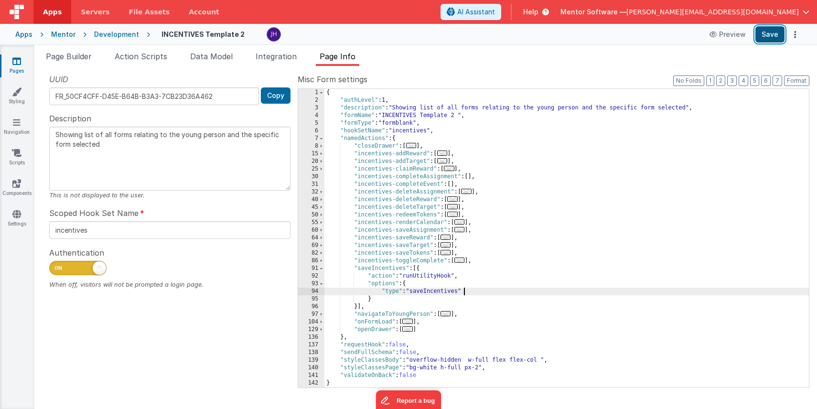
click at [770, 39] on button "Save" at bounding box center [769, 34] width 29 height 16
click at [232, 386] on div "UUID FR_50CF4CFF-D45E-B64B-B3A3-7CB23D36A462 Copy Description Showing list of a…" at bounding box center [170, 230] width 256 height 313
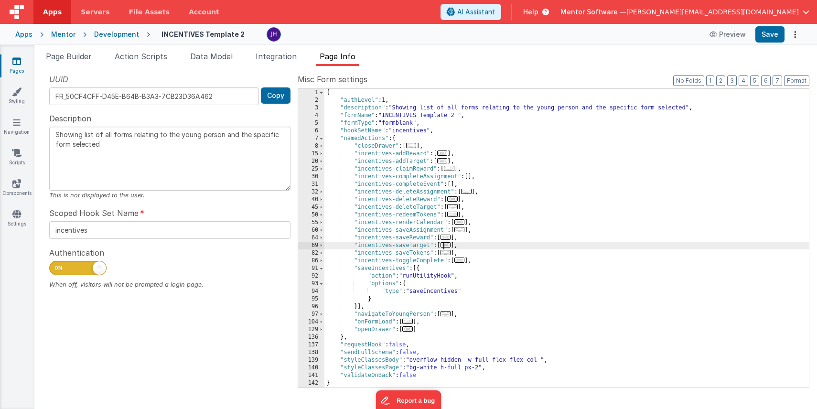
click at [448, 245] on span "..." at bounding box center [446, 244] width 11 height 5
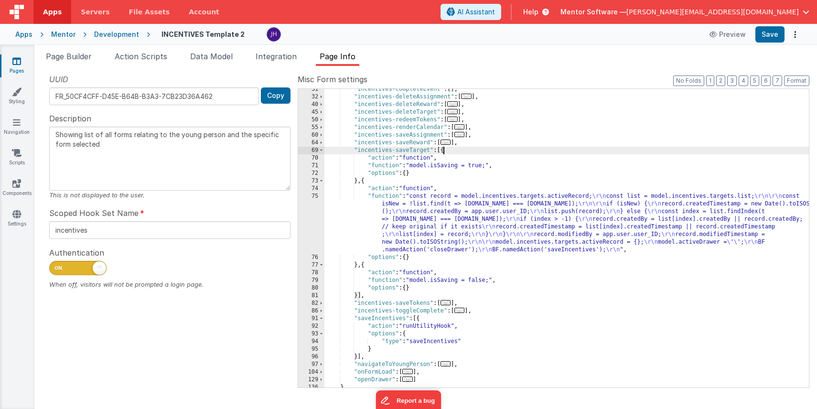
scroll to position [95, 0]
click at [520, 214] on div ""incentives-completeEvent" : [ ] , "incentives-deleteAssignment" : [ ... ] , "i…" at bounding box center [566, 243] width 485 height 314
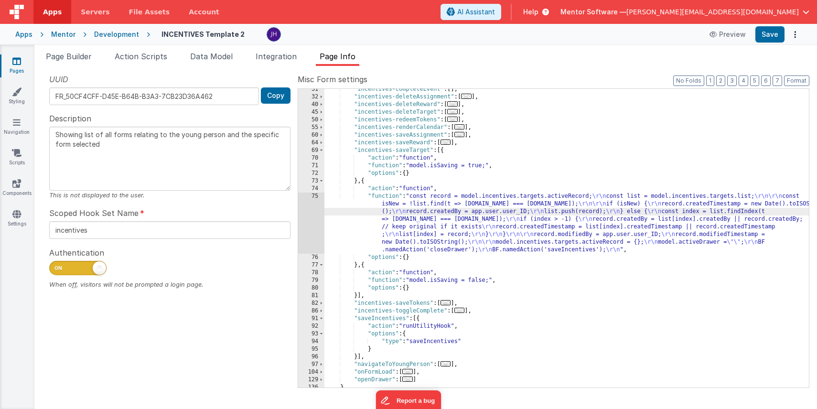
click at [315, 214] on div "75" at bounding box center [311, 223] width 26 height 61
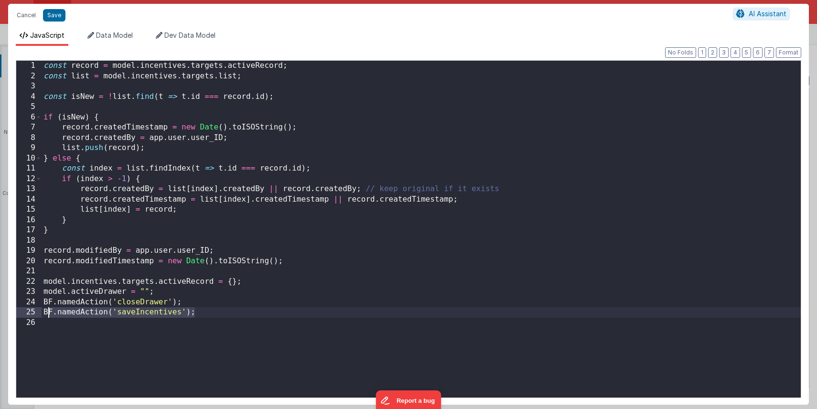
drag, startPoint x: 199, startPoint y: 313, endPoint x: 37, endPoint y: 313, distance: 162.0
click at [37, 313] on div "1 2 3 4 5 6 7 8 9 10 11 12 13 14 15 16 17 18 19 20 21 22 23 24 25 26 const reco…" at bounding box center [409, 229] width 786 height 338
click at [54, 13] on button "Save" at bounding box center [54, 15] width 22 height 12
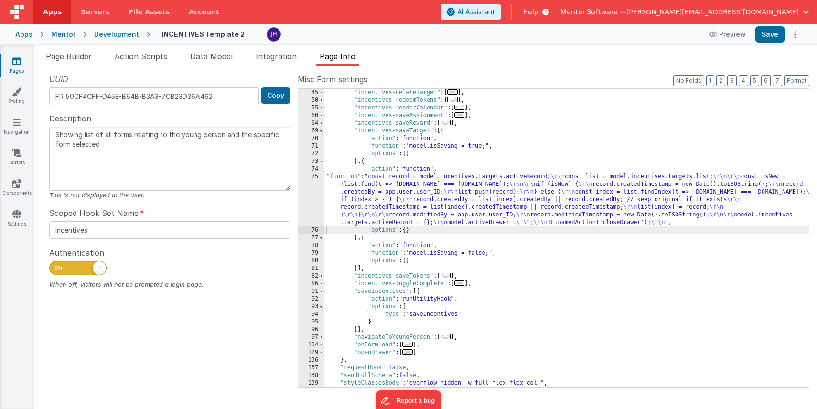
scroll to position [128, 0]
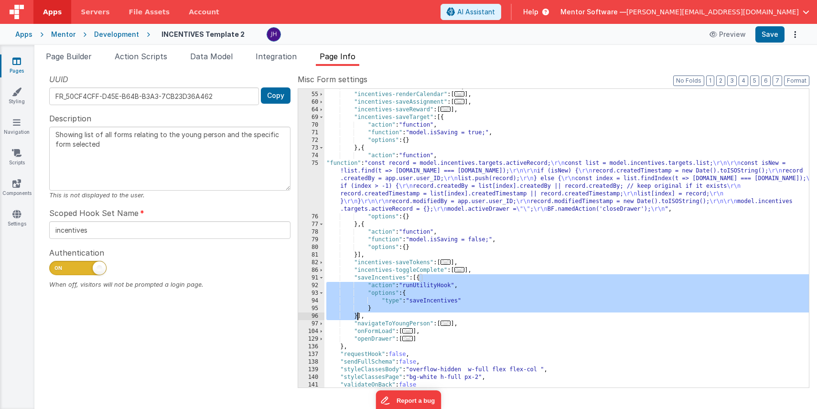
drag, startPoint x: 420, startPoint y: 278, endPoint x: 357, endPoint y: 316, distance: 74.0
click at [357, 316] on div ""incentives-redeemTokens" : [ ... ] , "incentives-renderCalendar" : [ ... ] , "…" at bounding box center [566, 240] width 485 height 314
click at [361, 225] on div ""incentives-redeemTokens" : [ ... ] , "incentives-renderCalendar" : [ ... ] , "…" at bounding box center [566, 240] width 485 height 314
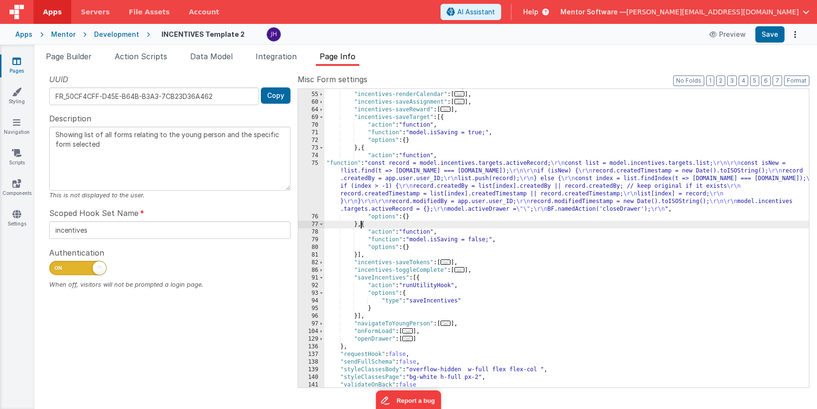
paste textarea
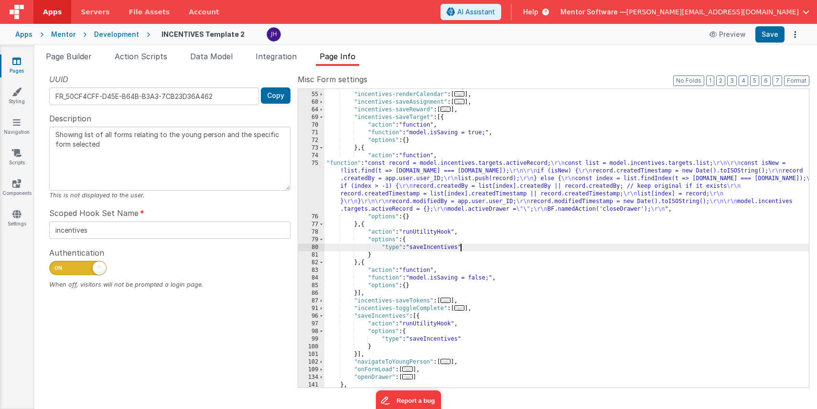
click at [460, 247] on div ""incentives-redeemTokens" : [ ... ] , "incentives-renderCalendar" : [ ... ] , "…" at bounding box center [566, 240] width 485 height 314
click at [770, 34] on button "Save" at bounding box center [769, 34] width 29 height 16
drag, startPoint x: 447, startPoint y: 248, endPoint x: 427, endPoint y: 248, distance: 19.6
click at [427, 248] on div ""incentives-redeemTokens" : [ ... ] , "incentives-renderCalendar" : [ ... ] , "…" at bounding box center [566, 240] width 485 height 314
click at [449, 247] on div ""incentives-redeemTokens" : [ ... ] , "incentives-renderCalendar" : [ ... ] , "…" at bounding box center [566, 240] width 485 height 314
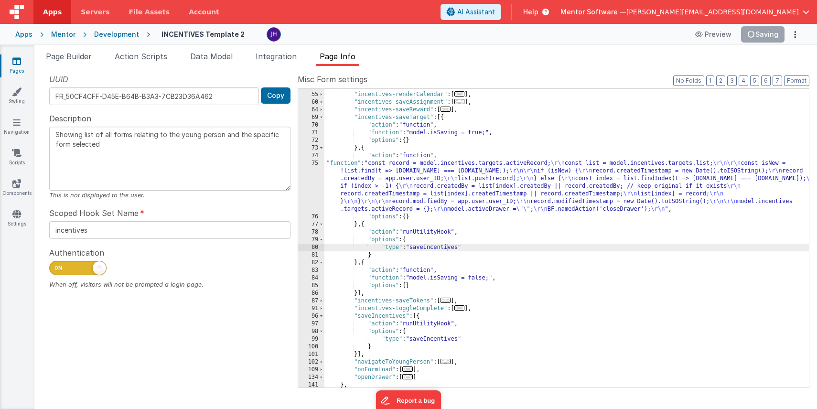
click at [752, 56] on ul "Page Builder Action Scripts Data Model Integration Page Info" at bounding box center [425, 58] width 783 height 15
click at [768, 43] on div "Apps Mentor Development INCENTIVES Template 2 Preview Save" at bounding box center [408, 34] width 817 height 21
click at [768, 37] on button "Save" at bounding box center [769, 34] width 29 height 16
click at [735, 84] on button "3" at bounding box center [732, 81] width 10 height 11
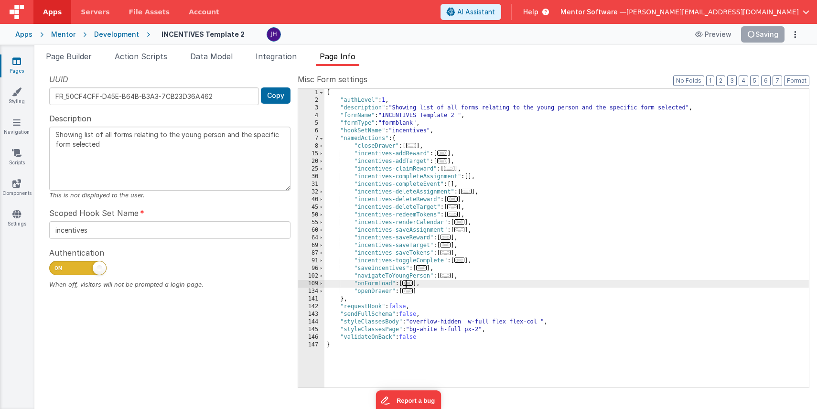
click at [410, 283] on span "..." at bounding box center [407, 283] width 11 height 5
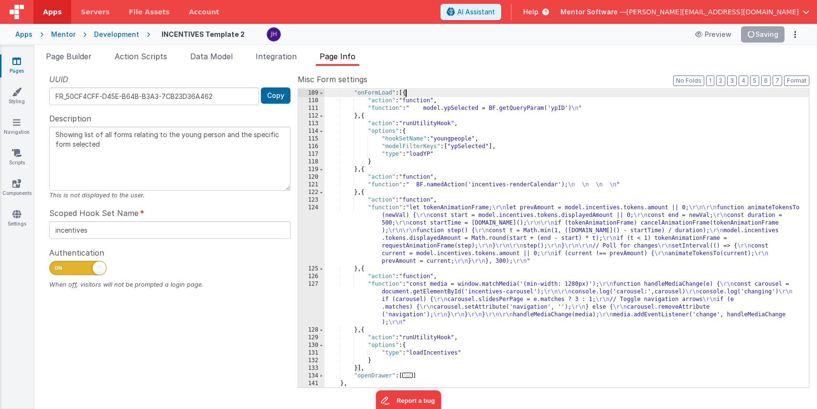
scroll to position [191, 0]
click at [461, 153] on div ""navigateToYoungPerson" : [ ... ] , "onFormLoad" : [{ "action" : "function" , "…" at bounding box center [566, 239] width 485 height 314
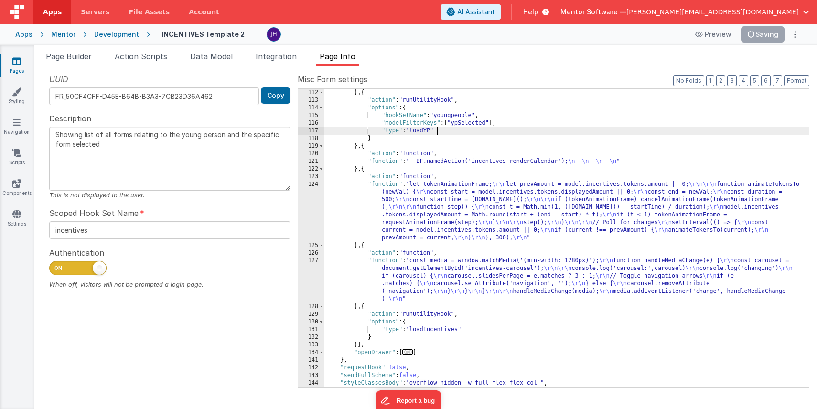
scroll to position [225, 0]
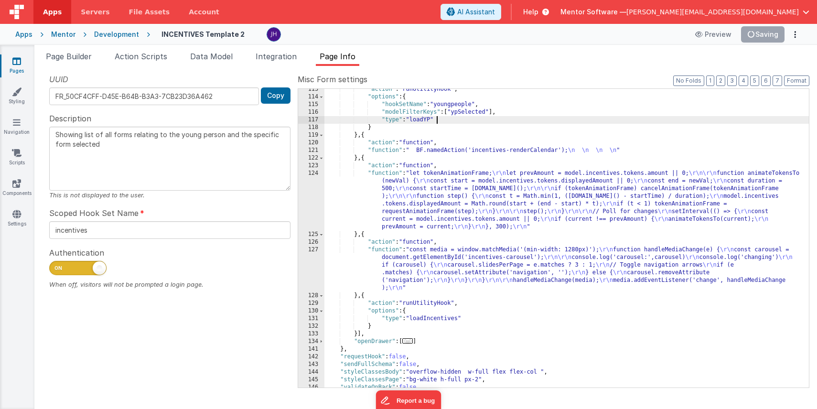
click at [637, 148] on div ""action" : "runUtilityHook" , "options" : { "hookSetName" : "youngpeople" , "mo…" at bounding box center [566, 243] width 485 height 314
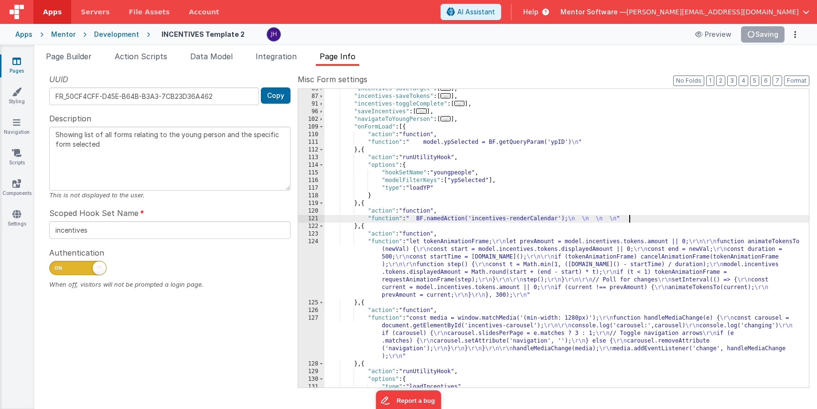
scroll to position [156, 0]
click at [322, 126] on span at bounding box center [321, 128] width 5 height 8
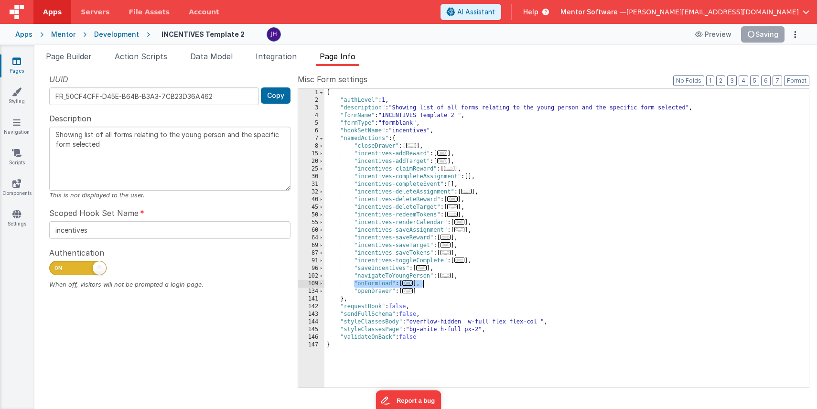
drag, startPoint x: 354, startPoint y: 282, endPoint x: 426, endPoint y: 283, distance: 72.6
click at [426, 283] on div "{ "authLevel" : 1 , "description" : "Showing list of all forms relating to the …" at bounding box center [566, 246] width 485 height 314
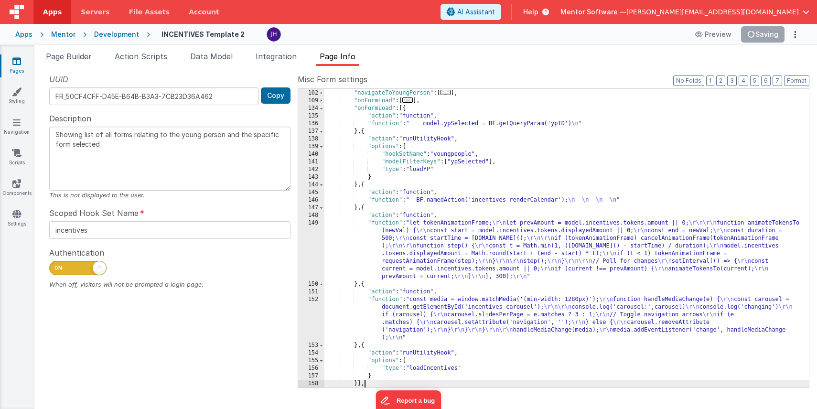
scroll to position [183, 0]
click at [390, 109] on div ""saveIncentives" : [ ... ] , "navigateToYoungPerson" : [ ... ] , "onFormLoad" :…" at bounding box center [566, 239] width 485 height 314
click at [409, 100] on span "..." at bounding box center [407, 99] width 11 height 5
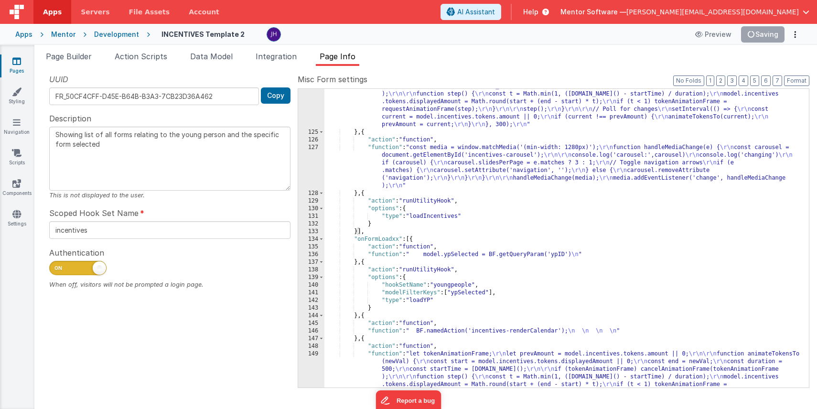
scroll to position [390, 0]
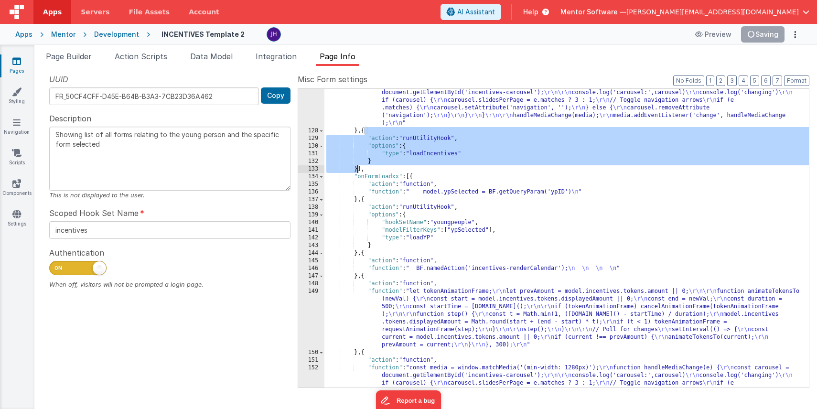
drag, startPoint x: 365, startPoint y: 131, endPoint x: 358, endPoint y: 173, distance: 42.1
click at [358, 173] on div ""function" : "const media = window.matchMedia('(min-width: 1280px)'); \r\n func…" at bounding box center [566, 276] width 485 height 390
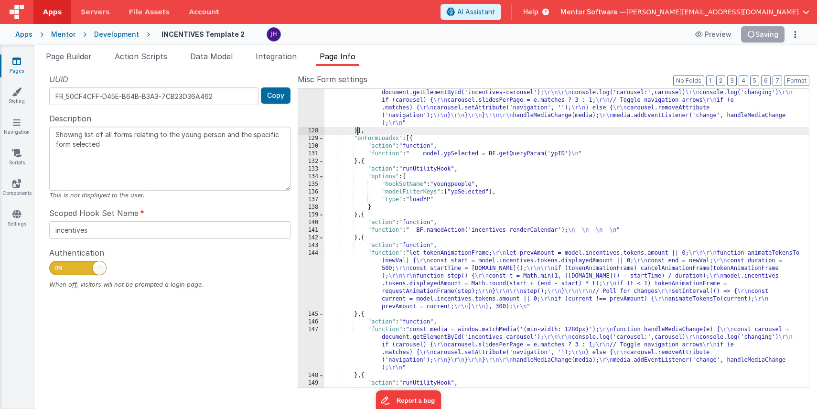
click at [677, 53] on ul "Page Builder Action Scripts Data Model Integration Page Info" at bounding box center [425, 58] width 783 height 15
click at [773, 37] on button "Save" at bounding box center [769, 34] width 29 height 16
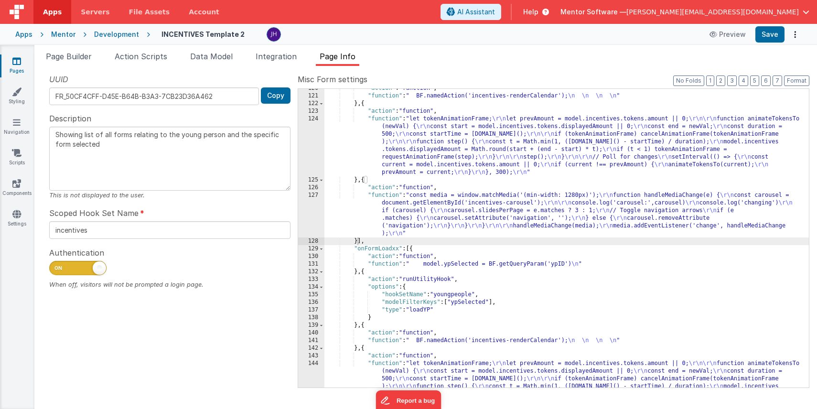
scroll to position [267, 0]
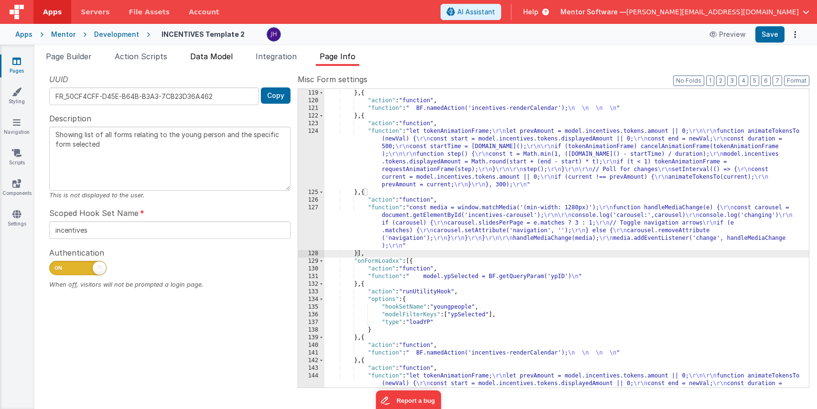
click at [217, 54] on span "Data Model" at bounding box center [211, 57] width 43 height 10
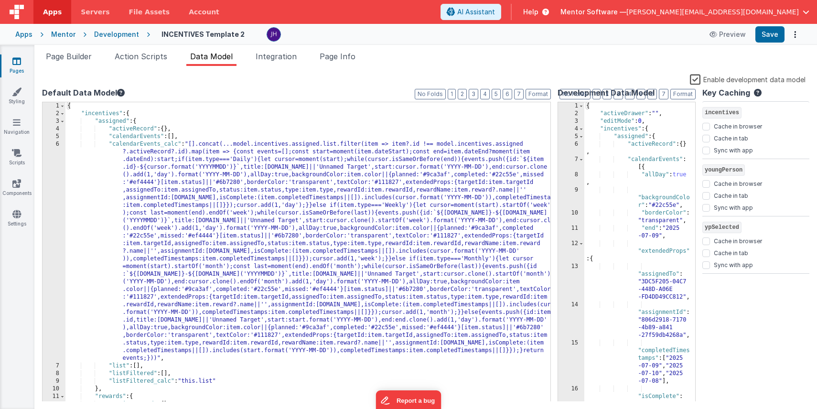
click at [182, 216] on div "{ "incentives" : { "assigned" : { "activeRecord" : { } , "calendarEvents" : [ ]…" at bounding box center [309, 259] width 488 height 315
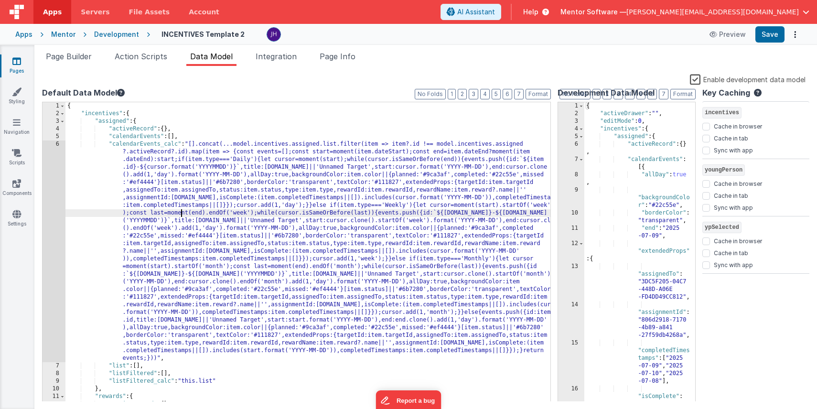
scroll to position [0, 0]
click at [51, 207] on div "6" at bounding box center [54, 251] width 23 height 222
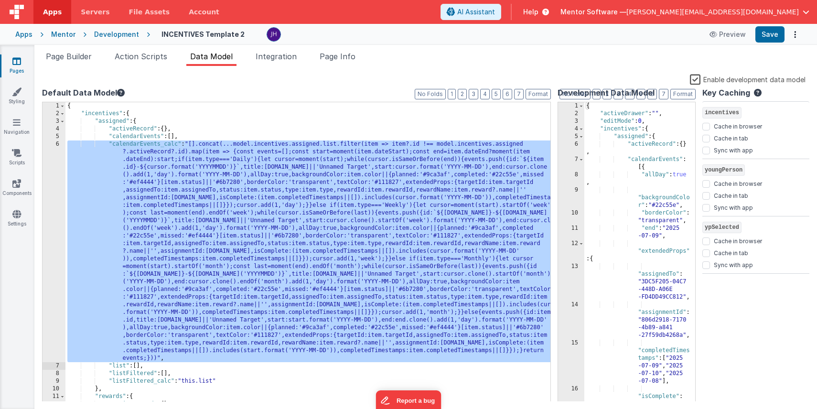
click at [55, 199] on div "6" at bounding box center [54, 251] width 23 height 222
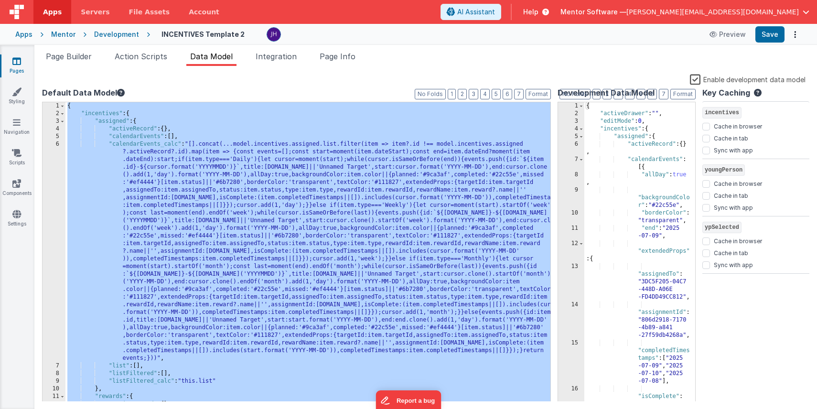
click at [55, 199] on div "6" at bounding box center [54, 251] width 23 height 222
click at [154, 211] on div "{ "incentives" : { "assigned" : { "activeRecord" : { } , "calendarEvents" : [ ]…" at bounding box center [309, 259] width 488 height 315
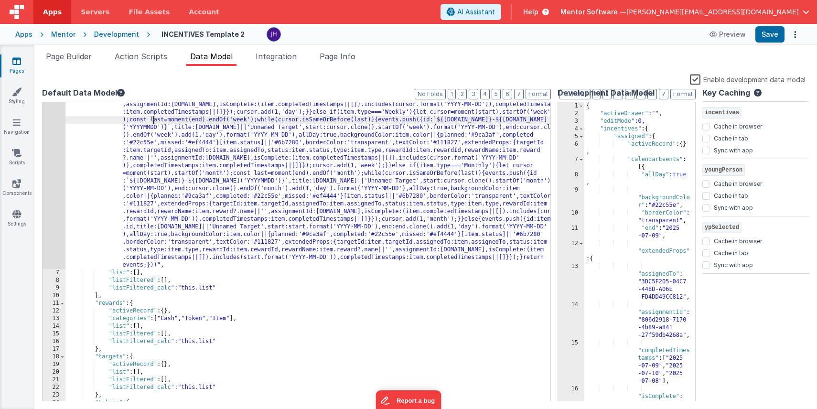
scroll to position [94, 0]
click at [348, 57] on span "Page Info" at bounding box center [338, 57] width 36 height 10
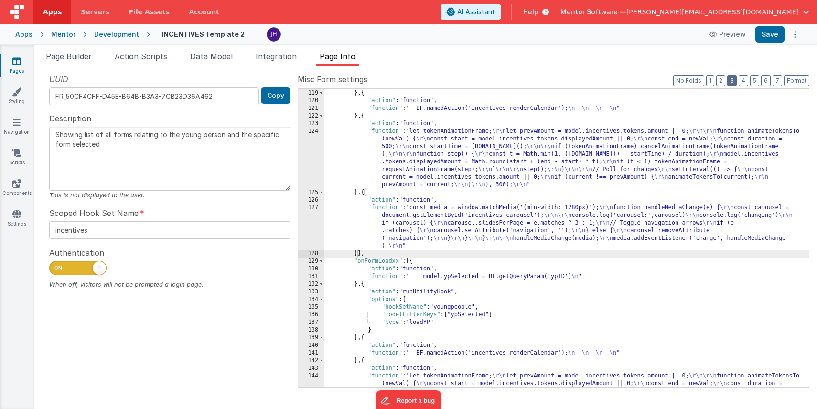
click at [735, 81] on button "3" at bounding box center [732, 81] width 10 height 11
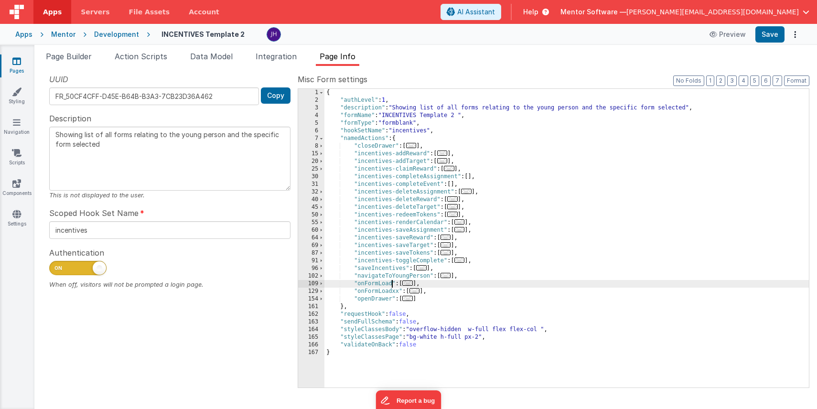
click at [393, 283] on div "{ "authLevel" : 1 , "description" : "Showing list of all forms relating to the …" at bounding box center [566, 246] width 485 height 314
click at [398, 292] on div "{ "authLevel" : 1 , "description" : "Showing list of all forms relating to the …" at bounding box center [566, 246] width 485 height 314
click at [410, 293] on span "..." at bounding box center [407, 290] width 11 height 5
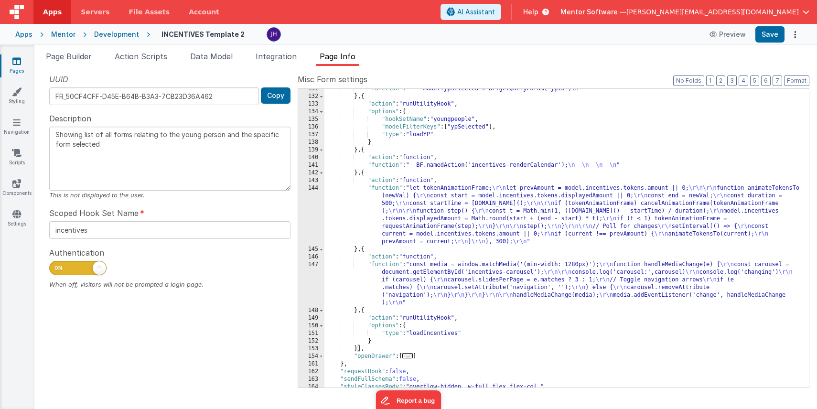
scroll to position [227, 0]
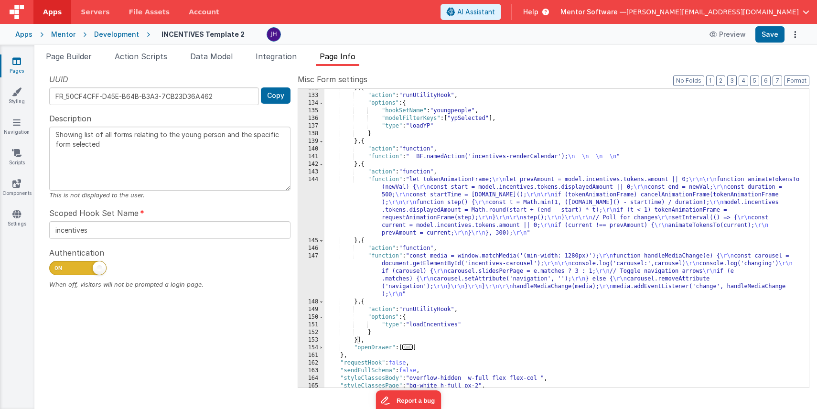
click at [367, 300] on div "} , { "action" : "runUtilityHook" , "options" : { "hookSetName" : "youngpeople"…" at bounding box center [566, 241] width 485 height 314
click at [77, 62] on li "Page Builder" at bounding box center [69, 58] width 54 height 15
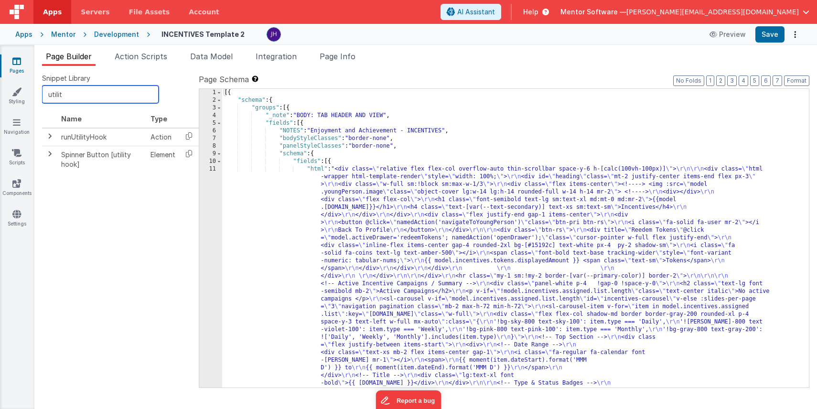
click at [93, 97] on input "utilit" at bounding box center [100, 95] width 117 height 18
type input "u"
type input "wait"
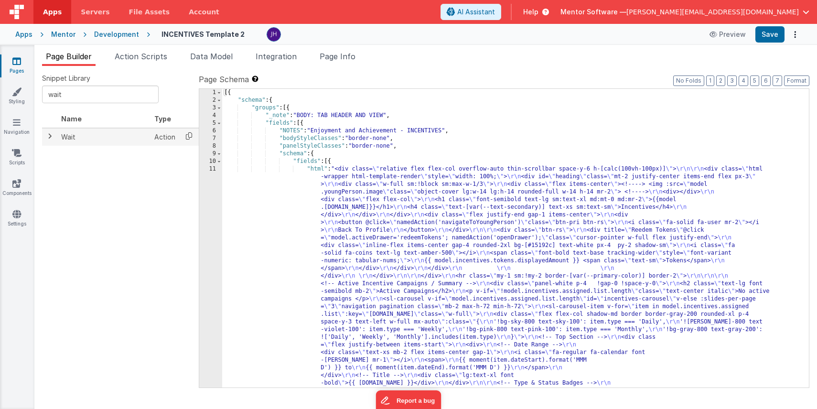
click at [187, 138] on icon at bounding box center [189, 136] width 20 height 15
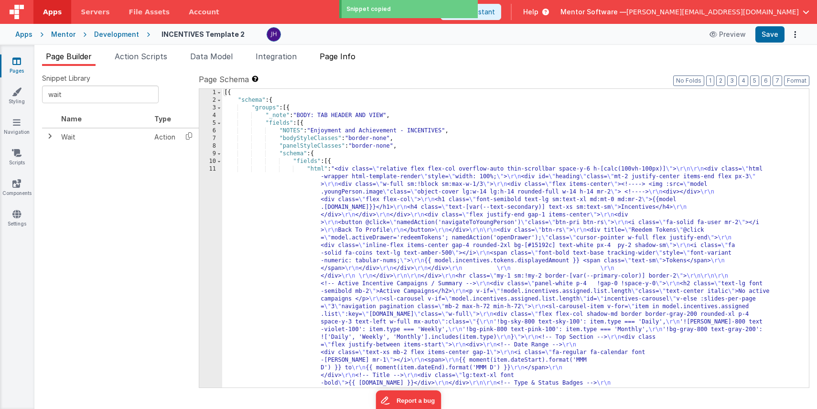
click at [344, 60] on span "Page Info" at bounding box center [338, 57] width 36 height 10
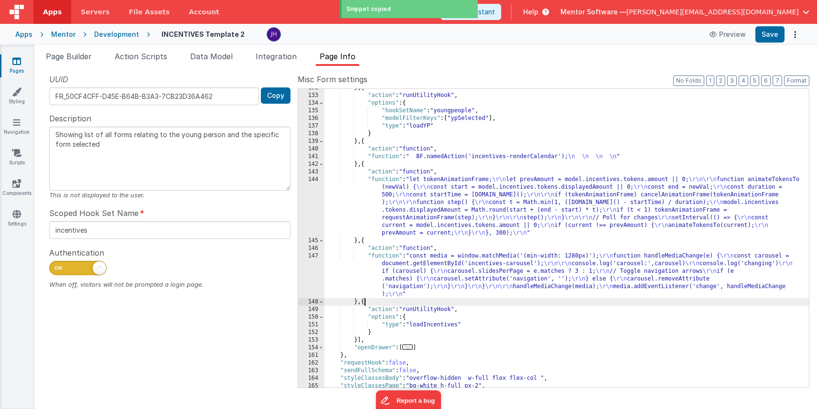
click at [365, 303] on div "} , { "action" : "runUtilityHook" , "options" : { "hookSetName" : "youngpeople"…" at bounding box center [566, 241] width 485 height 314
paste textarea
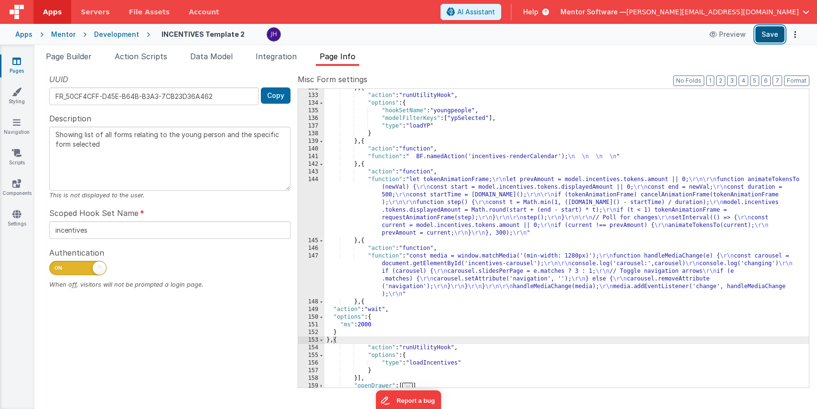
click at [772, 38] on button "Save" at bounding box center [769, 34] width 29 height 16
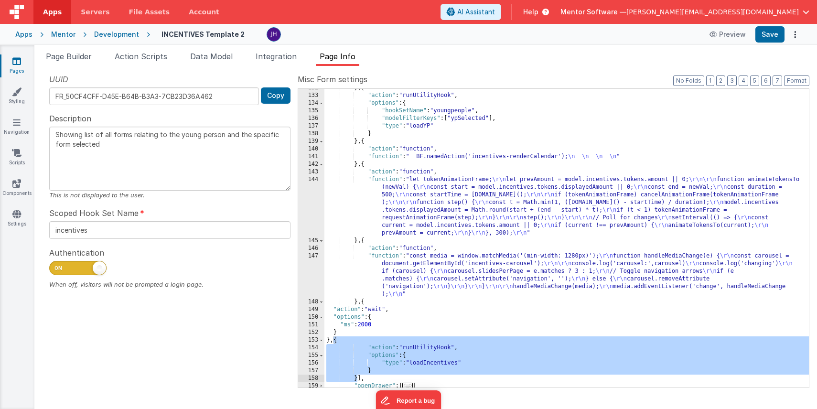
drag, startPoint x: 334, startPoint y: 341, endPoint x: 358, endPoint y: 380, distance: 46.4
click at [358, 380] on div "} , { "action" : "runUtilityHook" , "options" : { "hookSetName" : "youngpeople"…" at bounding box center [566, 241] width 485 height 314
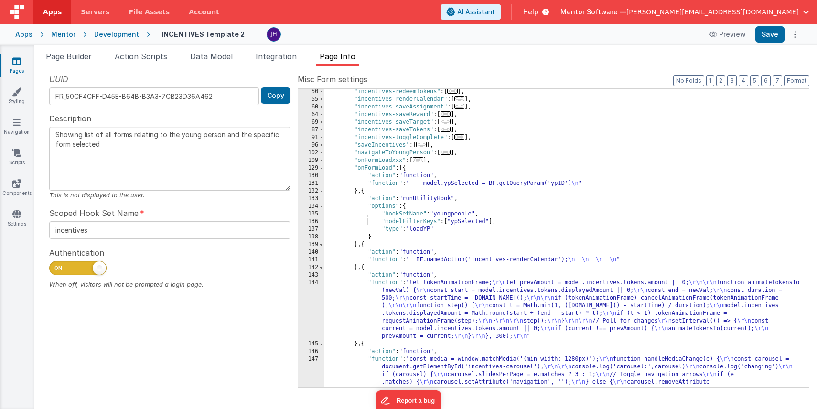
scroll to position [118, 0]
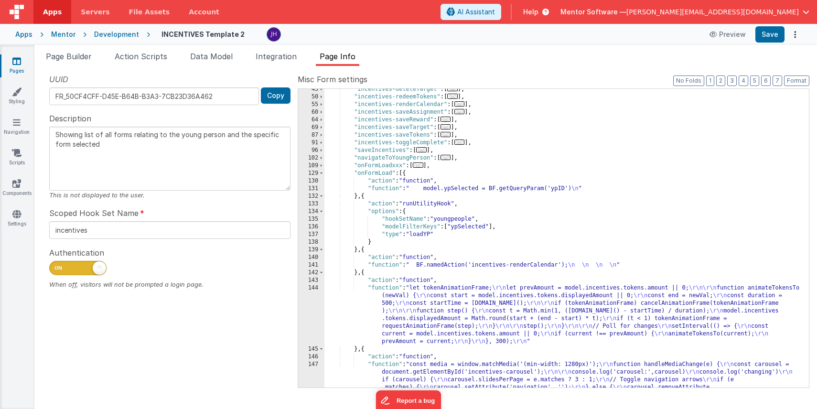
click at [365, 250] on div ""incentives-deleteTarget" : [ ... ] , "incentives-redeemTokens" : [ ... ] , "in…" at bounding box center [566, 262] width 485 height 352
paste textarea
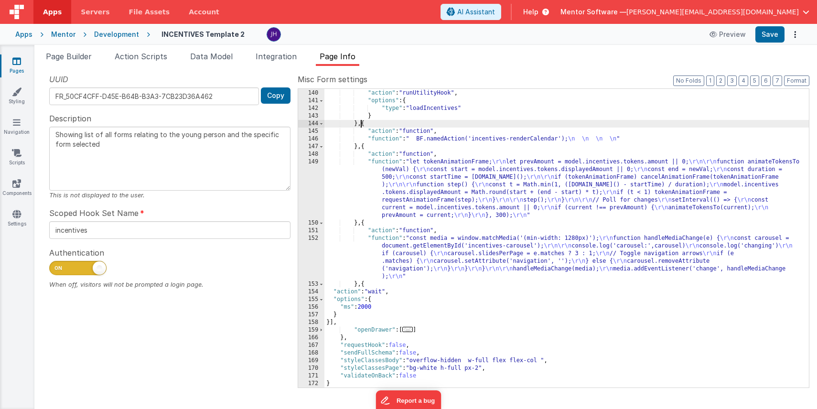
scroll to position [282, 0]
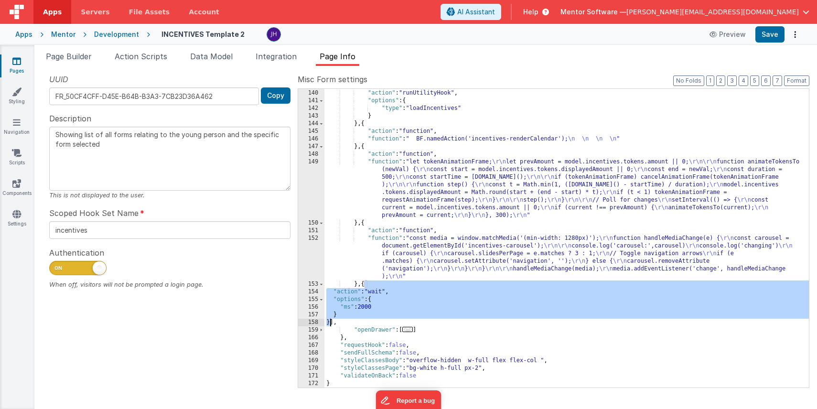
drag, startPoint x: 364, startPoint y: 282, endPoint x: 330, endPoint y: 321, distance: 51.1
click at [330, 321] on div "} , { "action" : "runUtilityHook" , "options" : { "type" : "loadIncentives" } }…" at bounding box center [566, 239] width 485 height 314
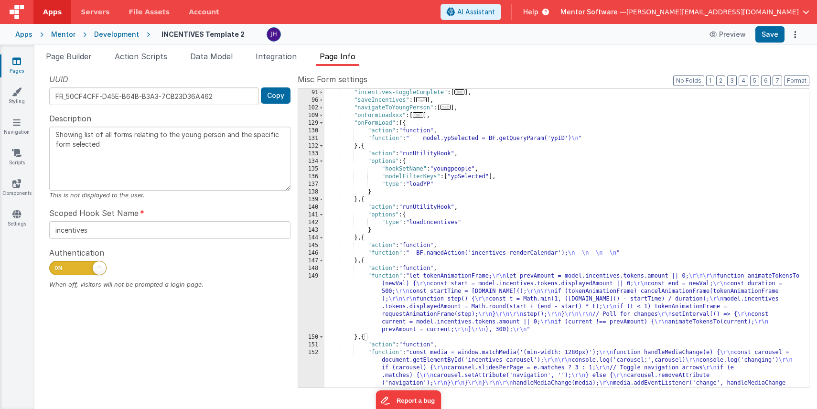
scroll to position [170, 0]
click at [364, 197] on div ""incentives-toggleComplete" : [ ... ] , "saveIncentives" : [ ... ] , "navigateT…" at bounding box center [566, 244] width 485 height 314
paste textarea
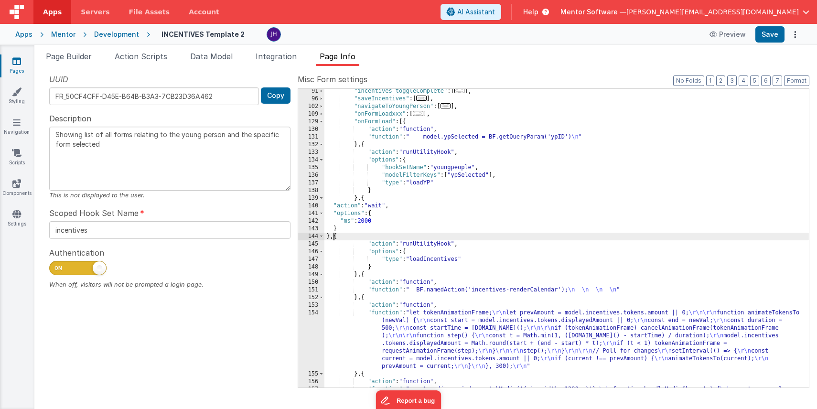
click at [367, 220] on div ""incentives-toggleComplete" : [ ... ] , "saveIncentives" : [ ... ] , "navigateT…" at bounding box center [566, 263] width 485 height 352
click at [472, 219] on div ""incentives-toggleComplete" : [ ... ] , "saveIncentives" : [ ... ] , "navigateT…" at bounding box center [566, 263] width 485 height 352
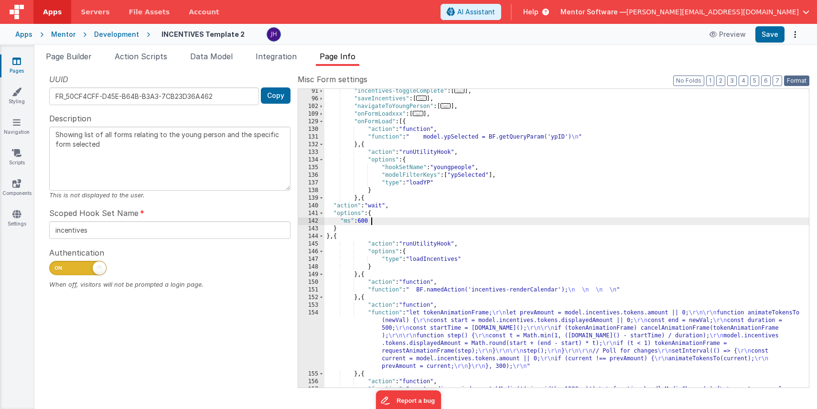
click at [789, 82] on button "Format" at bounding box center [796, 81] width 25 height 11
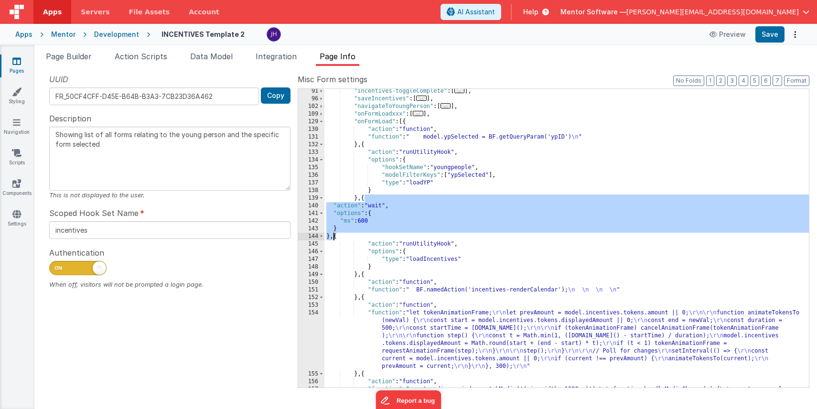
drag, startPoint x: 365, startPoint y: 199, endPoint x: 336, endPoint y: 237, distance: 48.2
click at [335, 237] on div ""incentives-toggleComplete" : [ ... ] , "saveIncentives" : [ ... ] , "navigateT…" at bounding box center [566, 263] width 485 height 352
click at [769, 37] on button "Save" at bounding box center [769, 34] width 29 height 16
click at [488, 213] on div ""incentives-toggleComplete" : [ ... ] , "saveIncentives" : [ ... ] , "navigateT…" at bounding box center [566, 263] width 485 height 352
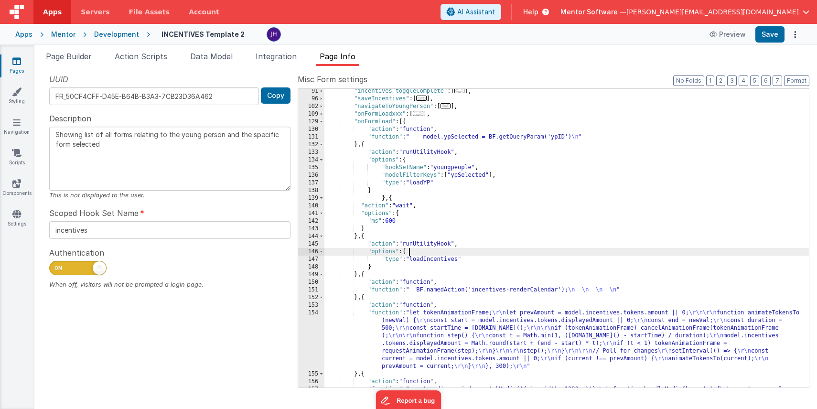
click at [420, 251] on div ""incentives-toggleComplete" : [ ... ] , "saveIncentives" : [ ... ] , "navigateT…" at bounding box center [566, 263] width 485 height 352
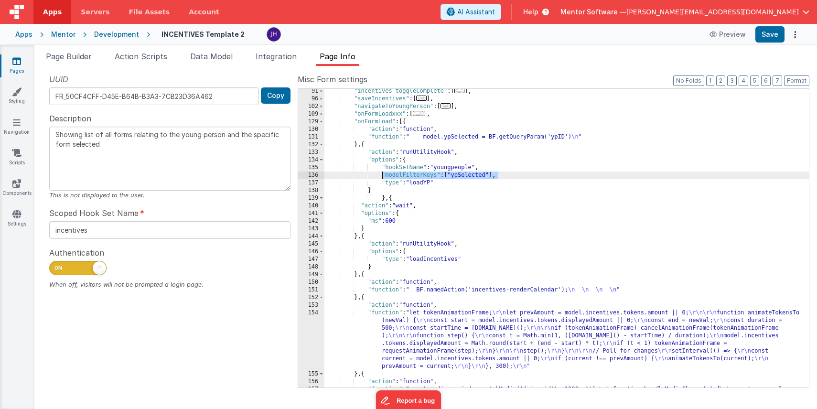
drag, startPoint x: 503, startPoint y: 175, endPoint x: 381, endPoint y: 176, distance: 122.3
click at [381, 176] on div ""incentives-toggleComplete" : [ ... ] , "saveIncentives" : [ ... ] , "navigateT…" at bounding box center [566, 263] width 485 height 352
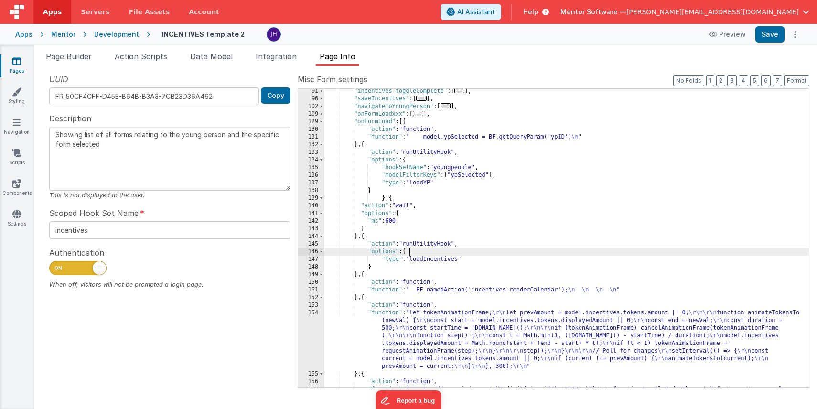
click at [455, 252] on div ""incentives-toggleComplete" : [ ... ] , "saveIncentives" : [ ... ] , "navigateT…" at bounding box center [566, 263] width 485 height 352
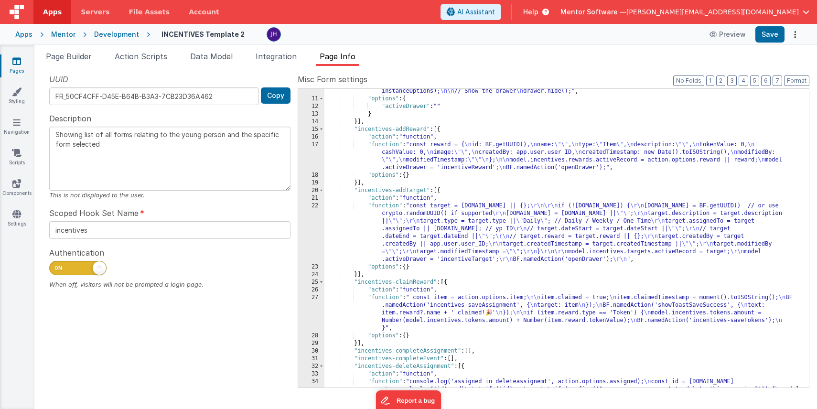
scroll to position [0, 0]
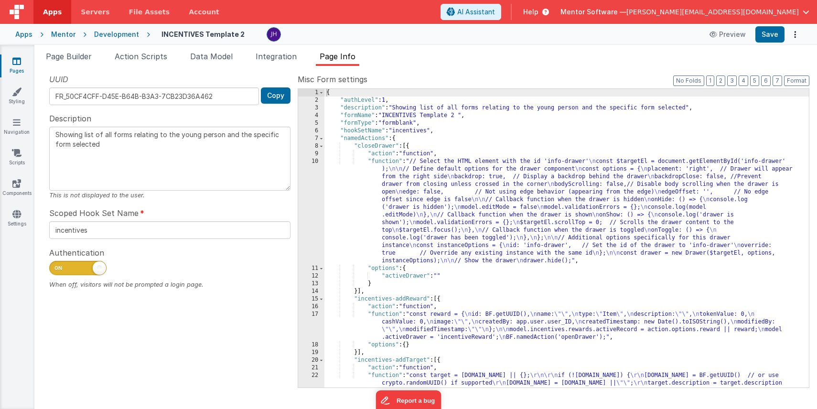
click at [344, 56] on span "Page Info" at bounding box center [338, 57] width 36 height 10
click at [732, 80] on button "3" at bounding box center [732, 81] width 10 height 11
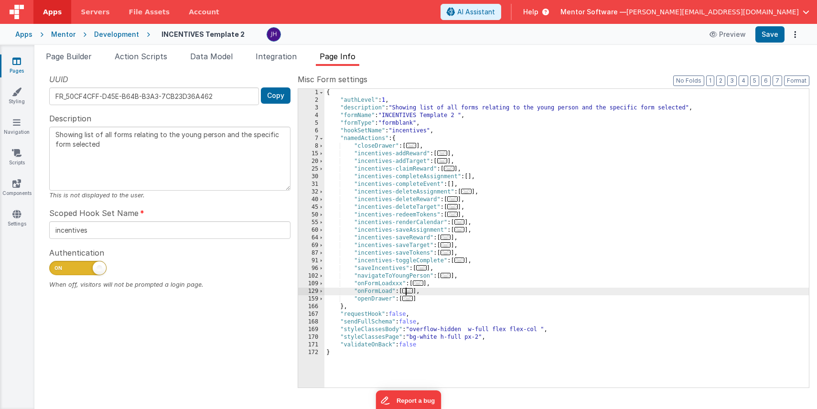
click at [410, 291] on span "..." at bounding box center [407, 290] width 11 height 5
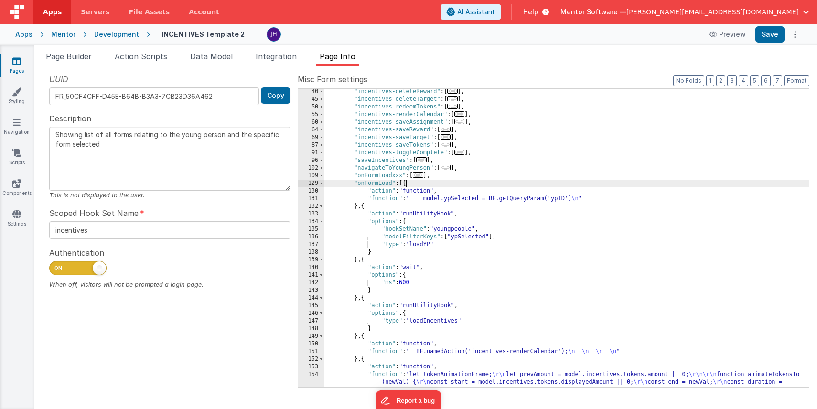
scroll to position [108, 0]
click at [421, 175] on span "..." at bounding box center [418, 175] width 11 height 5
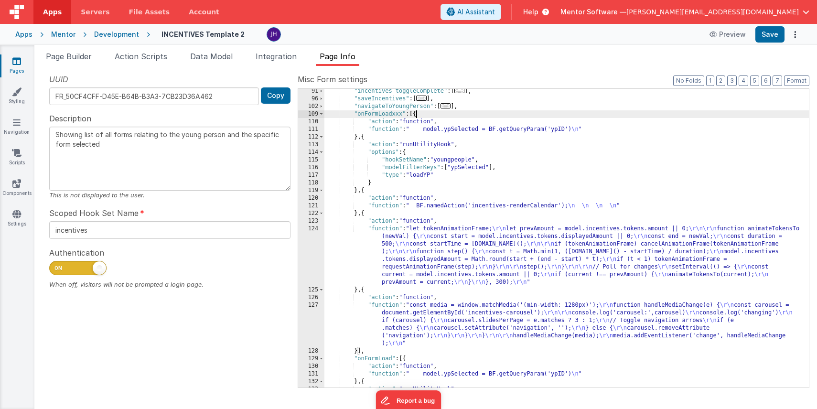
scroll to position [162, 0]
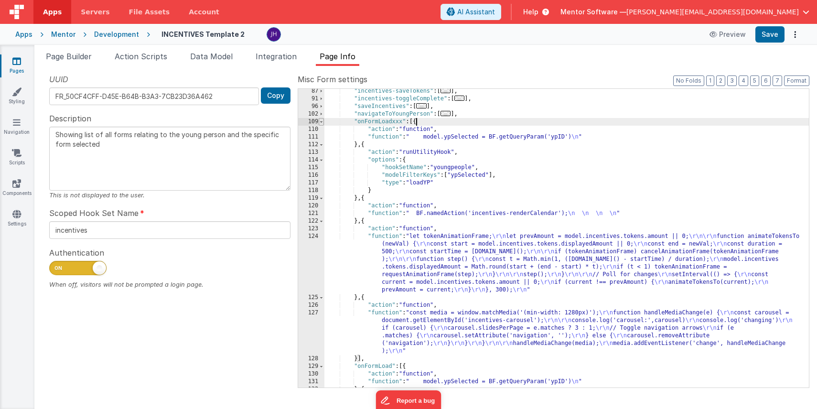
click at [319, 121] on span at bounding box center [321, 122] width 5 height 8
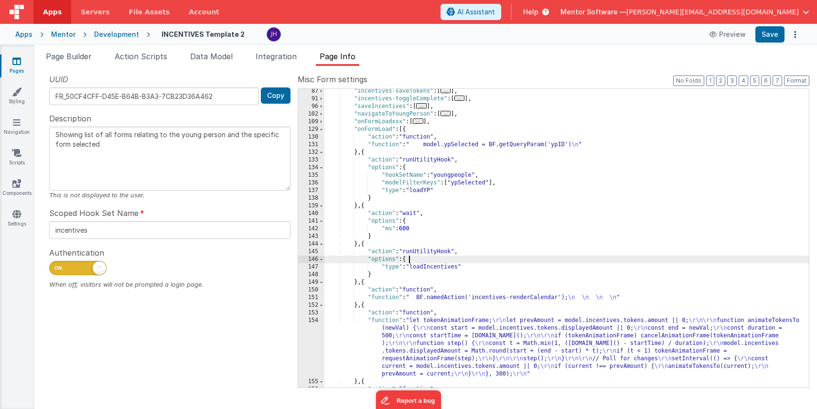
click at [418, 260] on div ""incentives-saveTokens" : [ ... ] , "incentives-toggleComplete" : [ ... ] , "sa…" at bounding box center [566, 263] width 485 height 352
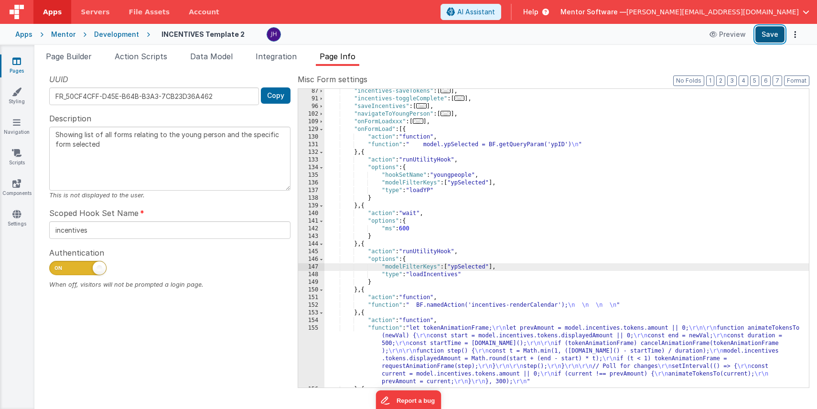
click at [766, 34] on button "Save" at bounding box center [769, 34] width 29 height 16
click at [202, 53] on span "Data Model" at bounding box center [211, 57] width 43 height 10
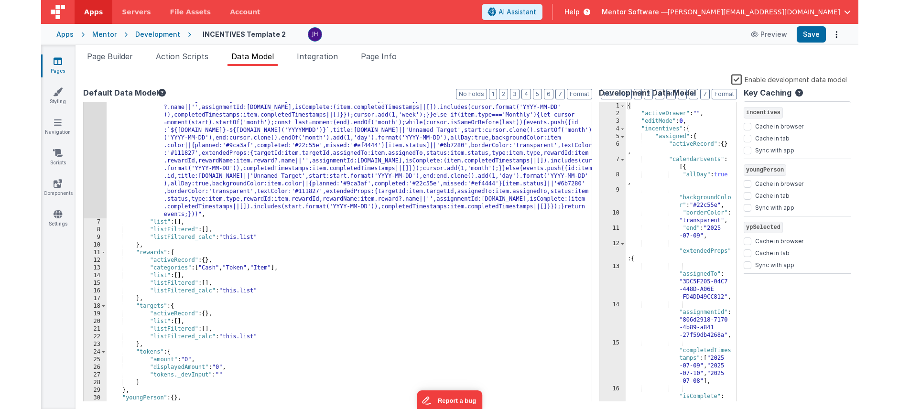
scroll to position [141, 0]
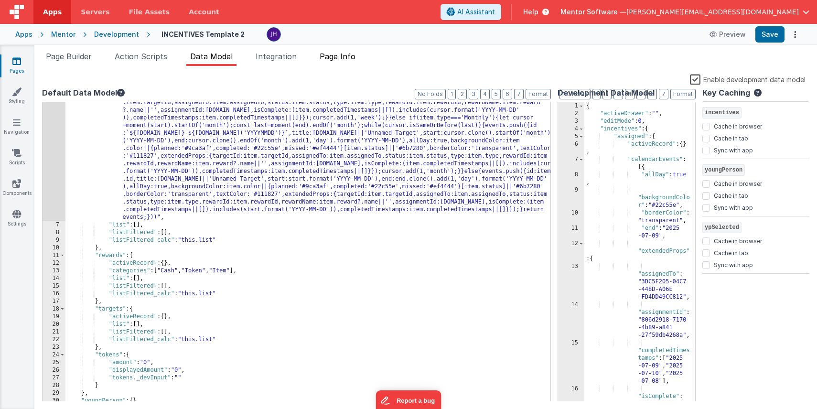
click at [345, 57] on span "Page Info" at bounding box center [338, 57] width 36 height 10
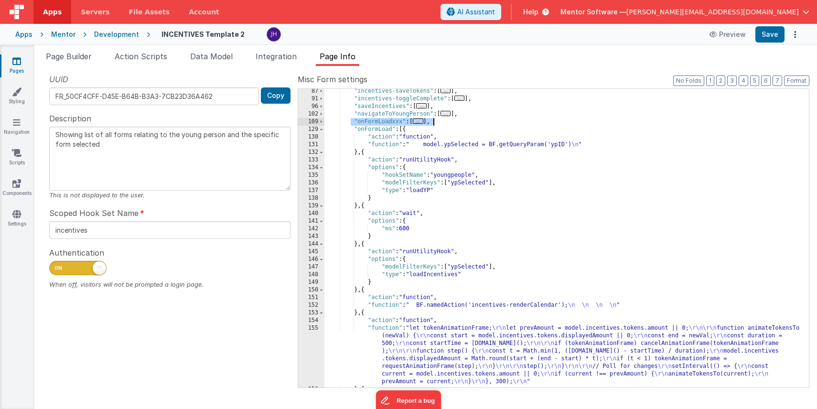
drag, startPoint x: 352, startPoint y: 121, endPoint x: 446, endPoint y: 122, distance: 94.1
click at [446, 122] on div ""incentives-saveTokens" : [ ... ] , "incentives-toggleComplete" : [ ... ] , "sa…" at bounding box center [566, 244] width 485 height 314
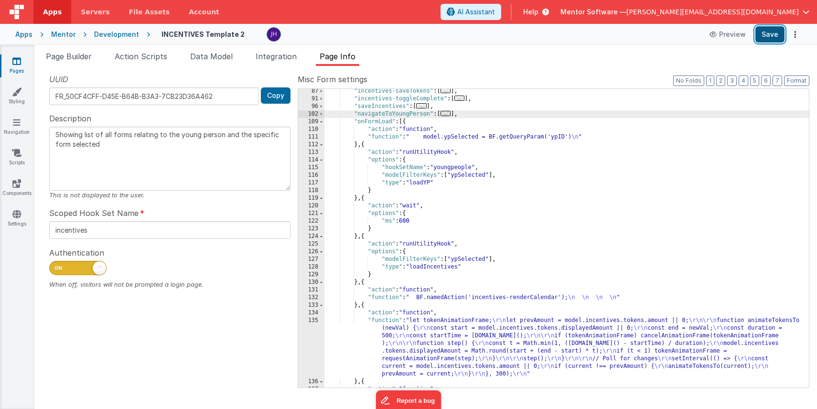
click at [774, 31] on button "Save" at bounding box center [769, 34] width 29 height 16
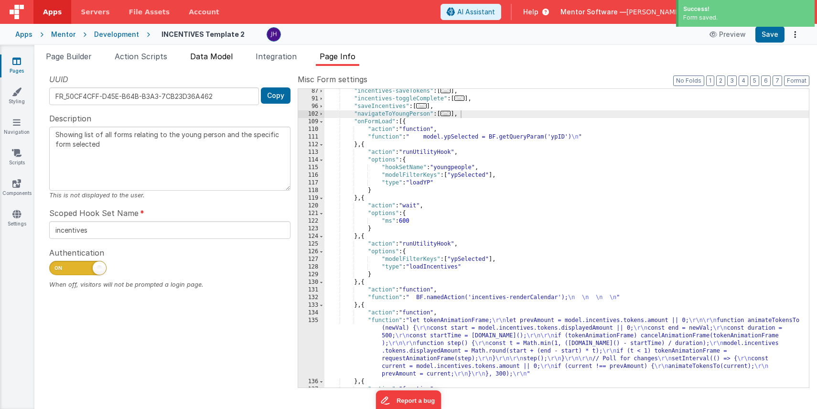
click at [208, 62] on li "Data Model" at bounding box center [211, 58] width 50 height 15
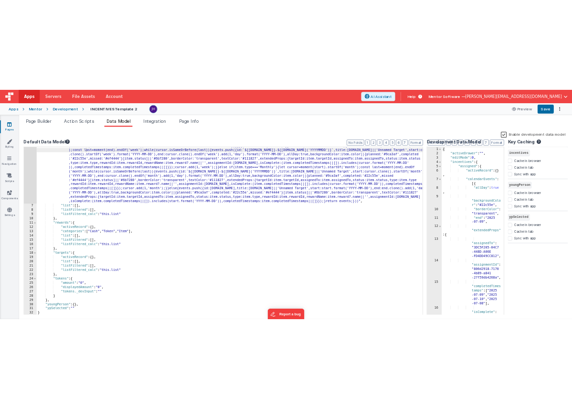
scroll to position [83, 0]
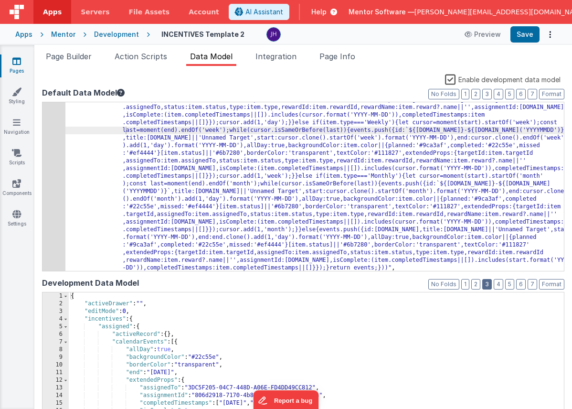
click at [491, 285] on button "3" at bounding box center [488, 284] width 10 height 11
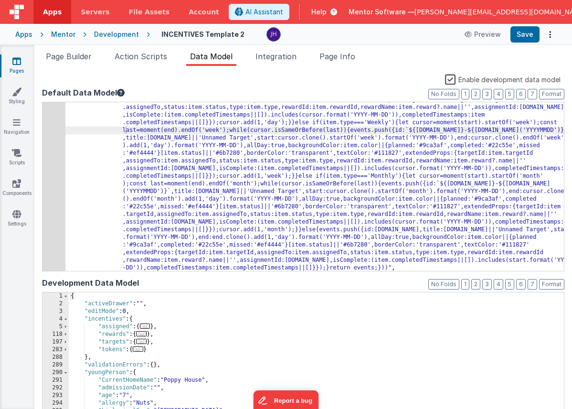
click at [140, 349] on span "..." at bounding box center [138, 348] width 11 height 5
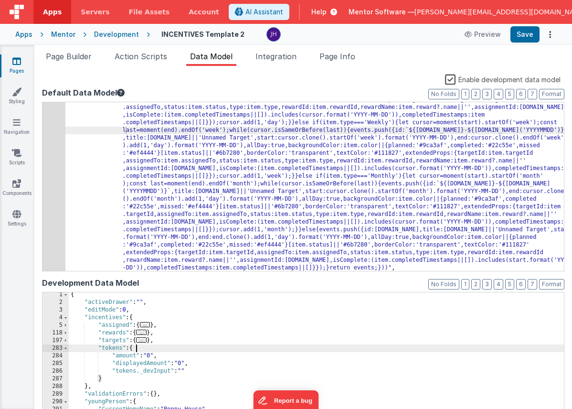
scroll to position [1, 0]
click at [200, 58] on span "Data Model" at bounding box center [211, 57] width 43 height 10
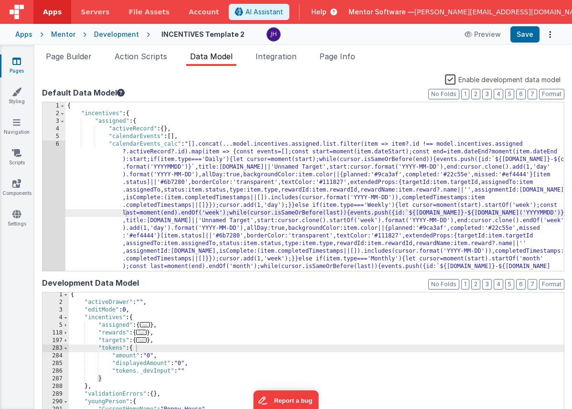
scroll to position [0, 0]
click at [488, 98] on button "3" at bounding box center [488, 94] width 10 height 11
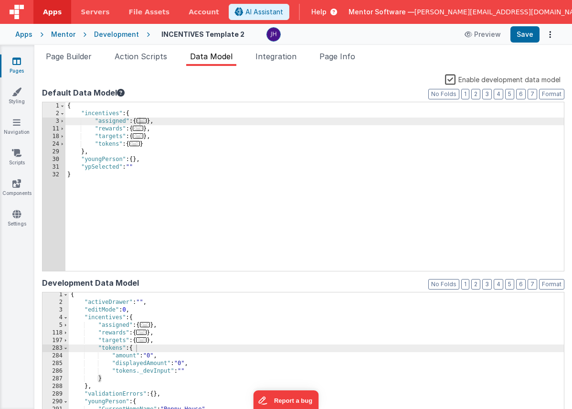
click at [138, 144] on span "..." at bounding box center [134, 143] width 11 height 5
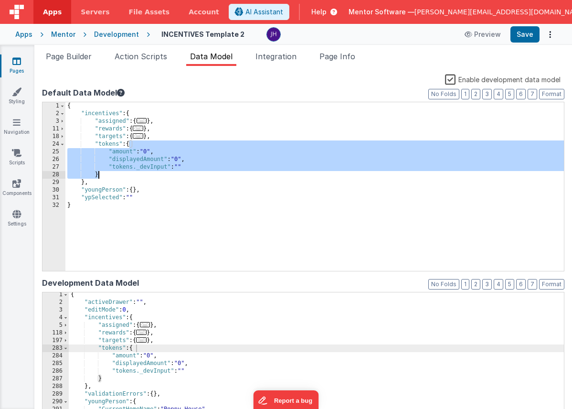
drag, startPoint x: 129, startPoint y: 145, endPoint x: 97, endPoint y: 175, distance: 43.9
click at [97, 175] on div "{ "incentives" : { "assigned" : { ... } , "rewards" : { ... } , "targets" : { .…" at bounding box center [314, 194] width 499 height 184
click at [342, 53] on span "Page Info" at bounding box center [338, 57] width 36 height 10
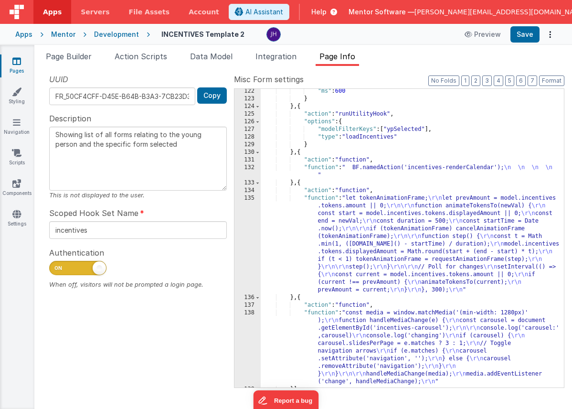
scroll to position [300, 0]
click at [489, 83] on button "3" at bounding box center [488, 81] width 10 height 11
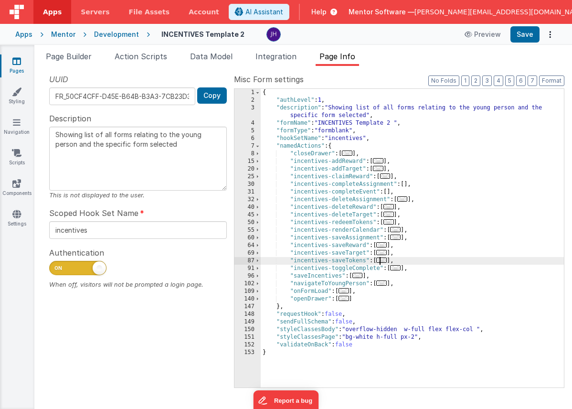
click at [384, 261] on span "..." at bounding box center [382, 260] width 11 height 5
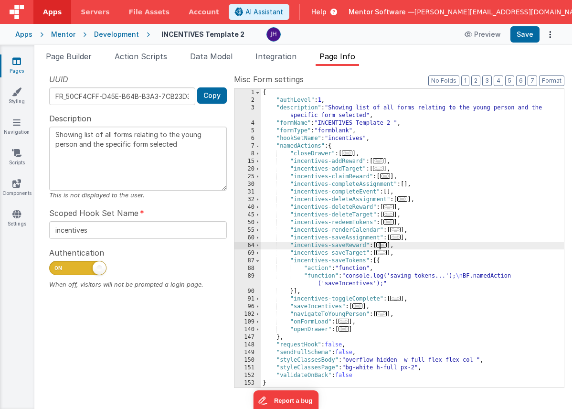
click at [386, 246] on span "..." at bounding box center [382, 244] width 11 height 5
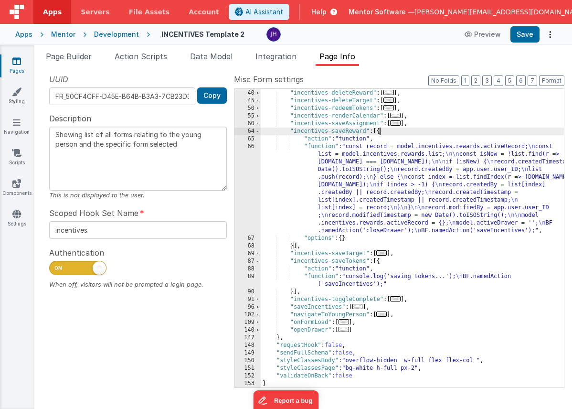
scroll to position [114, 0]
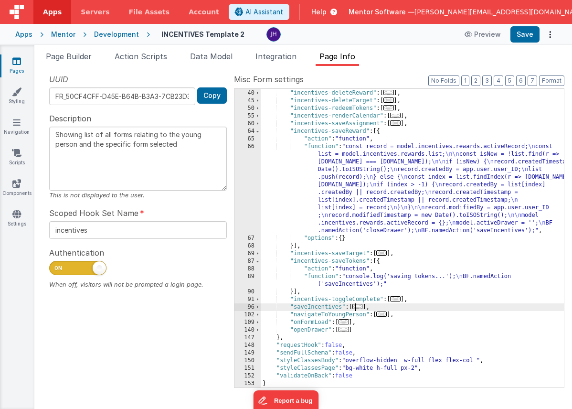
click at [360, 306] on span "..." at bounding box center [358, 306] width 11 height 5
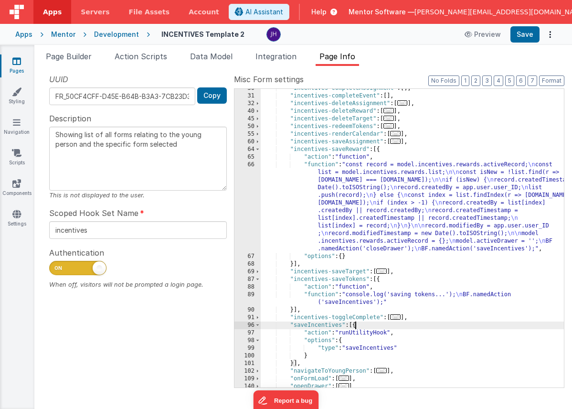
scroll to position [94, 0]
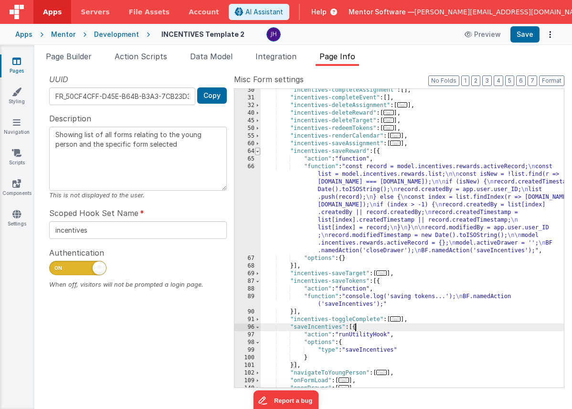
click at [260, 151] on span at bounding box center [257, 152] width 5 height 8
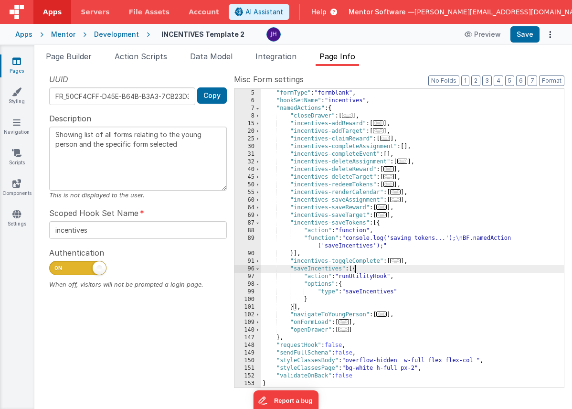
scroll to position [38, 0]
click at [259, 222] on span at bounding box center [257, 223] width 5 height 8
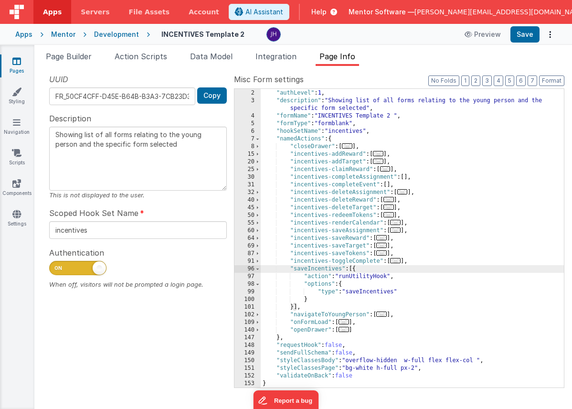
click at [443, 210] on div "{ "authLevel" : 1 , "description" : "Showing list of all forms relating to the …" at bounding box center [412, 239] width 303 height 314
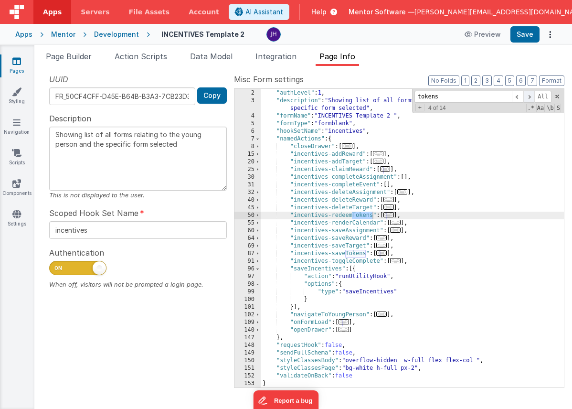
type input "tokens"
click at [529, 97] on span at bounding box center [529, 97] width 11 height 12
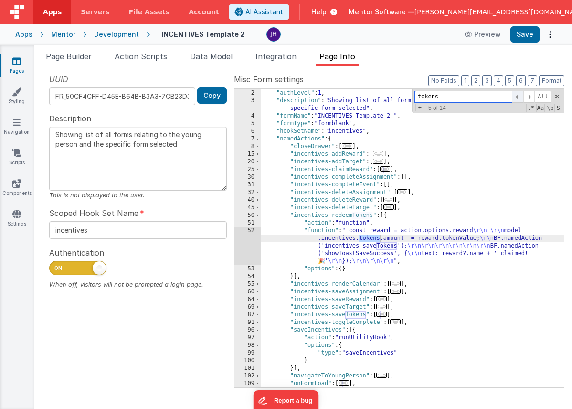
click at [519, 97] on span at bounding box center [517, 97] width 11 height 12
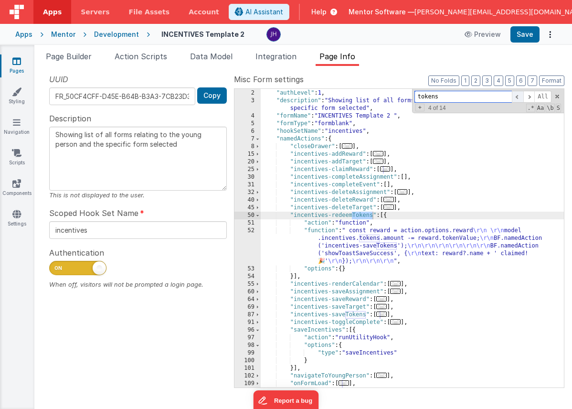
click at [519, 97] on span at bounding box center [517, 97] width 11 height 12
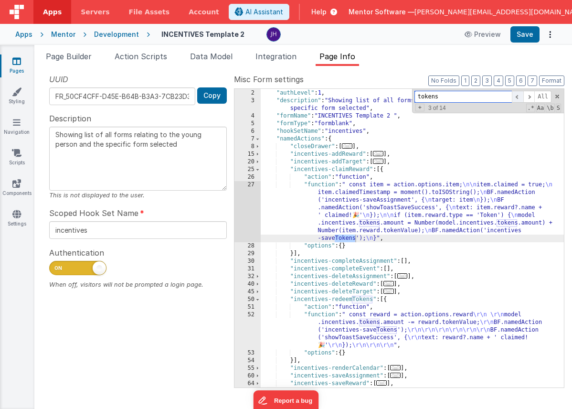
click at [519, 97] on span at bounding box center [517, 97] width 11 height 12
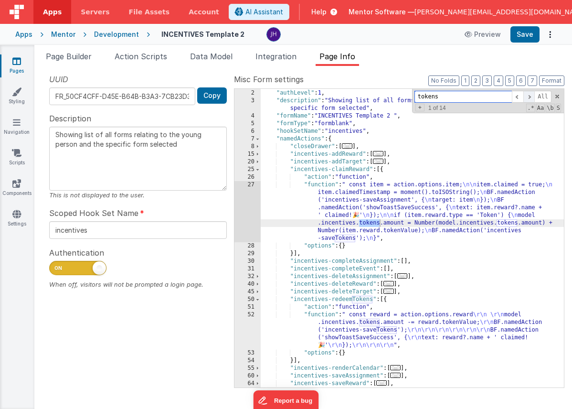
click at [529, 97] on span at bounding box center [529, 97] width 11 height 12
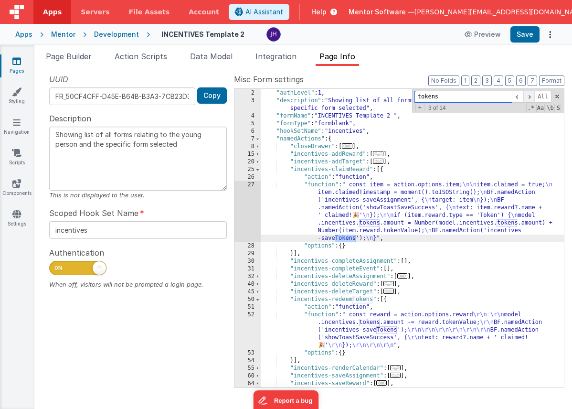
click at [529, 97] on span at bounding box center [529, 97] width 11 height 12
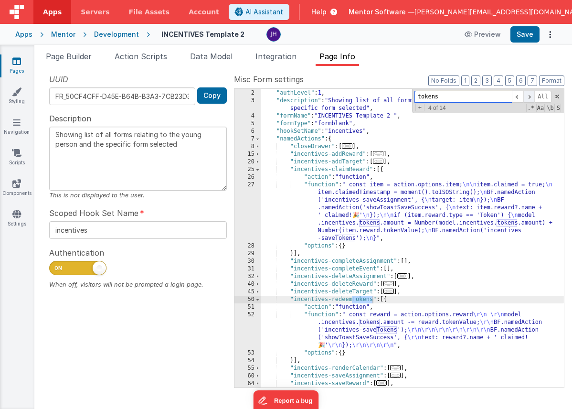
click at [529, 97] on span at bounding box center [529, 97] width 11 height 12
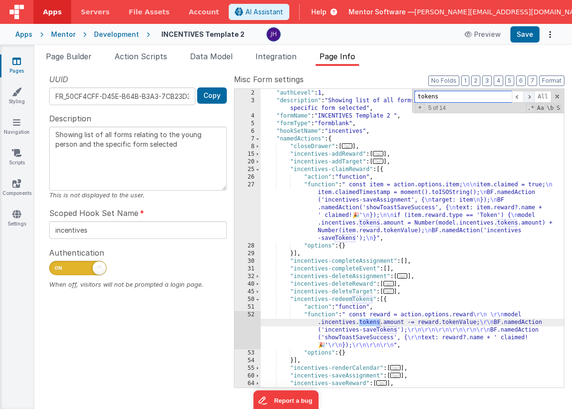
click at [529, 97] on span at bounding box center [529, 97] width 11 height 12
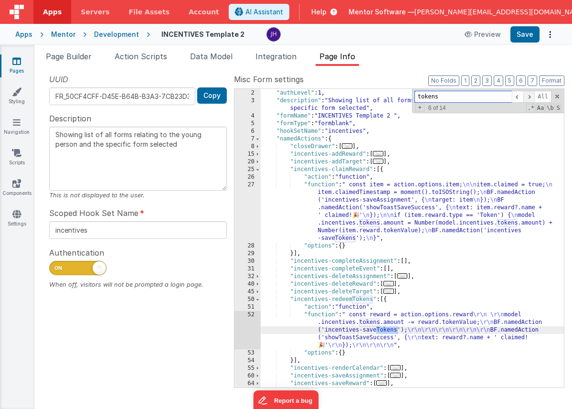
click at [529, 97] on span at bounding box center [529, 97] width 11 height 12
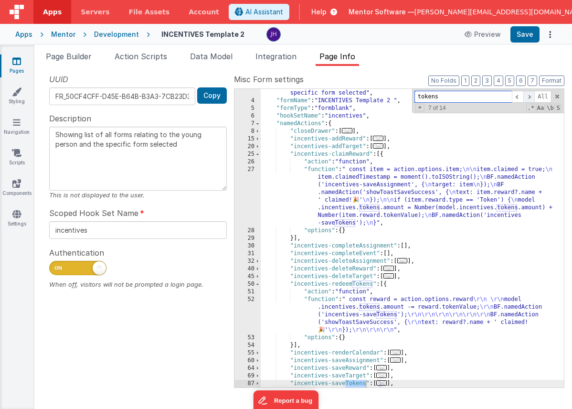
click at [529, 97] on span at bounding box center [529, 97] width 11 height 12
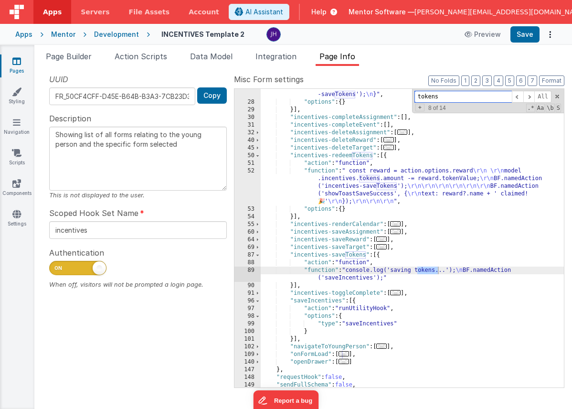
scroll to position [151, 0]
click at [518, 97] on span at bounding box center [517, 97] width 11 height 12
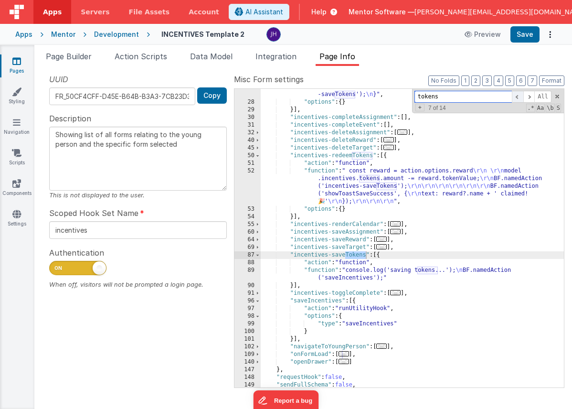
click at [518, 97] on span at bounding box center [517, 97] width 11 height 12
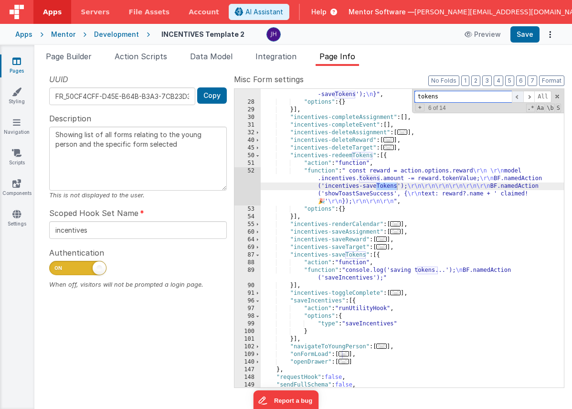
click at [518, 97] on span at bounding box center [517, 97] width 11 height 12
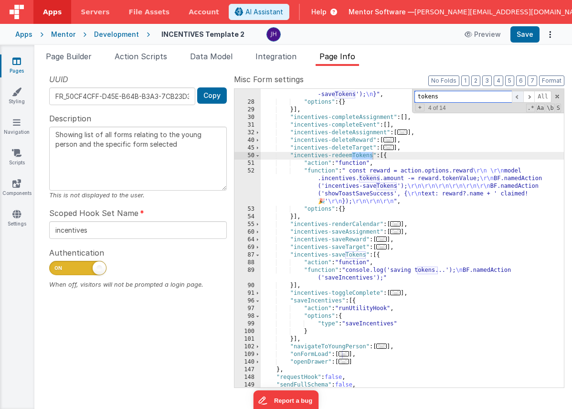
click at [518, 97] on span at bounding box center [517, 97] width 11 height 12
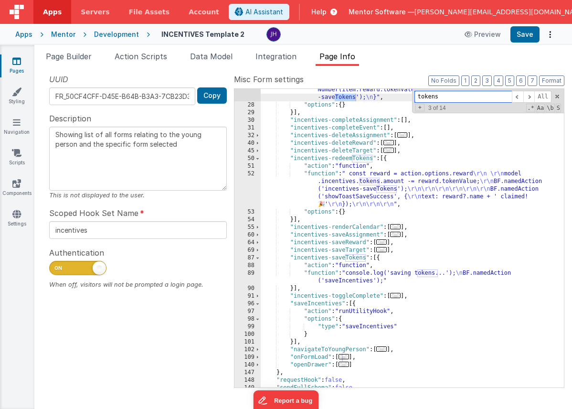
scroll to position [154, 0]
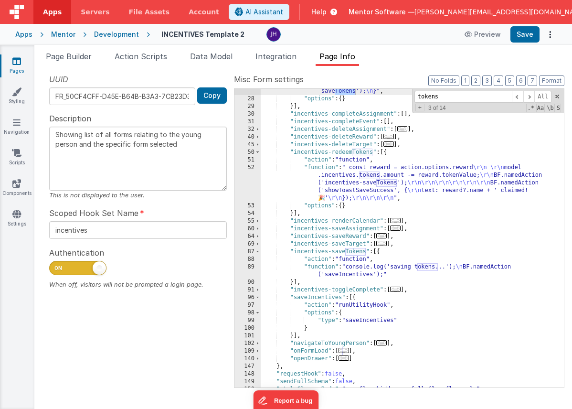
click at [104, 74] on div "UUID FR_50CF4CFF-D45E-B64B-B3A3-7CB23D36A462 Copy" at bounding box center [138, 90] width 178 height 32
click at [15, 60] on icon at bounding box center [16, 61] width 9 height 10
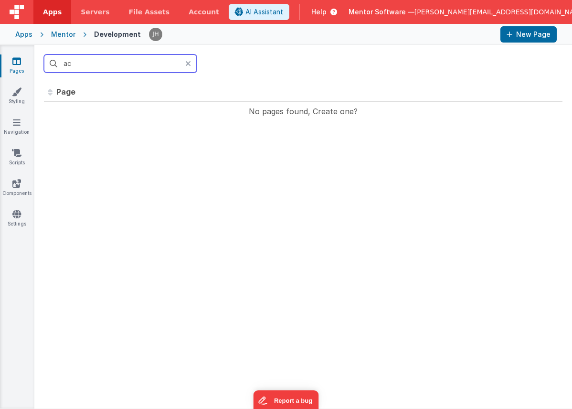
type input "a"
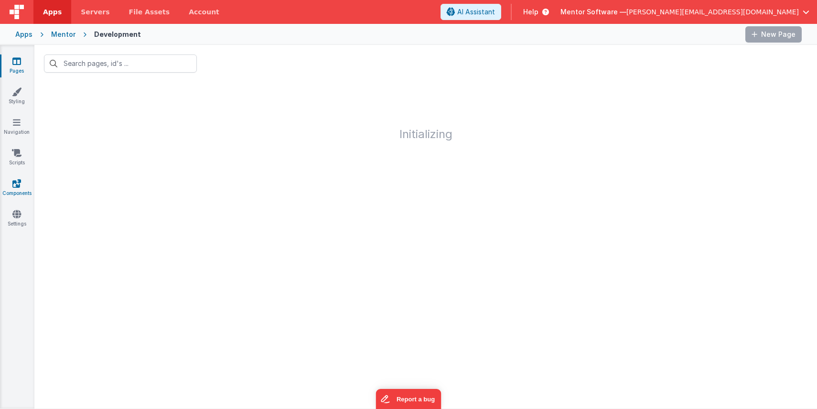
click at [17, 185] on icon at bounding box center [16, 184] width 9 height 10
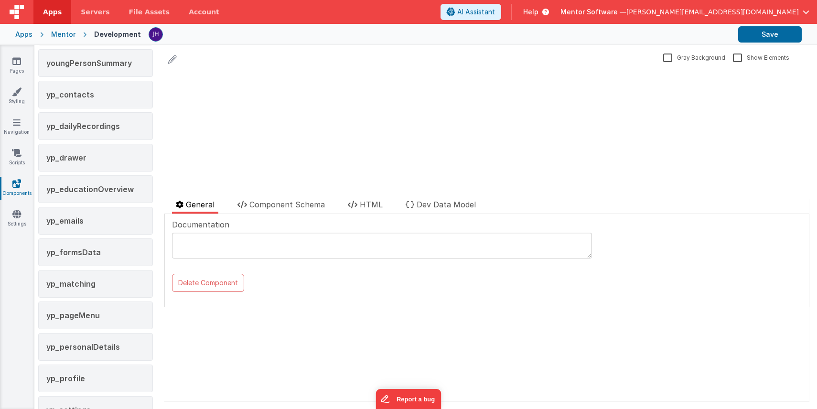
scroll to position [1851, 0]
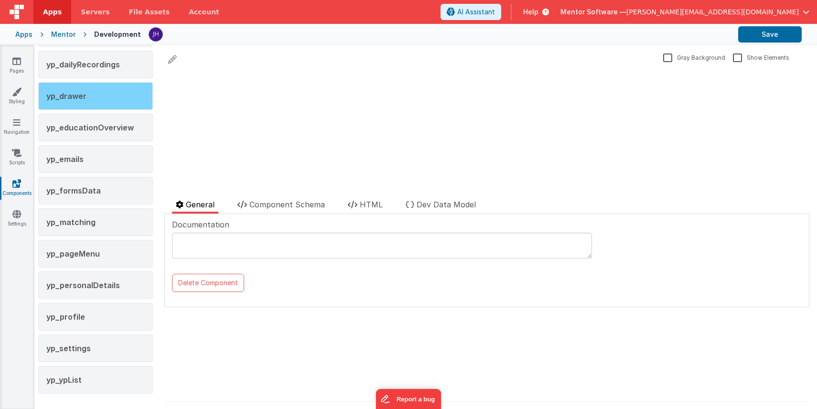
click at [84, 97] on span "yp_drawer" at bounding box center [66, 96] width 40 height 10
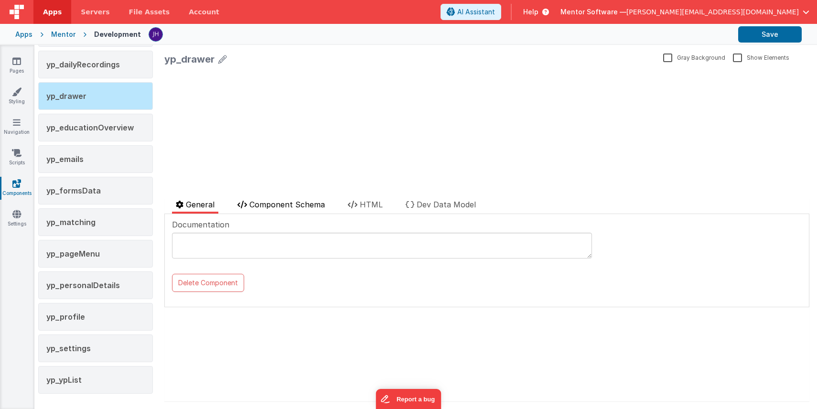
click at [281, 207] on span "Component Schema" at bounding box center [287, 205] width 76 height 10
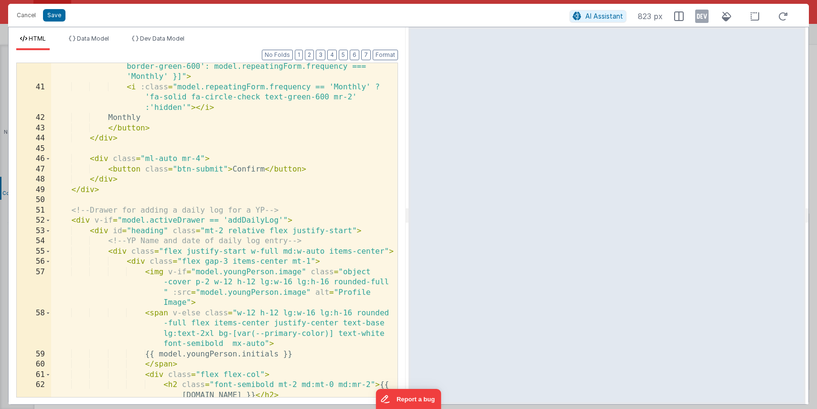
scroll to position [118, 0]
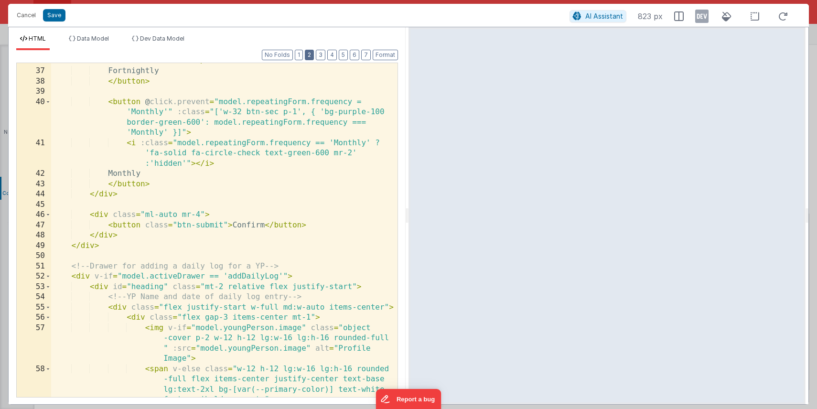
click at [313, 56] on button "2" at bounding box center [309, 55] width 9 height 11
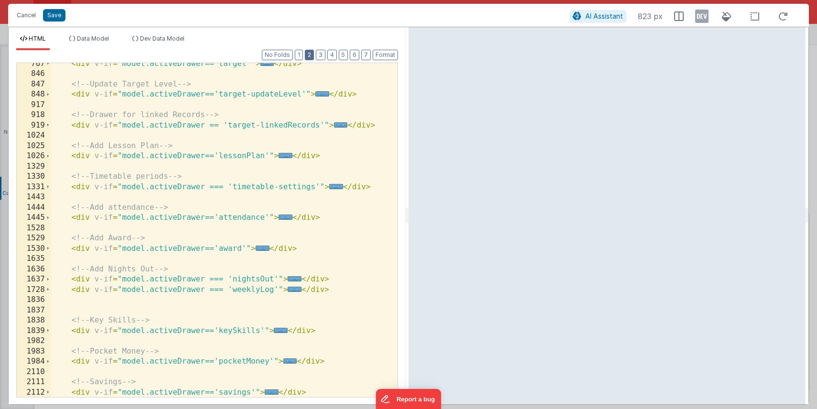
scroll to position [334, 0]
click at [284, 216] on span "..." at bounding box center [286, 215] width 14 height 5
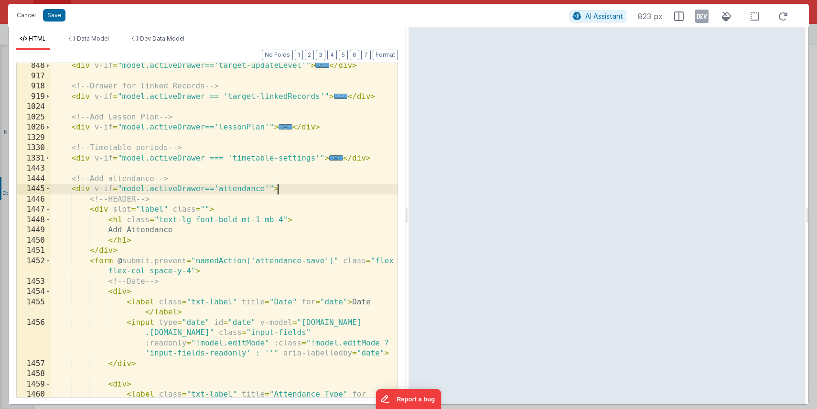
scroll to position [362, 0]
click at [324, 260] on div "< div v-if = "model.activeDrawer=='target-updateLevel'" > ... </ div > <!-- Dra…" at bounding box center [224, 243] width 346 height 365
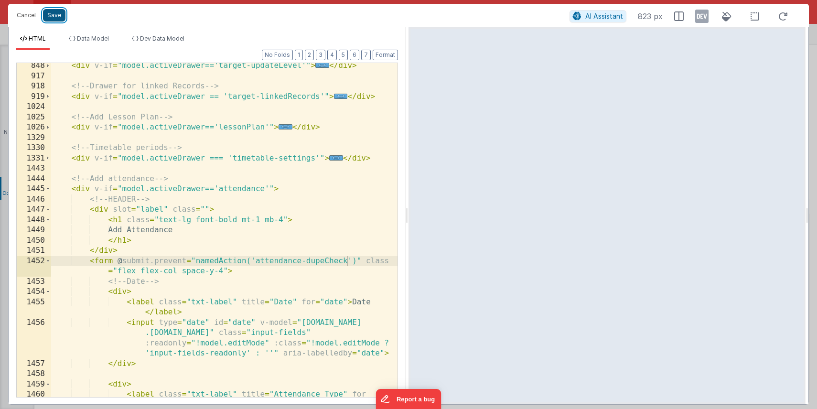
click at [53, 14] on button "Save" at bounding box center [54, 15] width 22 height 12
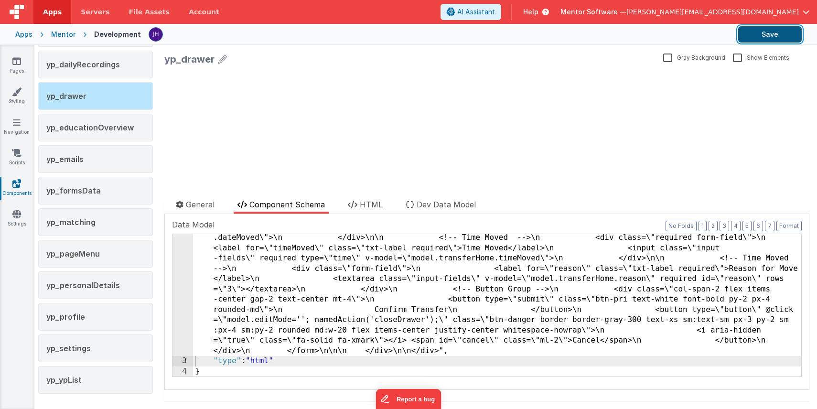
click at [766, 33] on button "Save" at bounding box center [770, 34] width 64 height 16
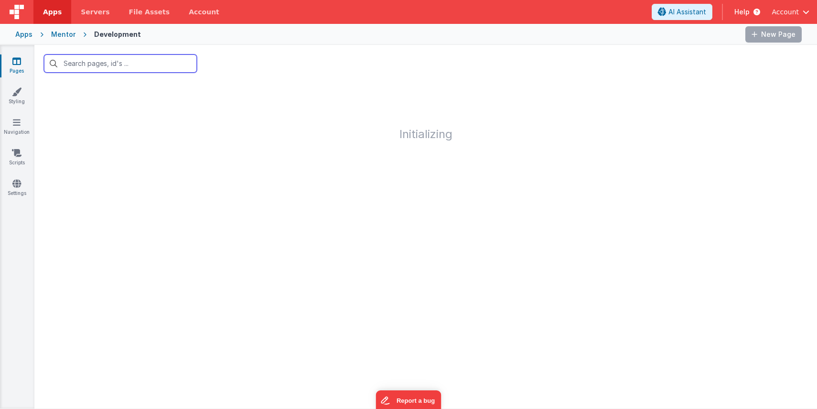
click at [130, 60] on input "text" at bounding box center [120, 63] width 153 height 18
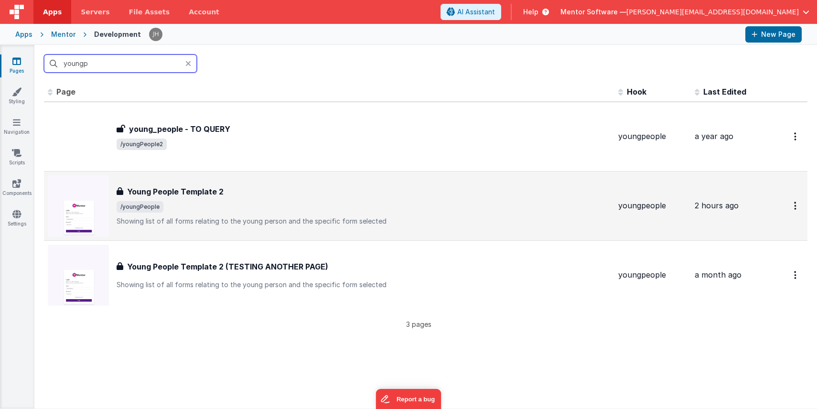
type input "youngp"
click at [226, 188] on div "Young People Template 2" at bounding box center [364, 191] width 494 height 11
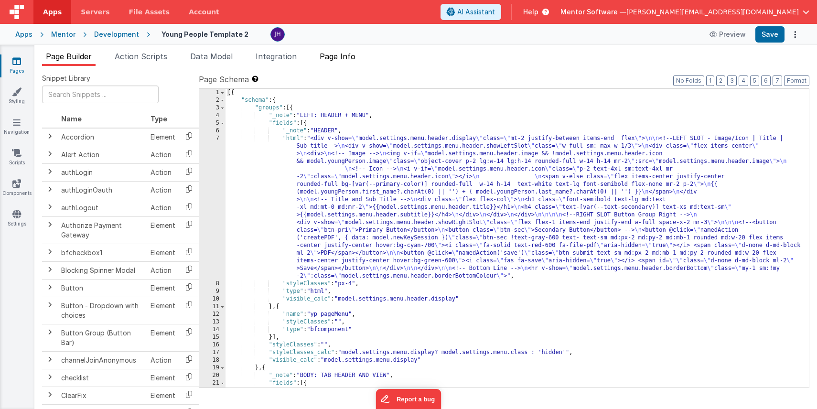
click at [343, 52] on span "Page Info" at bounding box center [338, 57] width 36 height 10
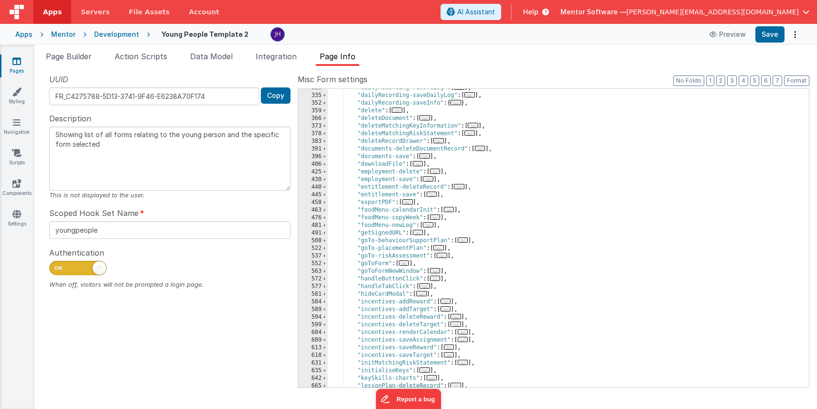
scroll to position [349, 0]
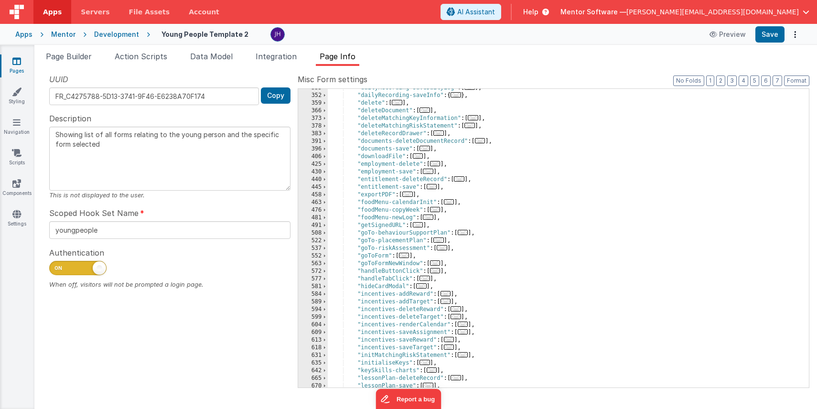
click at [426, 278] on span "..." at bounding box center [425, 278] width 11 height 5
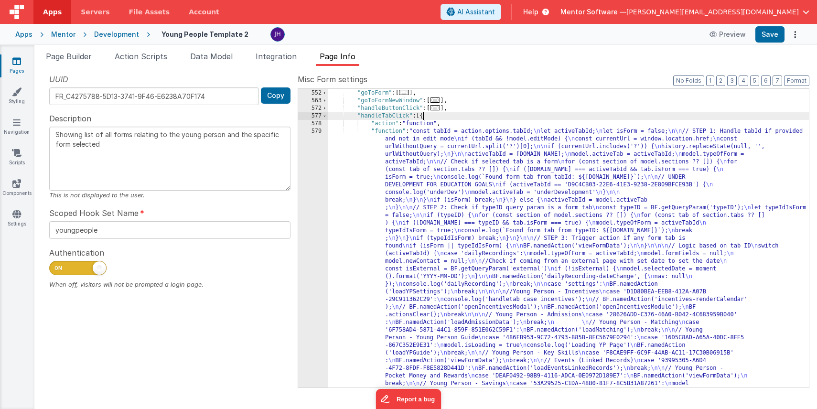
scroll to position [518, 0]
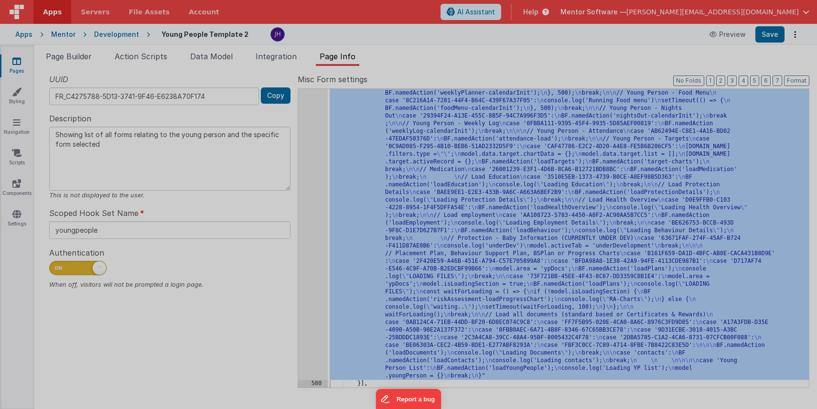
scroll to position [863, 0]
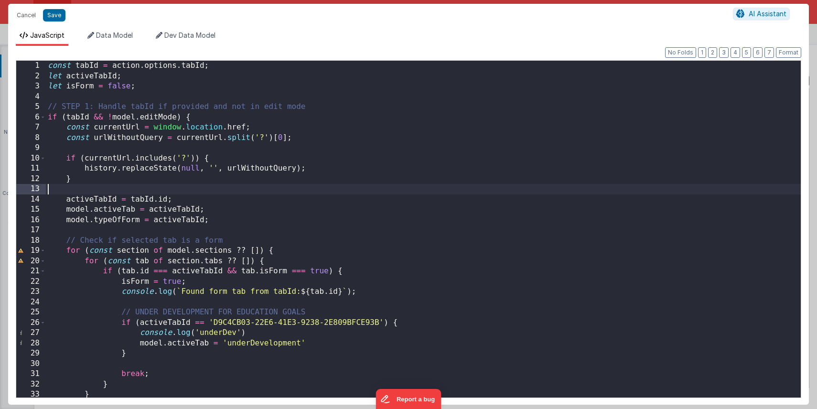
click at [370, 194] on div "const tabId = action . options . tabId ; let activeTabId ; let isForm = false ;…" at bounding box center [423, 241] width 755 height 361
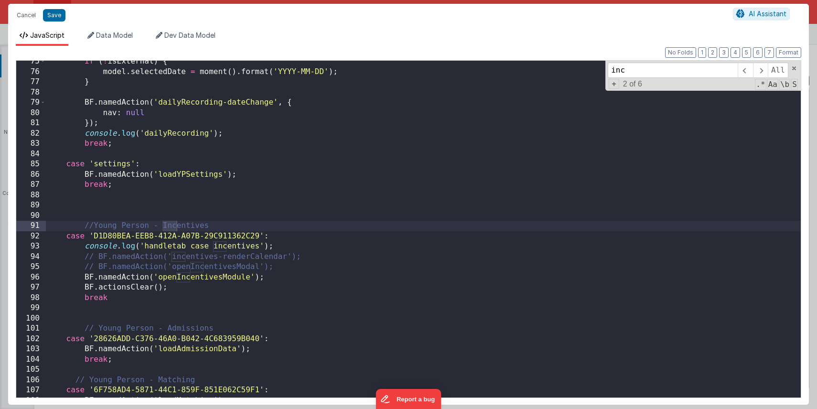
scroll to position [765, 0]
type input "incen"
click at [378, 229] on div "if ( ! isExternal ) { model . selectedDate = moment ( ) . format ( 'YYYY-MM-DD'…" at bounding box center [423, 236] width 755 height 361
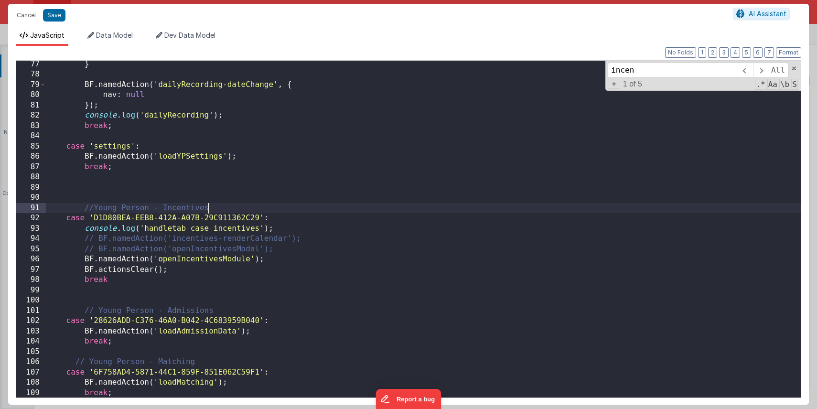
scroll to position [792, 0]
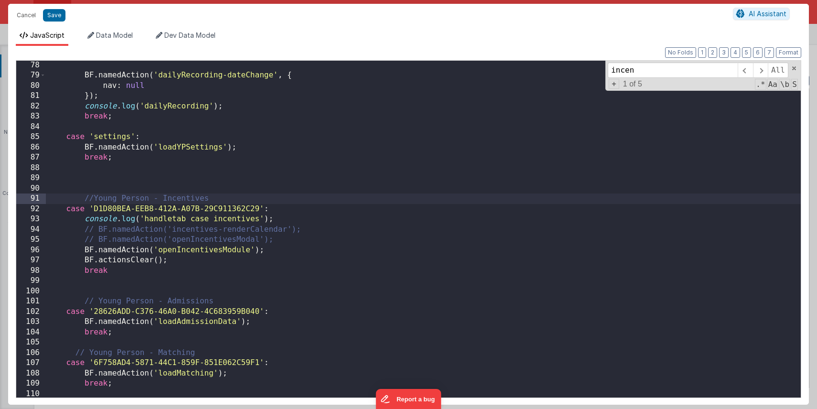
click at [341, 223] on div "BF . namedAction ( 'dailyRecording-dateChange' , { nav : null }) ; console . lo…" at bounding box center [423, 240] width 755 height 361
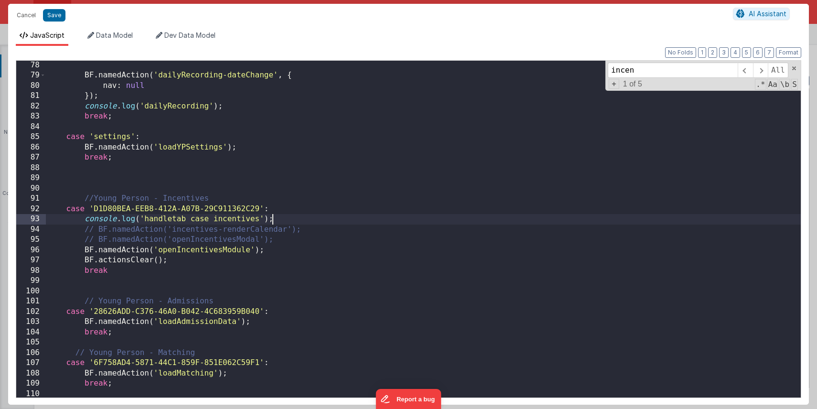
click at [287, 248] on div "BF . namedAction ( 'dailyRecording-dateChange' , { nav : null }) ; console . lo…" at bounding box center [423, 240] width 755 height 361
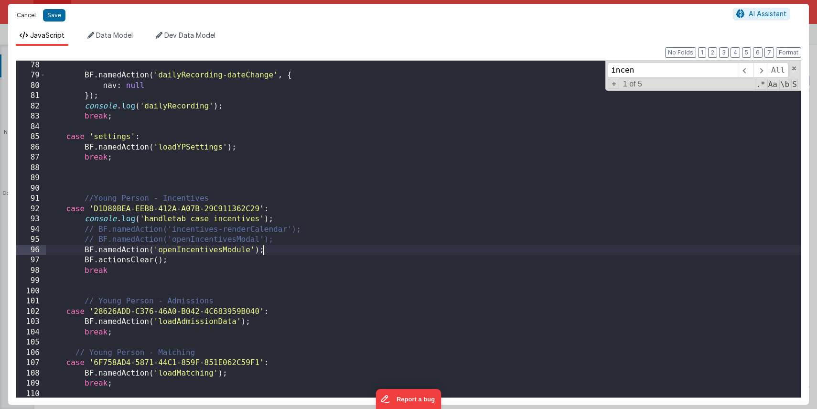
click at [20, 16] on button "Cancel" at bounding box center [26, 15] width 29 height 13
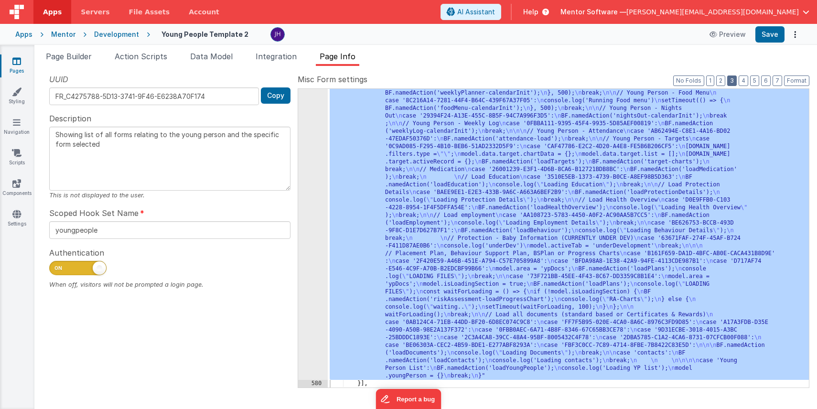
click at [732, 83] on button "3" at bounding box center [732, 81] width 10 height 11
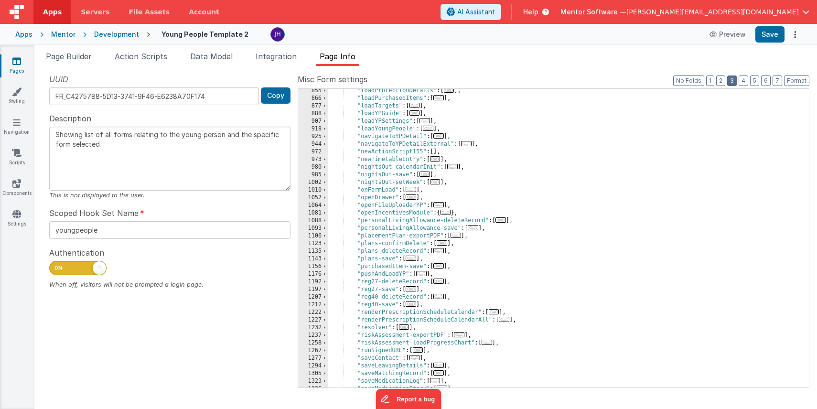
scroll to position [759, 0]
click at [450, 213] on span "..." at bounding box center [446, 212] width 11 height 5
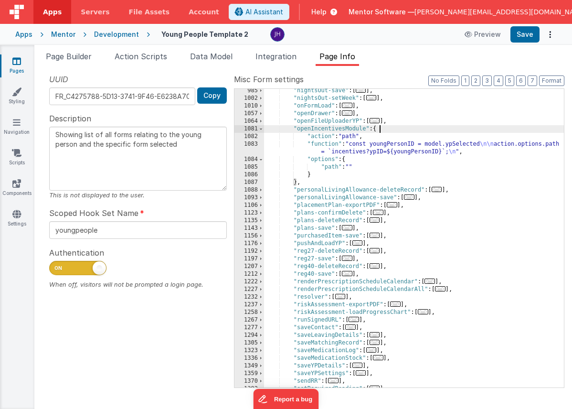
scroll to position [851, 0]
click at [68, 60] on span "Page Builder" at bounding box center [69, 57] width 46 height 10
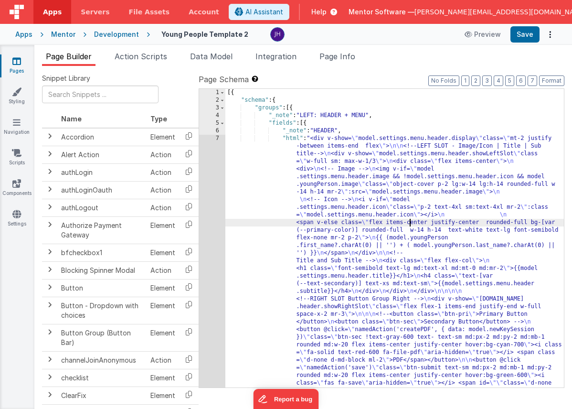
click at [410, 221] on div "[{ "schema" : { "groups" : [{ "_note" : "LEFT: HEADER + MENU" , "fields" : [{ "…" at bounding box center [395, 380] width 339 height 582
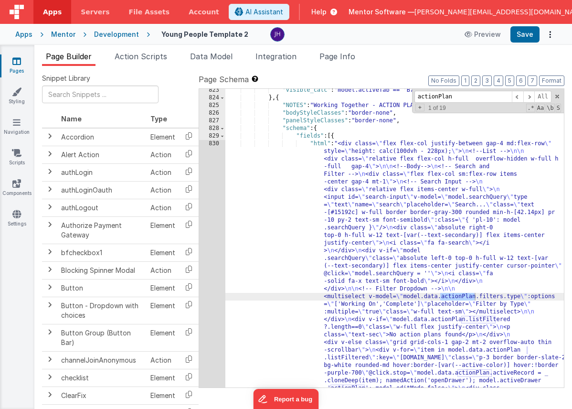
scroll to position [14799, 0]
type input "actionPlan"
